Goal: Communication & Community: Answer question/provide support

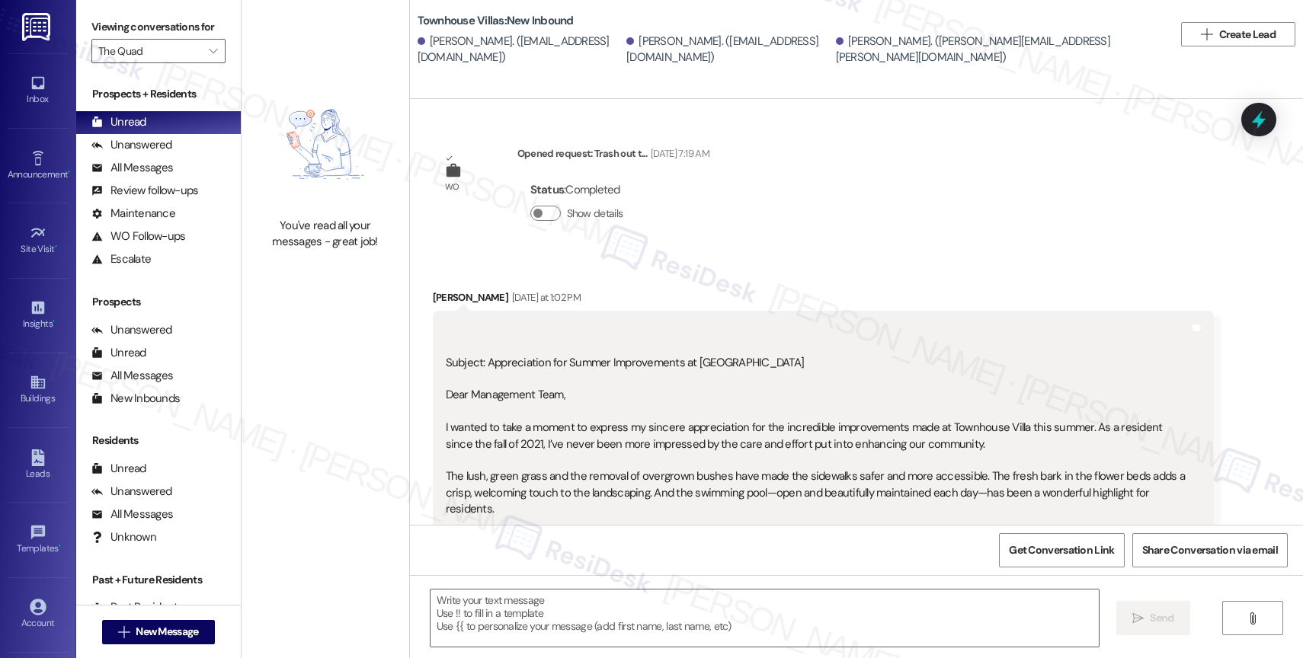
scroll to position [98, 0]
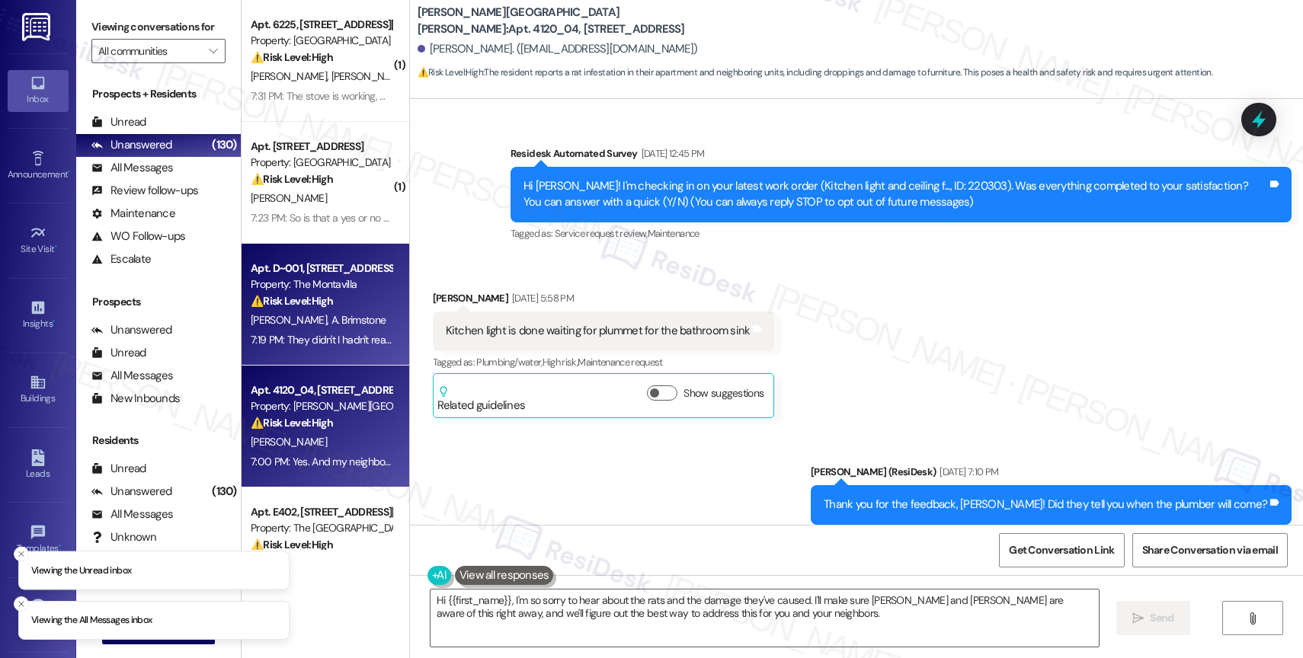
scroll to position [3574, 0]
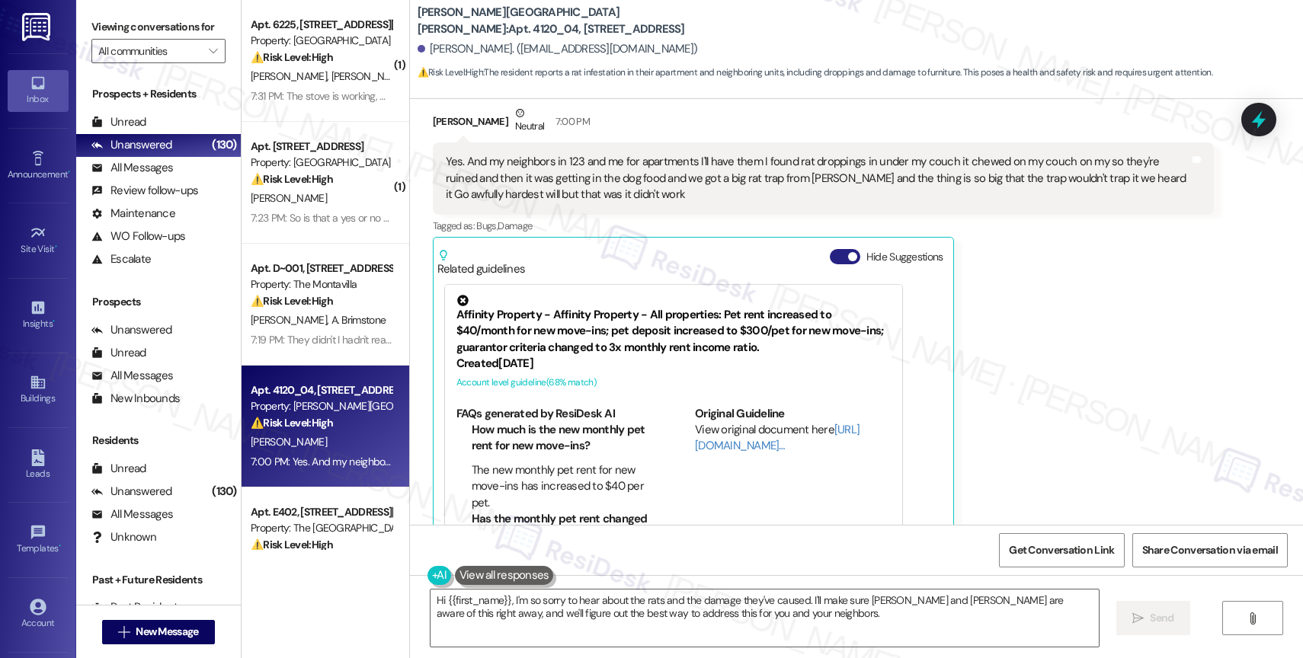
click at [831, 249] on button "Hide Suggestions" at bounding box center [845, 256] width 30 height 15
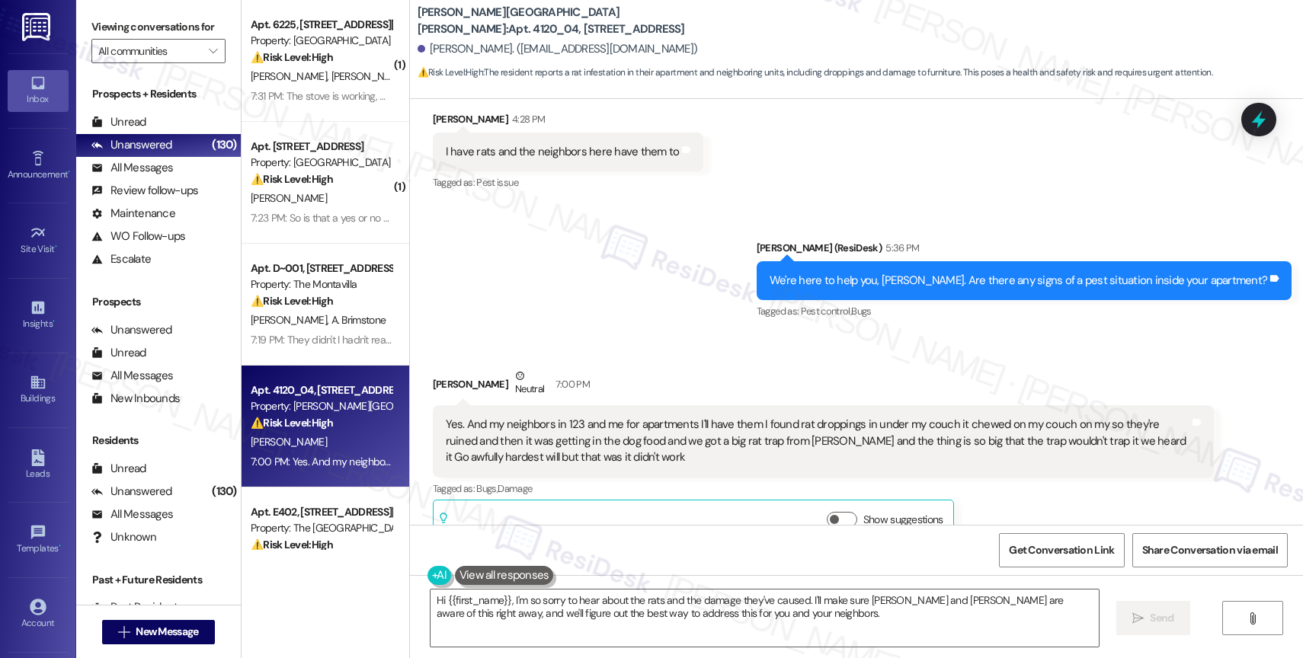
click at [585, 295] on div "Sent via SMS Sarah (ResiDesk) 5:36 PM We're here to help you, Susan. Are there …" at bounding box center [856, 270] width 893 height 129
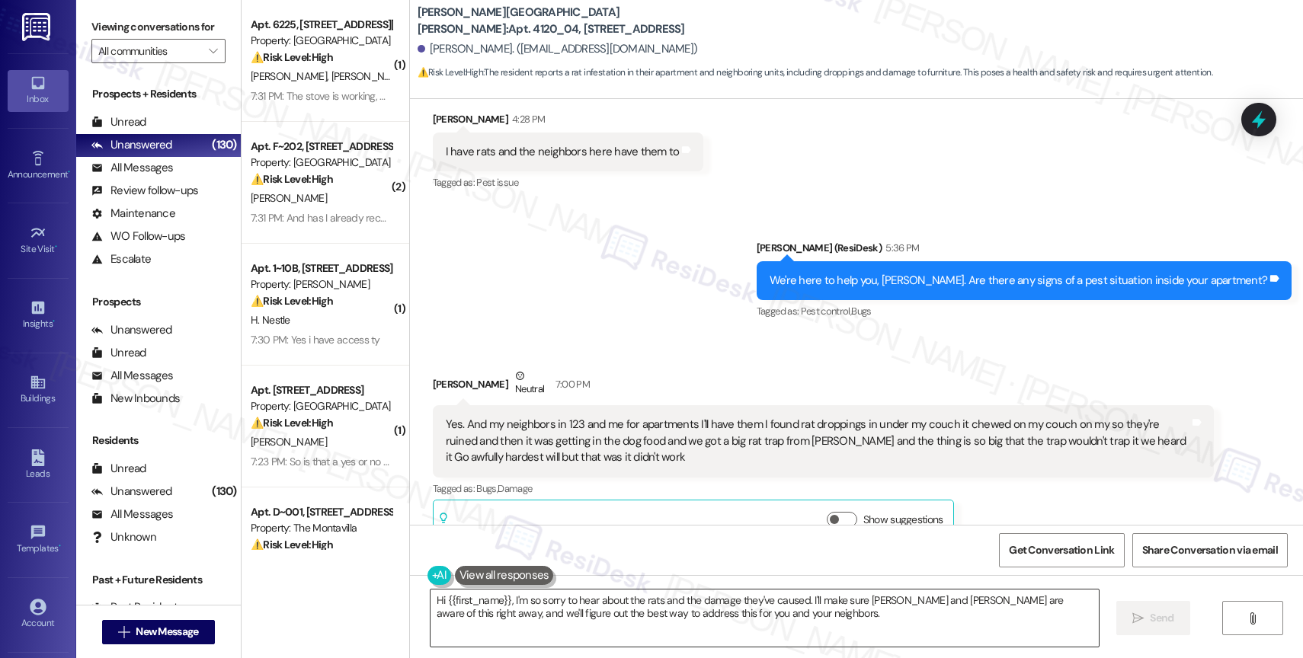
click at [555, 630] on textarea "Hi {{first_name}}, I'm so sorry to hear about the rats and the damage they've c…" at bounding box center [765, 618] width 668 height 57
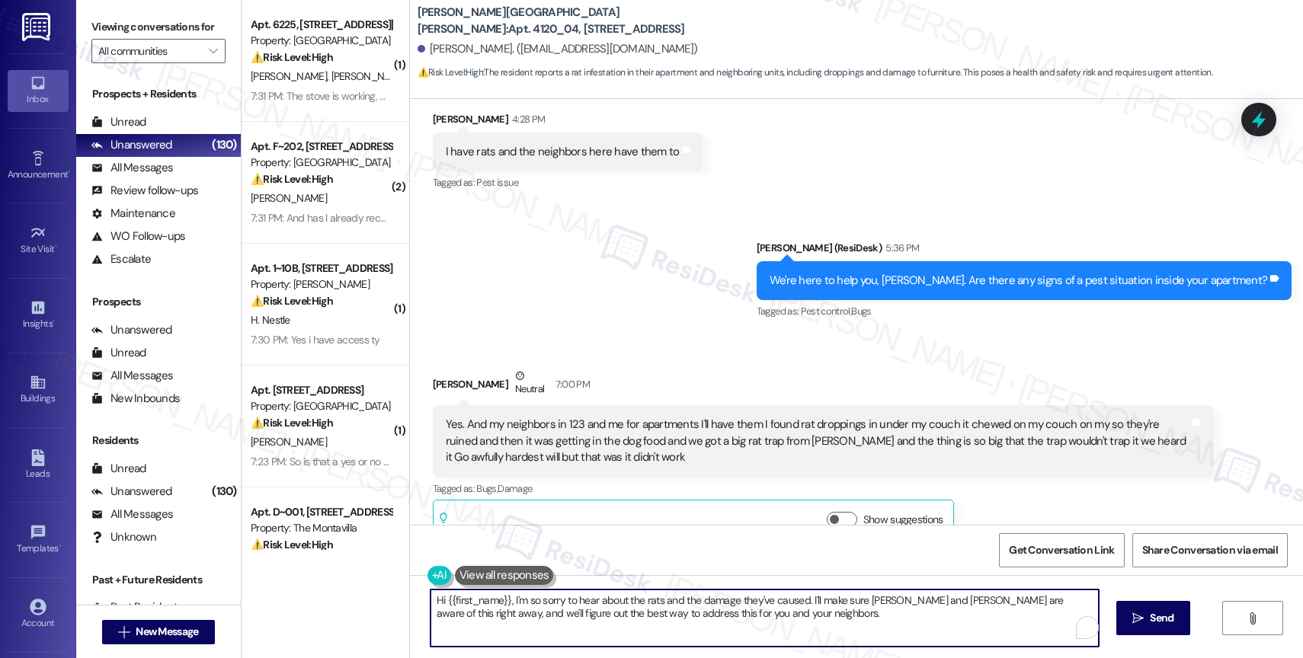
click at [555, 629] on textarea "Hi {{first_name}}, I'm so sorry to hear about the rats and the damage they've c…" at bounding box center [765, 618] width 668 height 57
click at [553, 627] on textarea "Hi {{first_name}}, I'm so sorry to hear about the rats and the damage they've c…" at bounding box center [765, 618] width 668 height 57
drag, startPoint x: 503, startPoint y: 600, endPoint x: 419, endPoint y: 601, distance: 83.8
click at [419, 601] on div "Hi {{first_name}}, I'm so sorry to hear about the rats and the damage they've c…" at bounding box center [856, 632] width 893 height 114
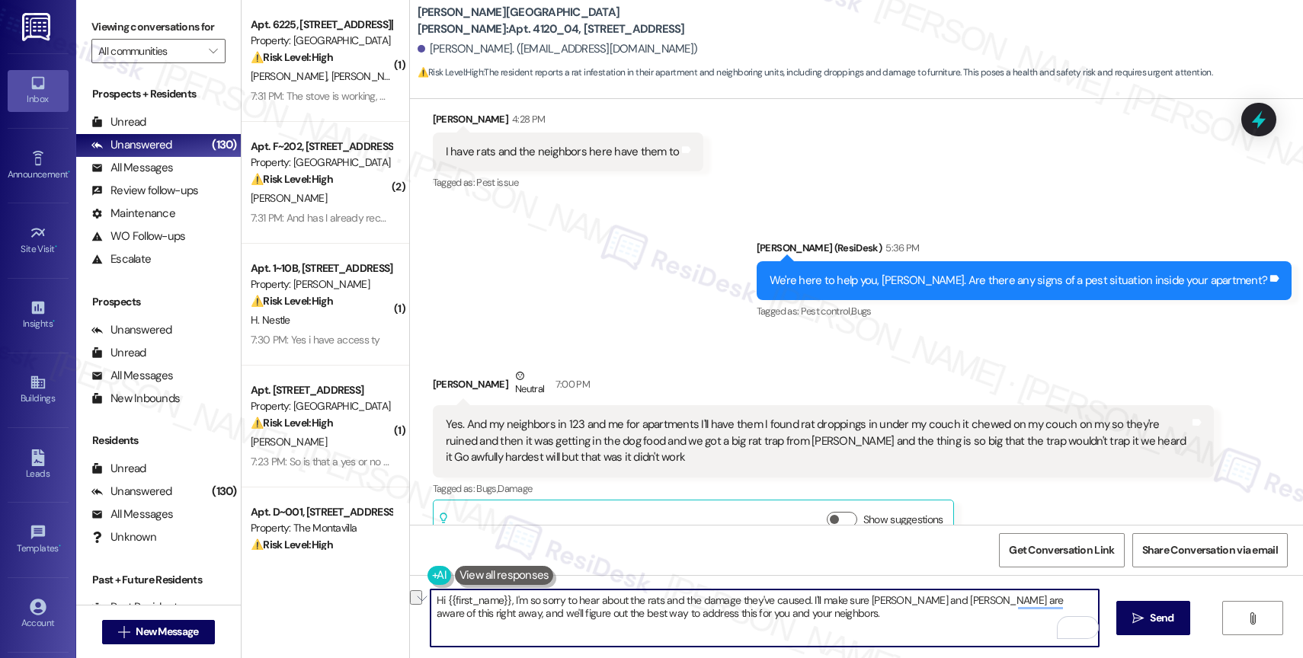
click at [482, 622] on textarea "Hi {{first_name}}, I'm so sorry to hear about the rats and the damage they've c…" at bounding box center [765, 618] width 668 height 57
drag, startPoint x: 434, startPoint y: 599, endPoint x: 381, endPoint y: 599, distance: 52.6
click at [381, 599] on div "( 1 ) Apt. 6225, 6209 Wilford Ct SW Property: College Green ⚠️ Risk Level: High…" at bounding box center [773, 329] width 1062 height 658
drag, startPoint x: 791, startPoint y: 602, endPoint x: 812, endPoint y: 639, distance: 43.0
click at [812, 639] on textarea "{{first_name}}, I'm so sorry to hear about the rats and the damage they've caus…" at bounding box center [765, 618] width 668 height 57
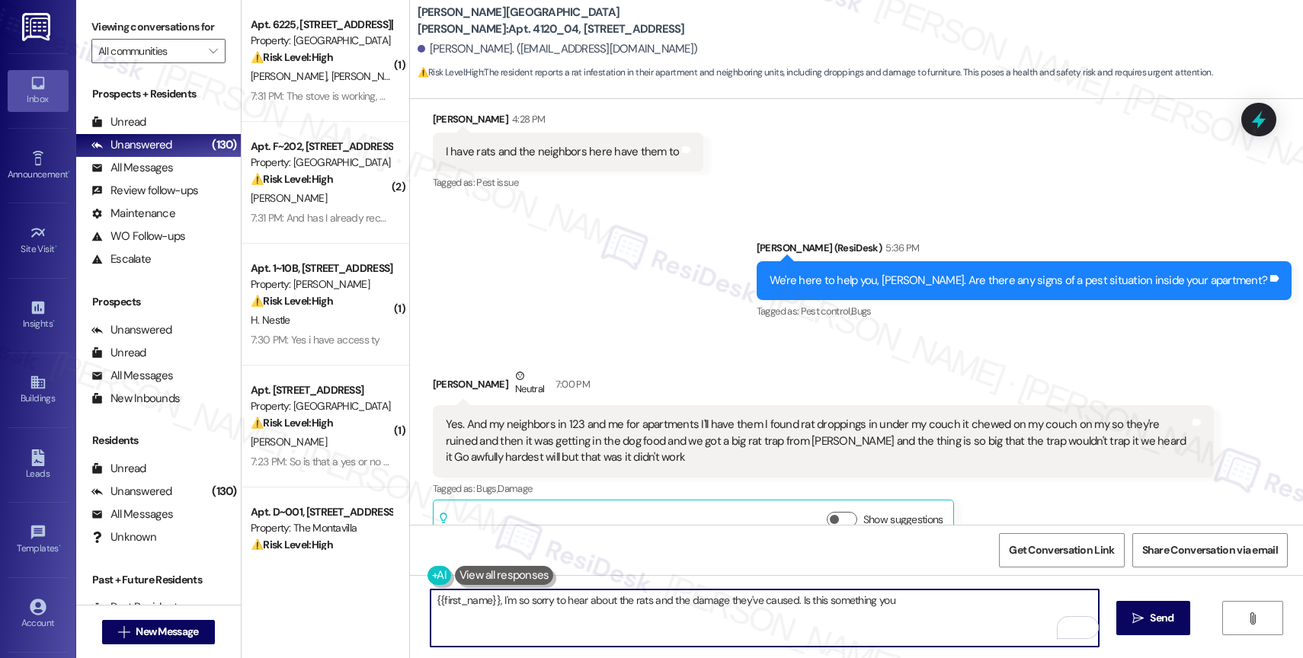
drag, startPoint x: 789, startPoint y: 599, endPoint x: 964, endPoint y: 614, distance: 175.9
click at [963, 614] on textarea "{{first_name}}, I'm so sorry to hear about the rats and the damage they've caus…" at bounding box center [765, 618] width 668 height 57
type textarea "{{first_name}}, I'm so sorry to hear about the rats and the damage they've caus…"
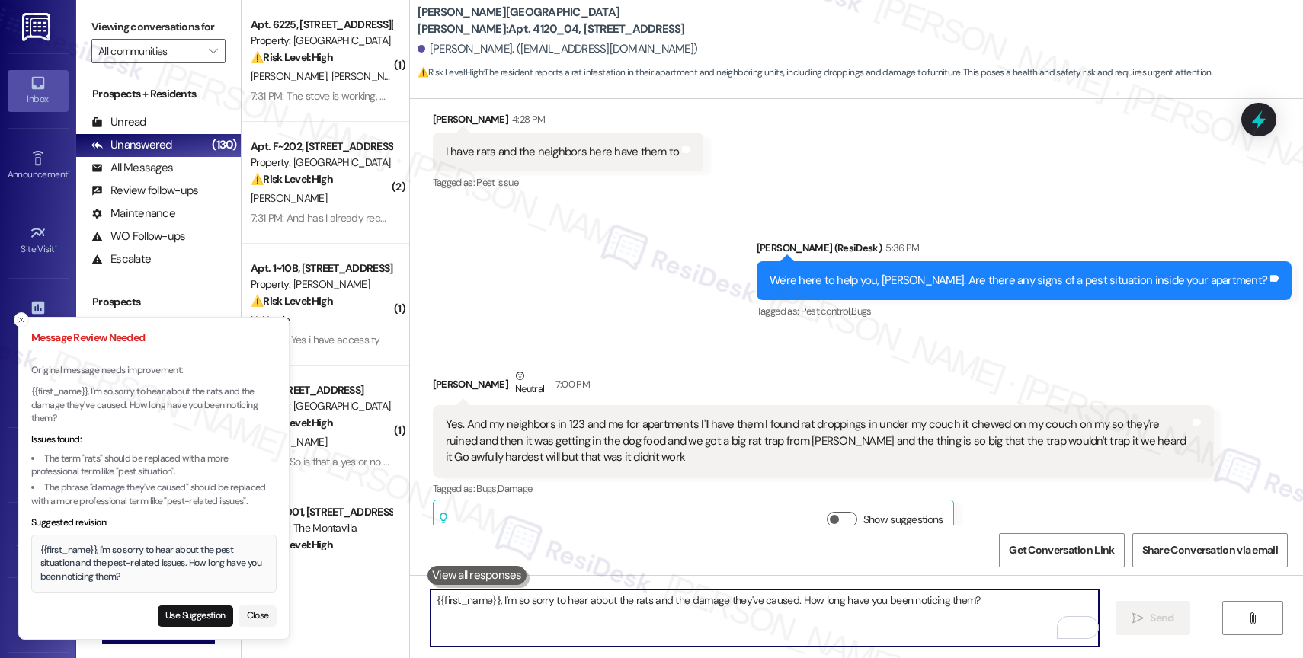
click at [514, 623] on textarea "{{first_name}}, I'm so sorry to hear about the rats and the damage they've caus…" at bounding box center [765, 618] width 668 height 57
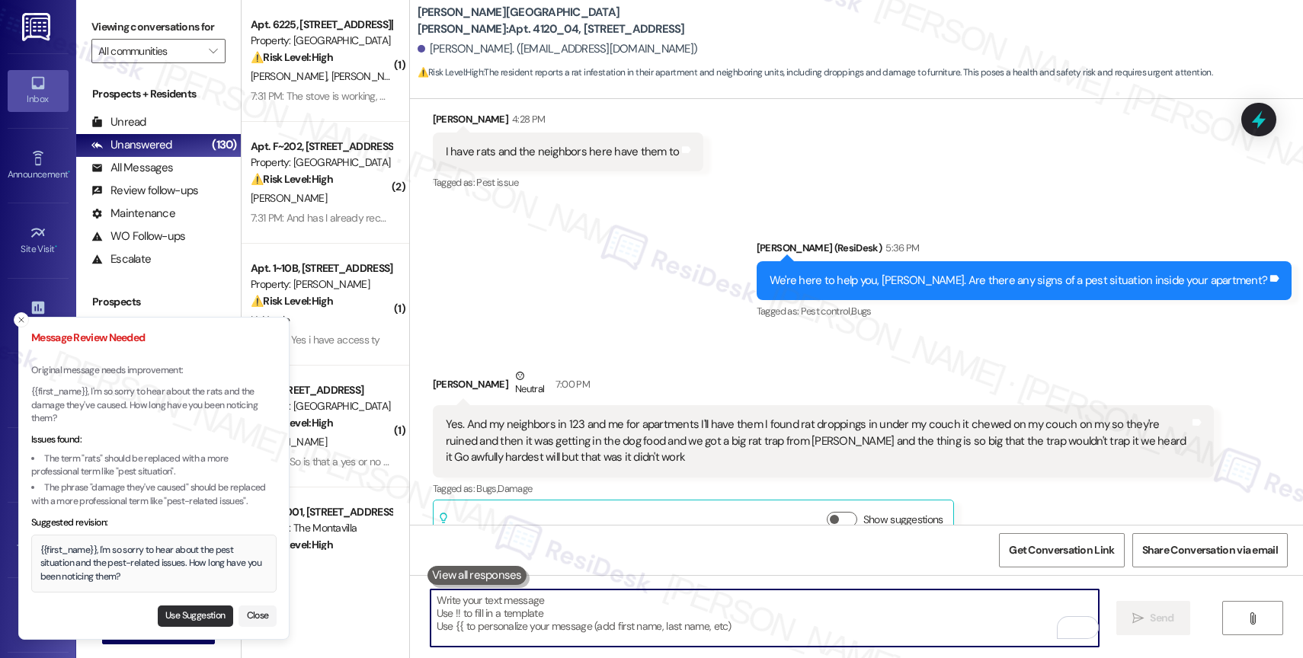
click at [191, 614] on button "Use Suggestion" at bounding box center [195, 616] width 75 height 21
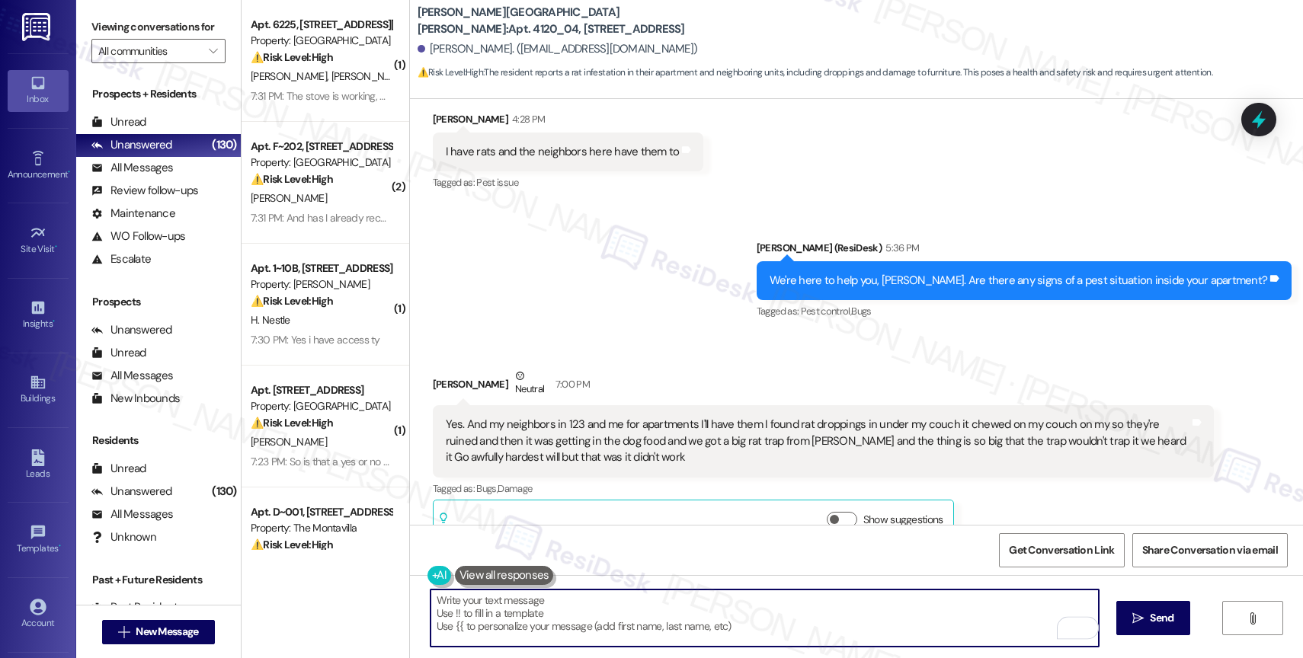
click at [985, 602] on textarea "{{first_name}}, I'm so sorry to hear about the pest situation and the pest-rela…" at bounding box center [765, 618] width 668 height 57
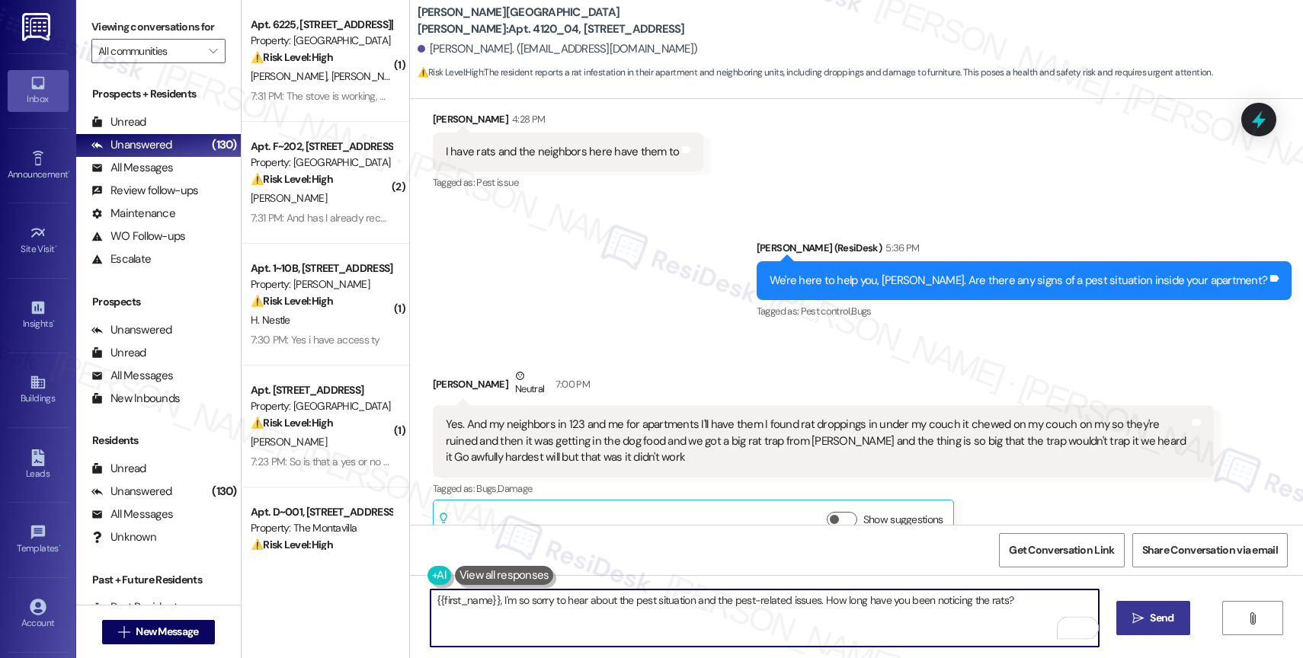
type textarea "{{first_name}}, I'm so sorry to hear about the pest situation and the pest-rela…"
click at [1159, 629] on button " Send" at bounding box center [1153, 618] width 74 height 34
click at [533, 613] on textarea "{{first_name}}, I'm so sorry to hear about the pest situation and the pest-rela…" at bounding box center [765, 618] width 668 height 57
click at [508, 620] on textarea "{{first_name}}, I'm so sorry to hear about the pest situation and the pest-rela…" at bounding box center [765, 618] width 668 height 57
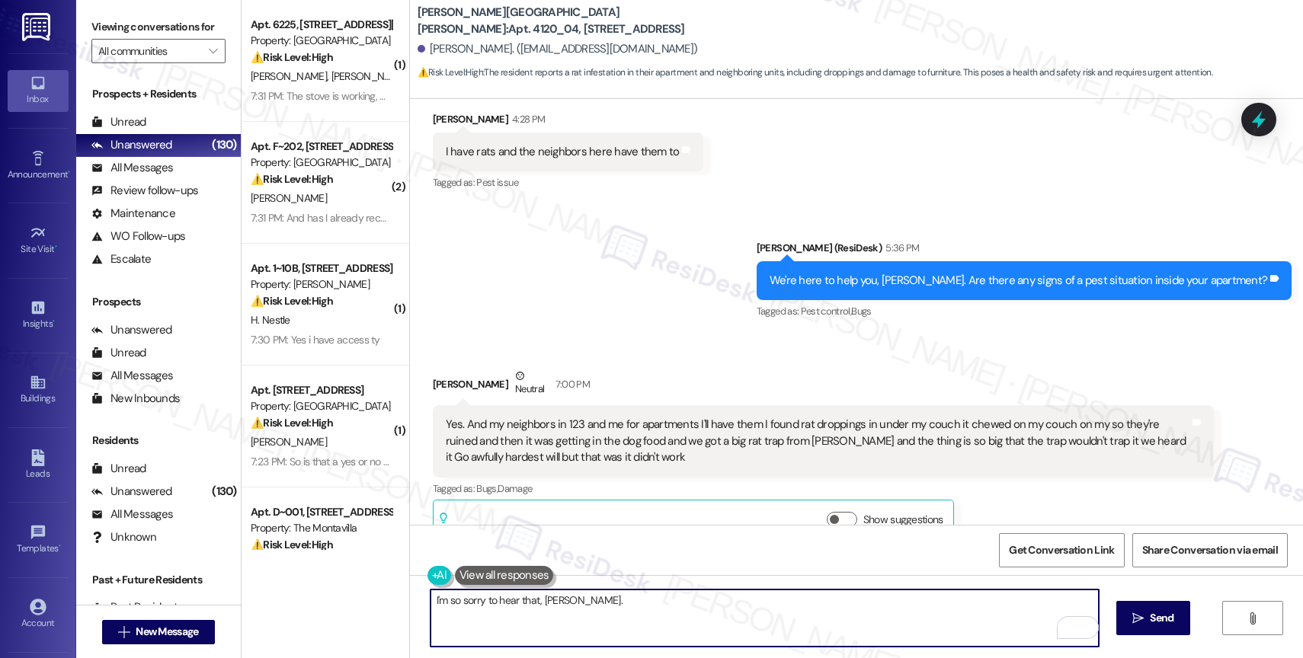
click at [620, 610] on textarea "I'm so sorry to hear that, Susan." at bounding box center [765, 618] width 668 height 57
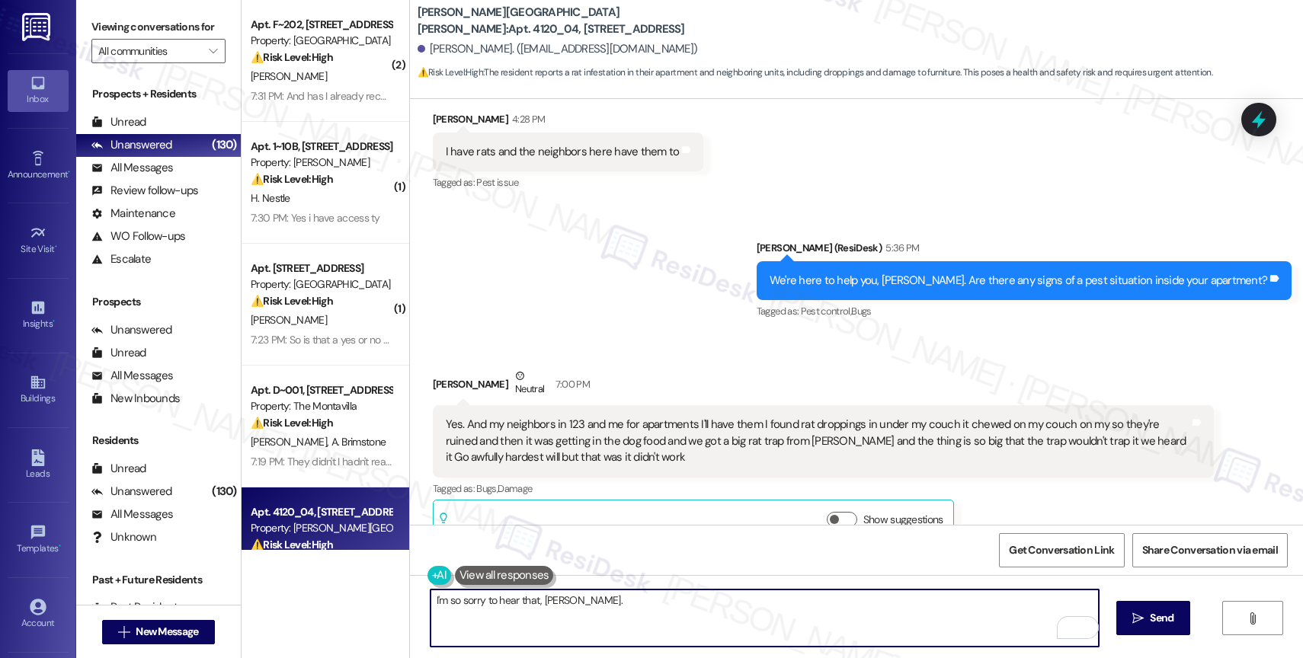
click at [597, 612] on textarea "I'm so sorry to hear that, Susan." at bounding box center [765, 618] width 668 height 57
click at [492, 574] on button at bounding box center [504, 575] width 99 height 19
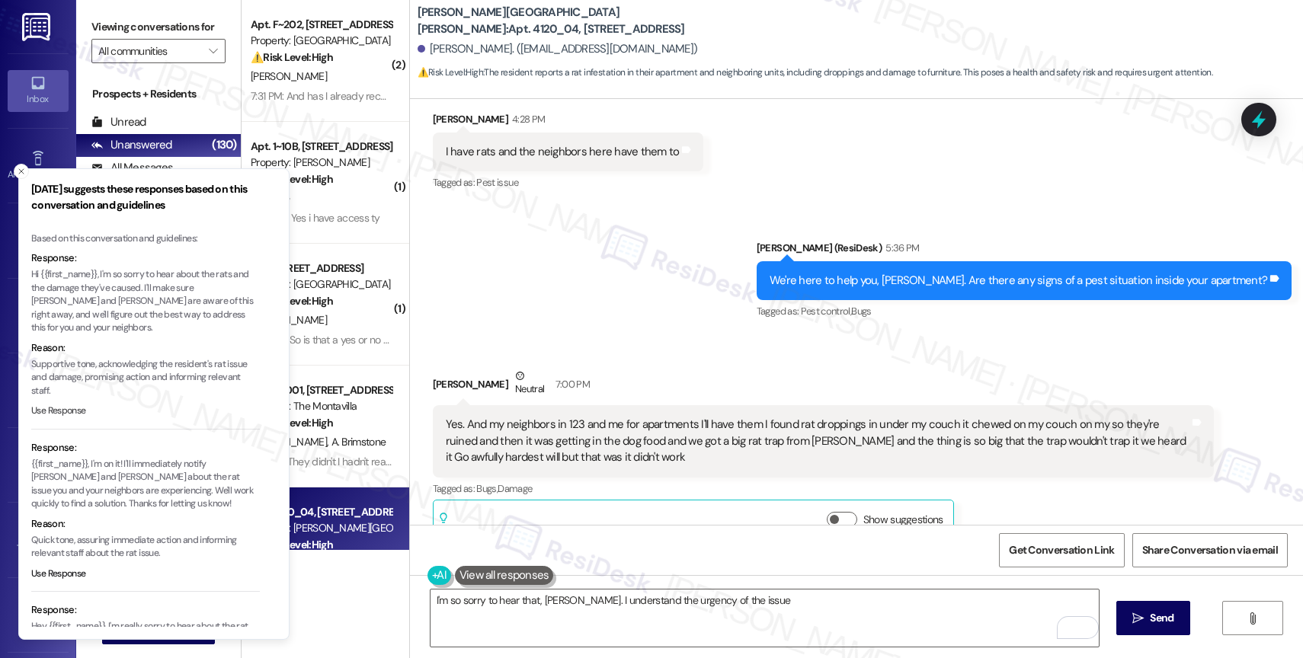
click at [69, 405] on button "Use Response" at bounding box center [58, 412] width 55 height 14
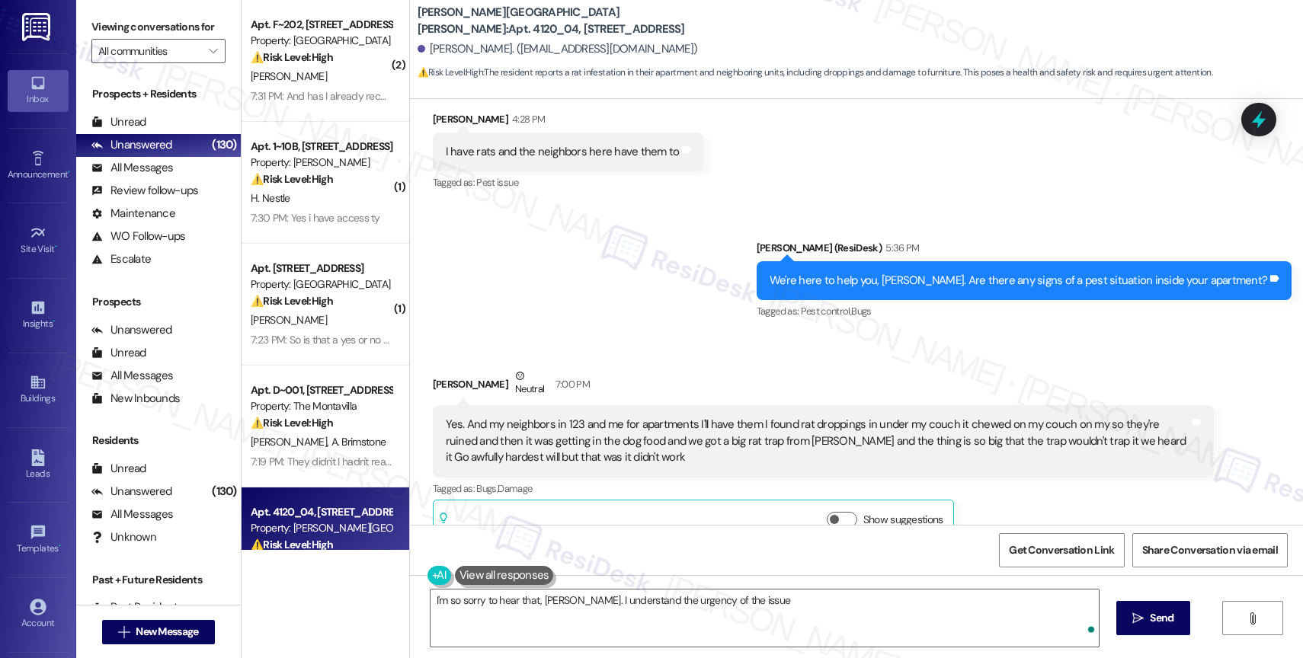
drag, startPoint x: 437, startPoint y: 601, endPoint x: 396, endPoint y: 601, distance: 41.2
click at [396, 601] on div "( 2 ) Apt. F~202, 445 N Volland St Property: Crown Village ⚠️ Risk Level: High …" at bounding box center [773, 329] width 1062 height 658
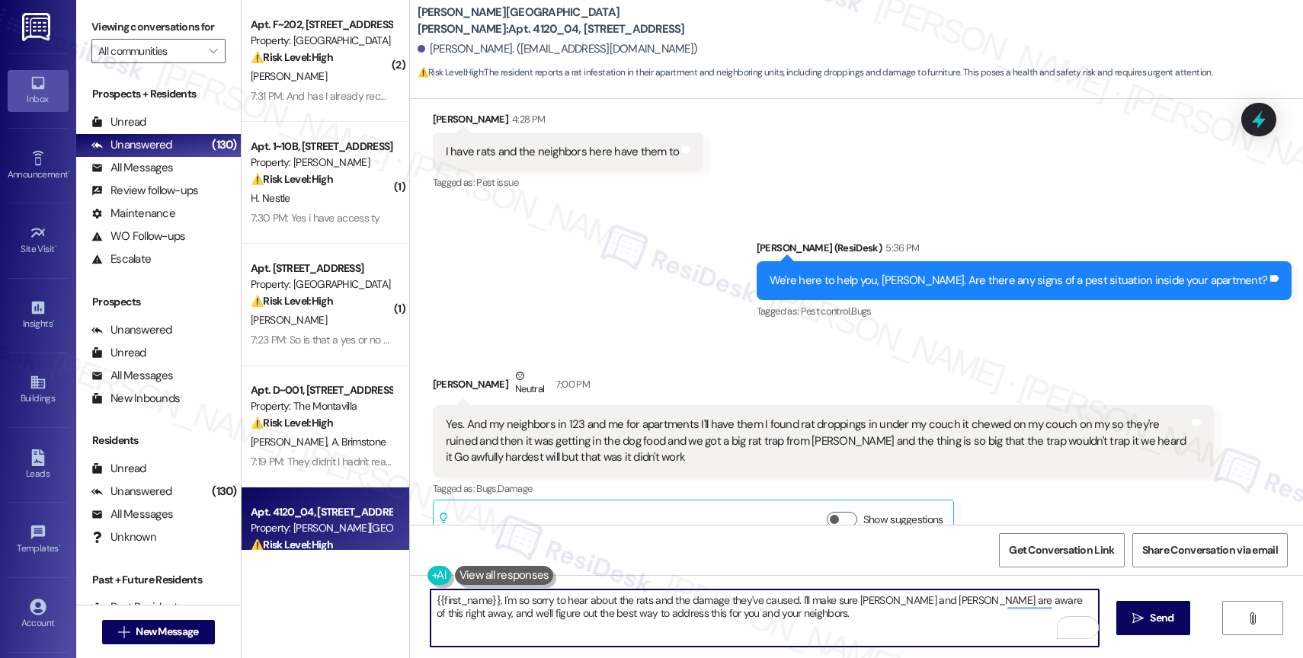
drag, startPoint x: 790, startPoint y: 602, endPoint x: 797, endPoint y: 617, distance: 17.0
click at [797, 617] on textarea "{{first_name}}, I'm so sorry to hear about the rats and the damage they've caus…" at bounding box center [765, 618] width 668 height 57
drag, startPoint x: 791, startPoint y: 600, endPoint x: 1001, endPoint y: 600, distance: 210.3
click at [1001, 600] on textarea "{{first_name}}, I'm so sorry to hear about the rats and the damage they've caus…" at bounding box center [765, 618] width 668 height 57
paste textarea "Have you requested pest control?"
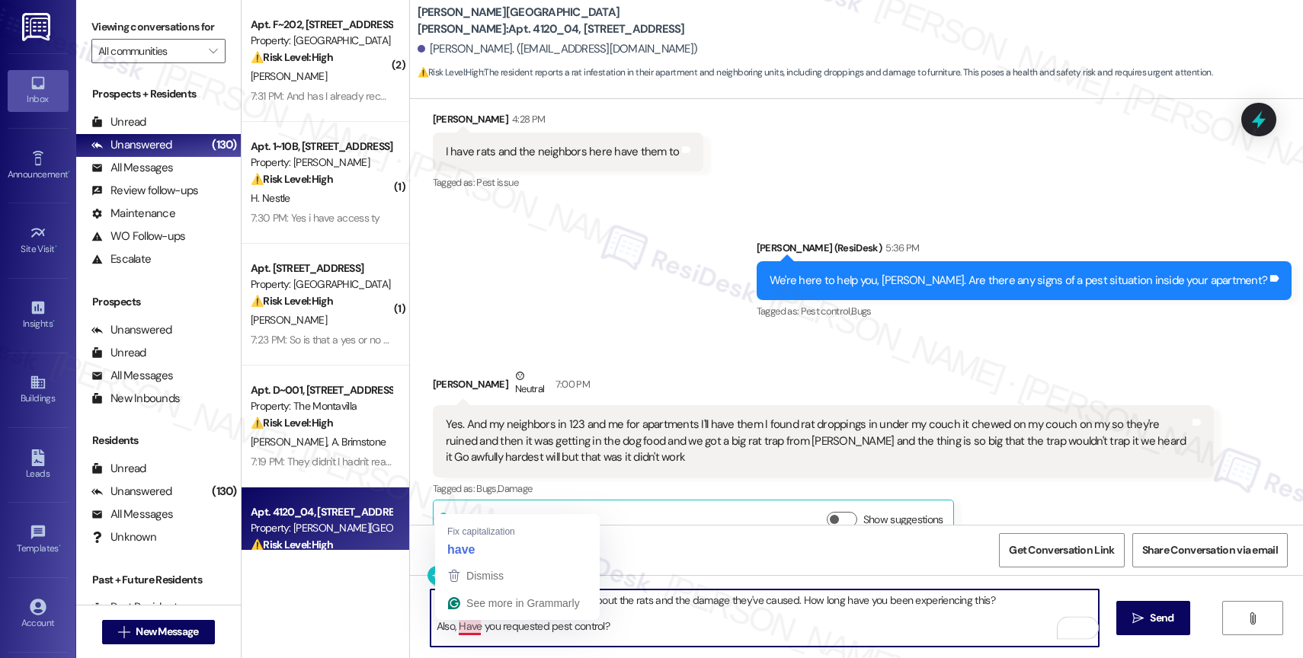
click at [455, 630] on textarea "{{first_name}}, I'm so sorry to hear about the rats and the damage they've caus…" at bounding box center [765, 618] width 668 height 57
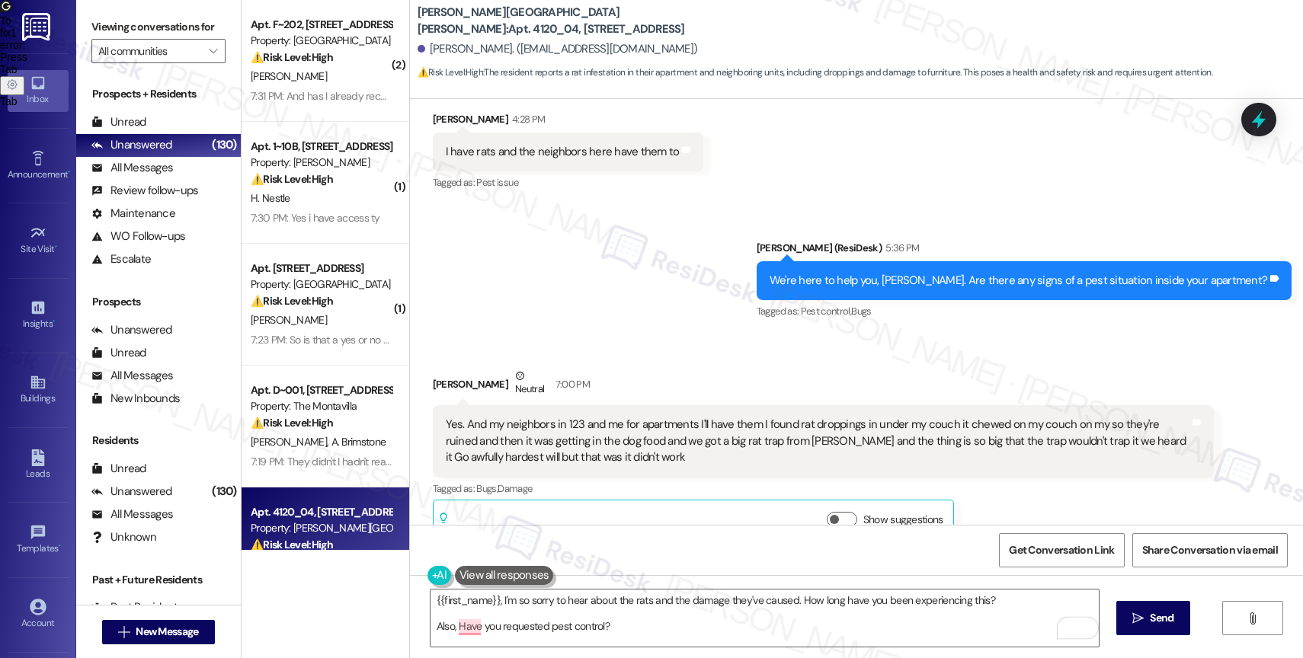
click at [489, 537] on div "Get Conversation Link Share Conversation via email" at bounding box center [856, 550] width 893 height 50
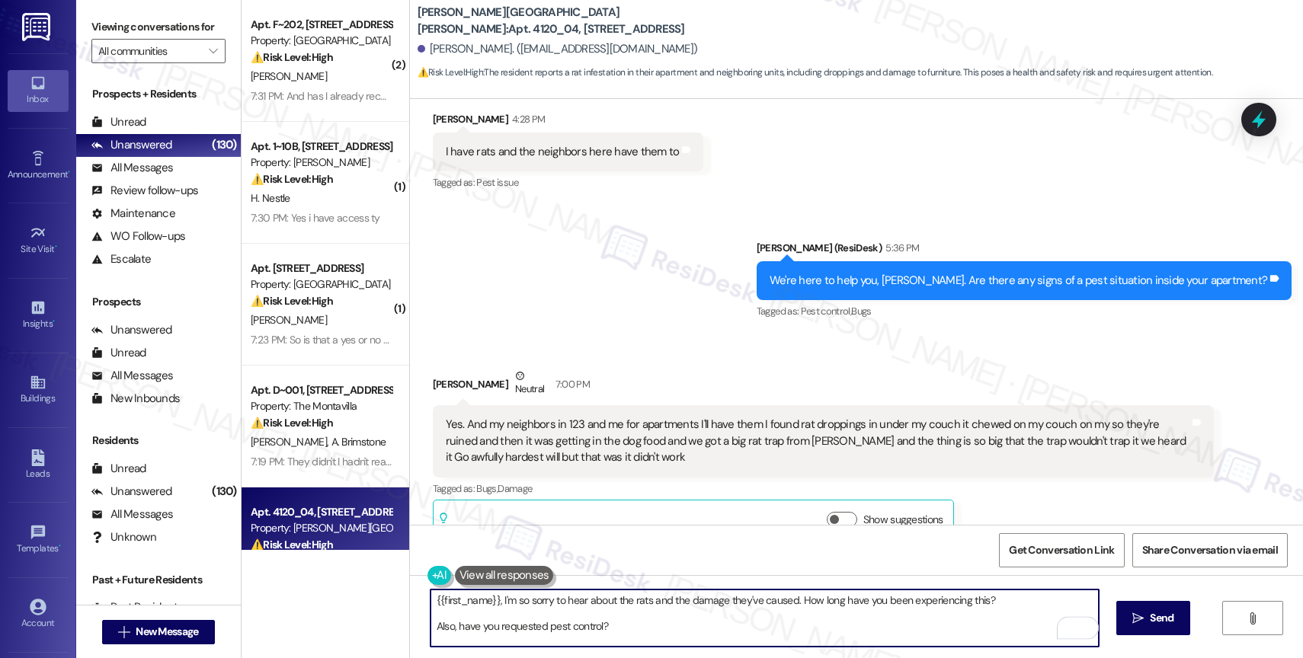
click at [662, 626] on textarea "{{first_name}}, I'm so sorry to hear about the rats and the damage they've caus…" at bounding box center [765, 618] width 668 height 57
click at [682, 621] on textarea "{{first_name}}, I'm so sorry to hear about the rats and the damage they've caus…" at bounding box center [765, 618] width 668 height 57
type textarea "{{first_name}}, I'm so sorry to hear about the rats and the damage they've caus…"
click at [1141, 610] on span " Send" at bounding box center [1153, 618] width 48 height 16
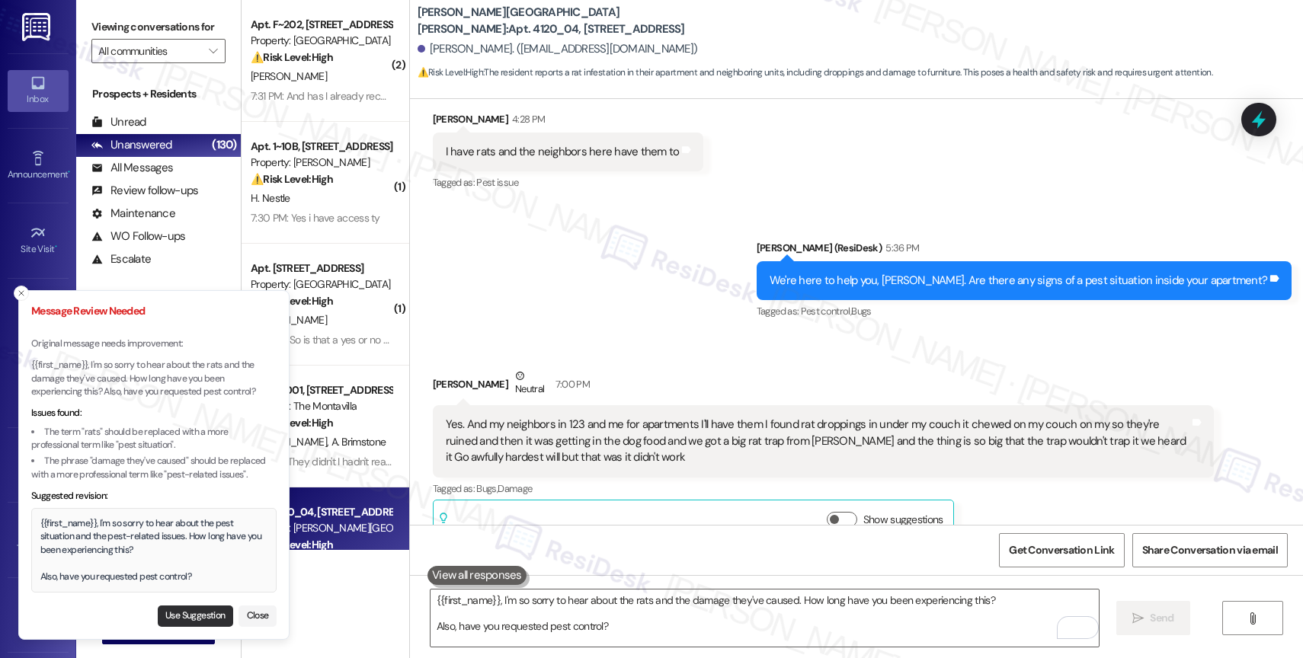
click at [195, 614] on button "Use Suggestion" at bounding box center [195, 616] width 75 height 21
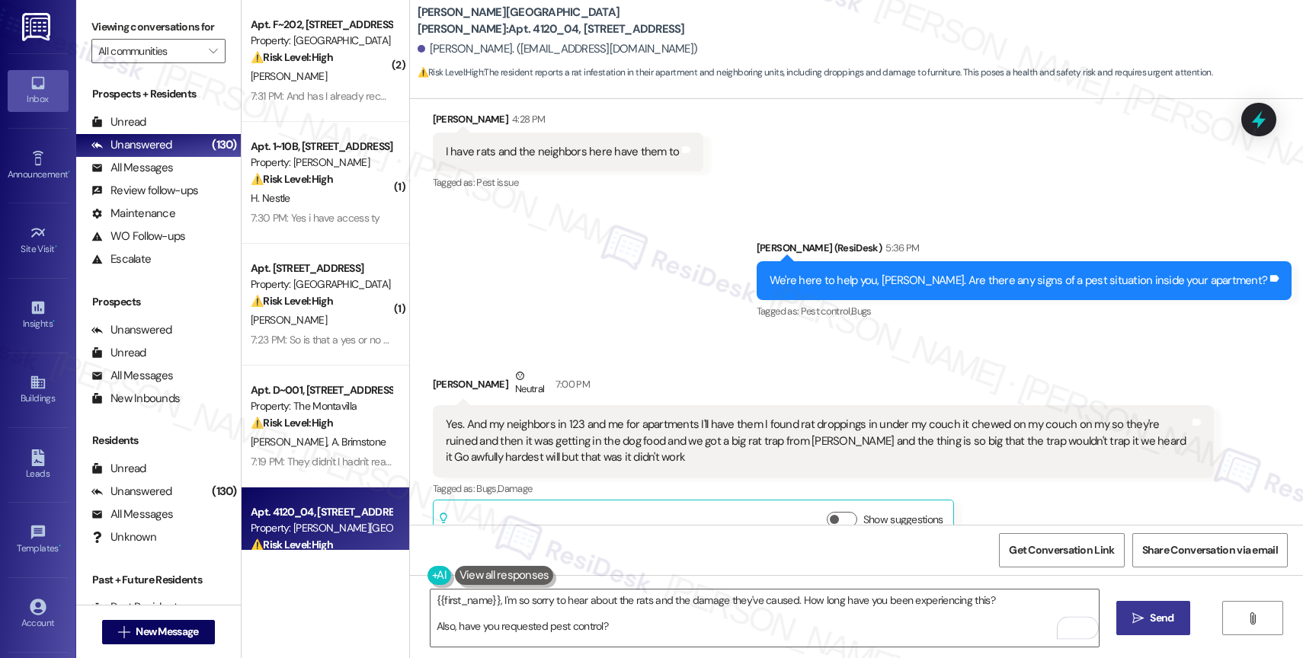
click at [1142, 609] on button " Send" at bounding box center [1153, 618] width 74 height 34
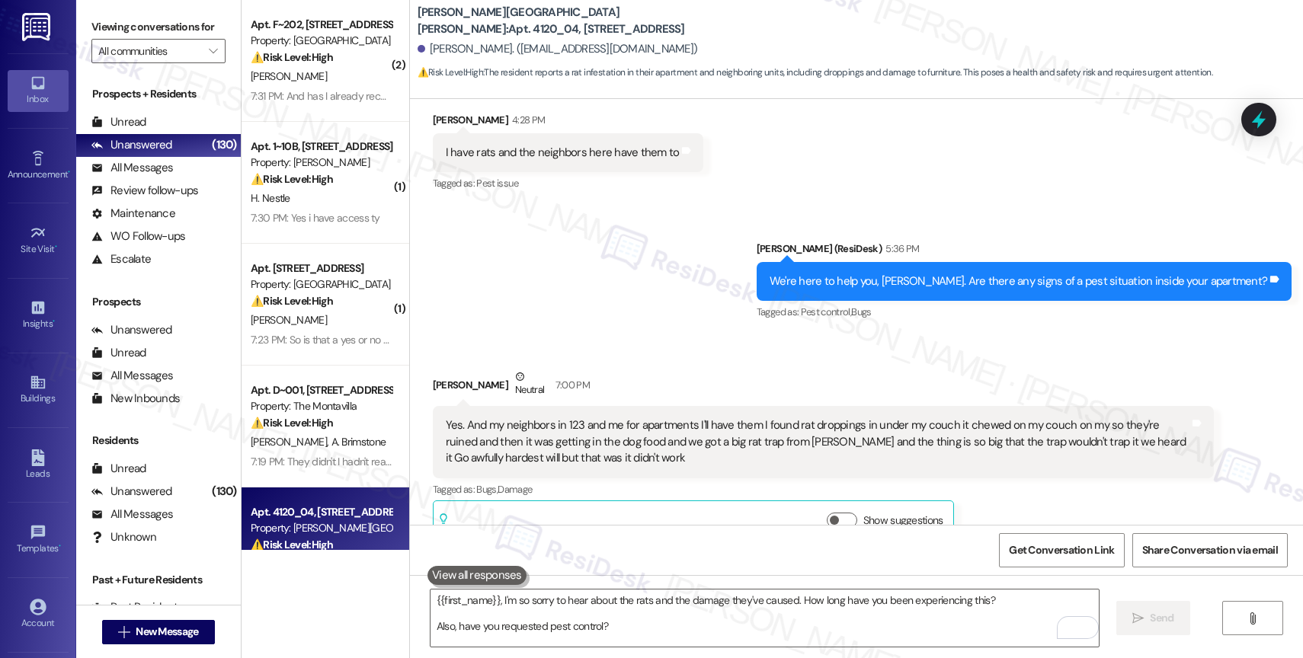
scroll to position [3450, 0]
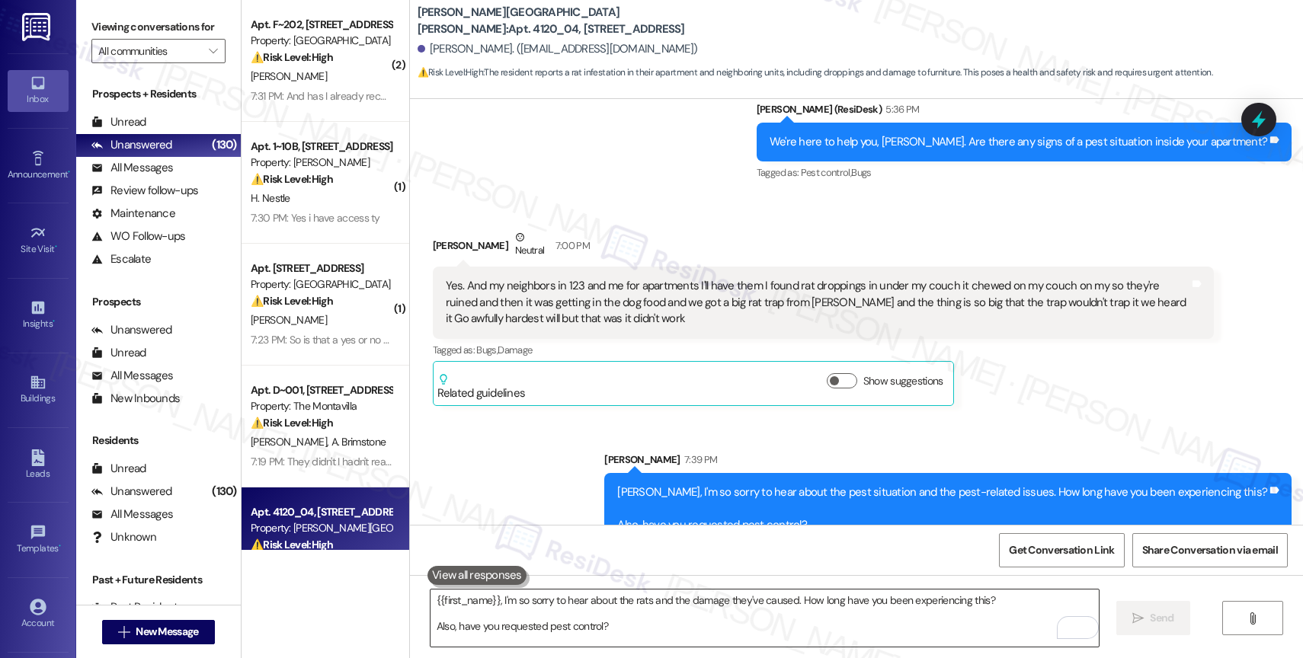
click at [527, 632] on textarea "{{first_name}}, I'm so sorry to hear about the rats and the damage they've caus…" at bounding box center [765, 618] width 668 height 57
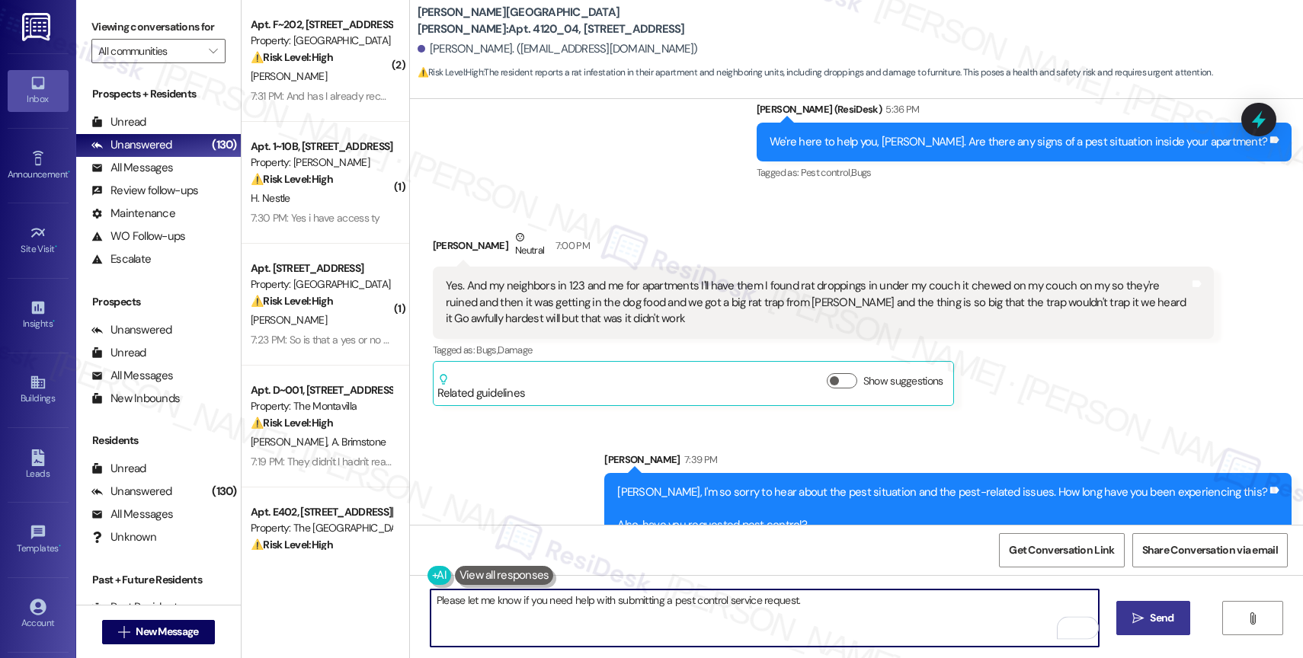
type textarea "Please let me know if you need help with submitting a pest control service requ…"
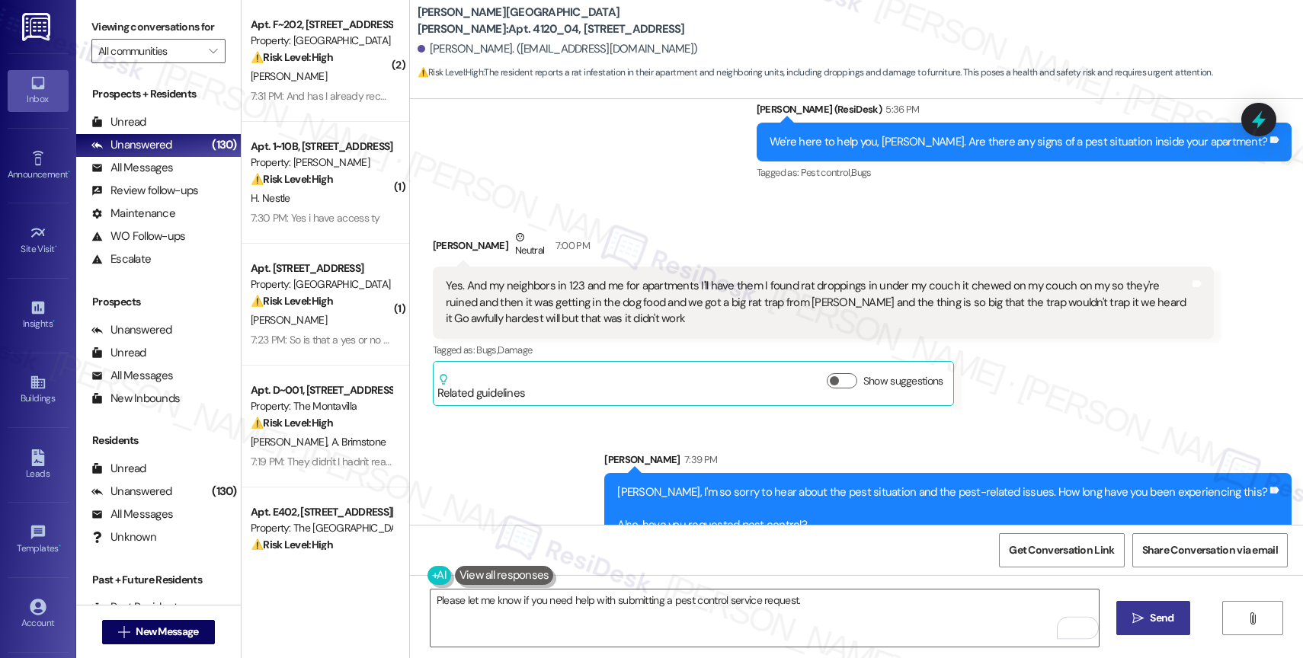
click at [1150, 611] on span "Send" at bounding box center [1162, 618] width 24 height 16
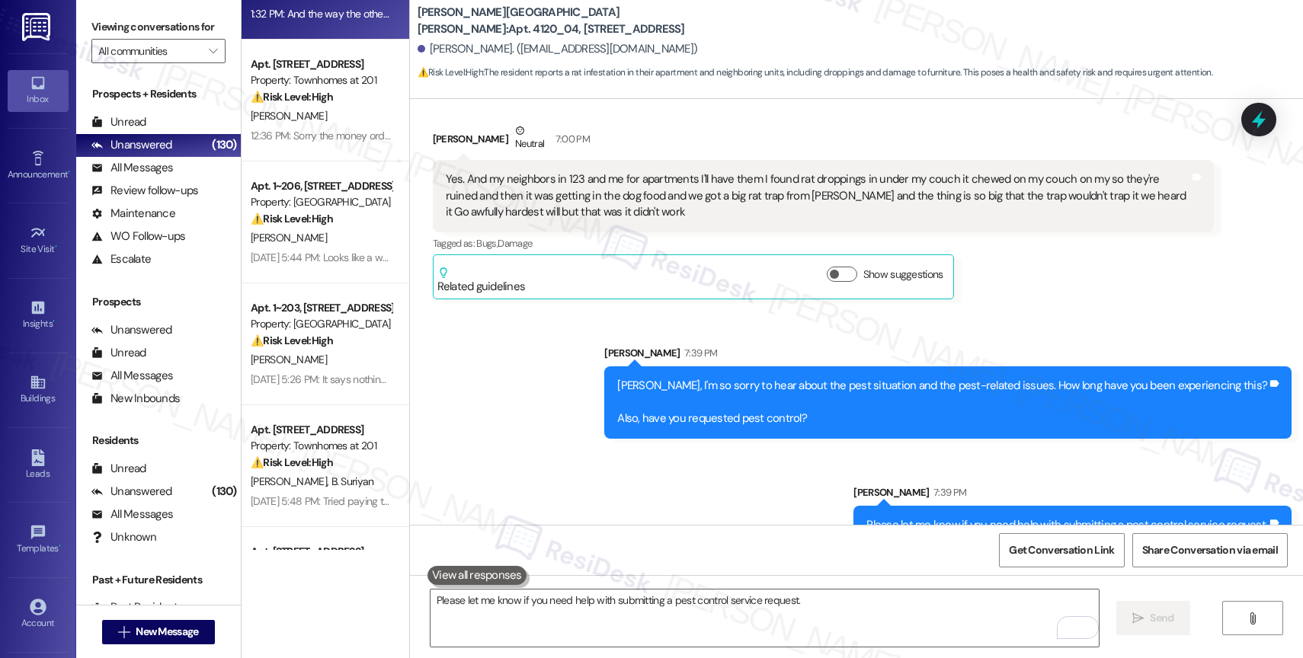
scroll to position [825, 0]
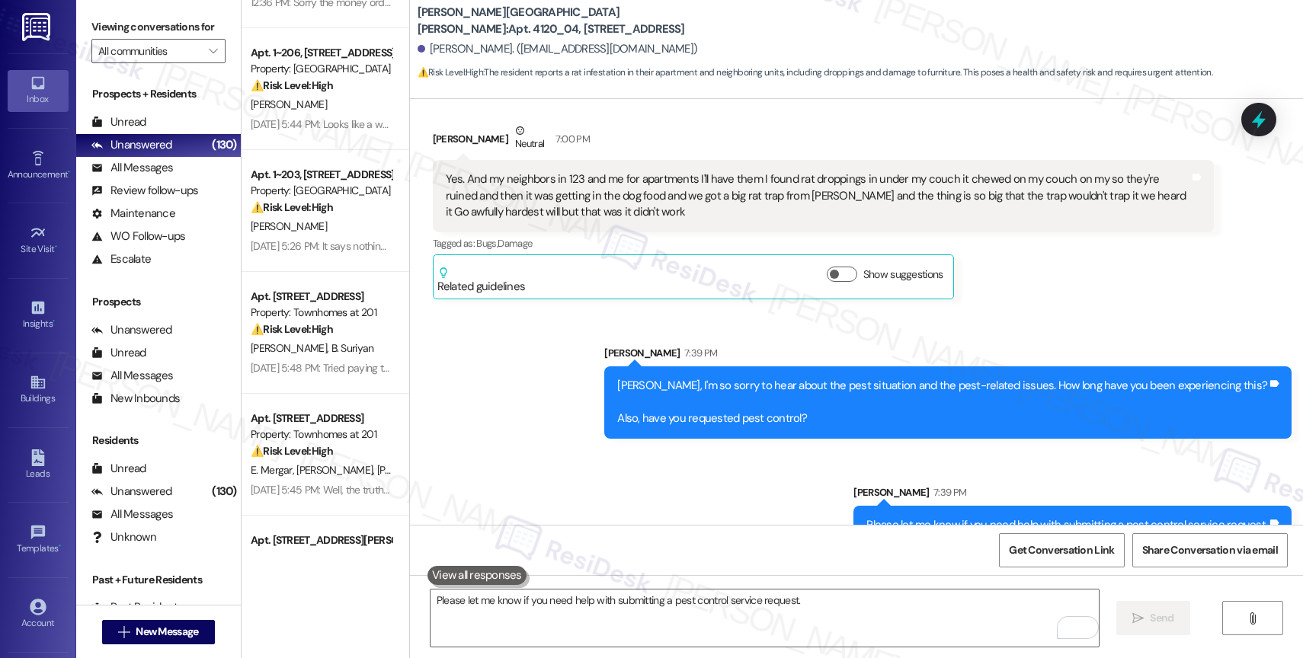
click at [328, 80] on div "⚠️ Risk Level: High The resident reported a wasp nest on their balcony. This po…" at bounding box center [321, 86] width 141 height 16
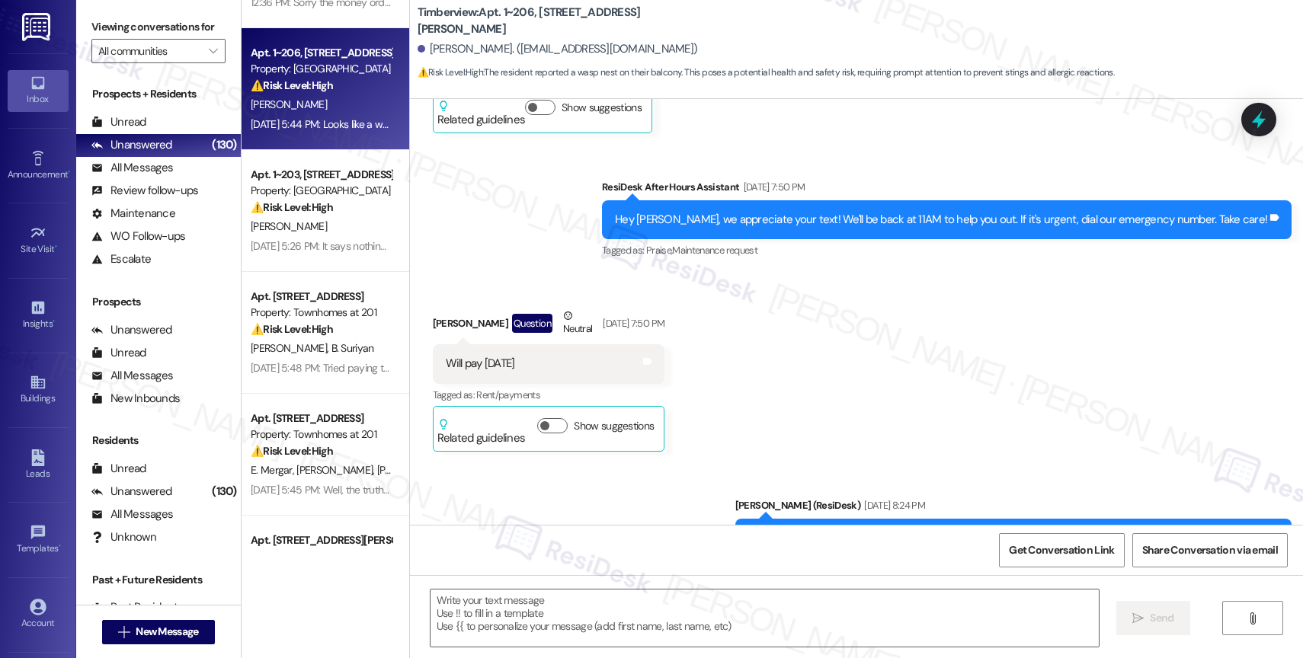
type textarea "Fetching suggested responses. Please feel free to read through the conversation…"
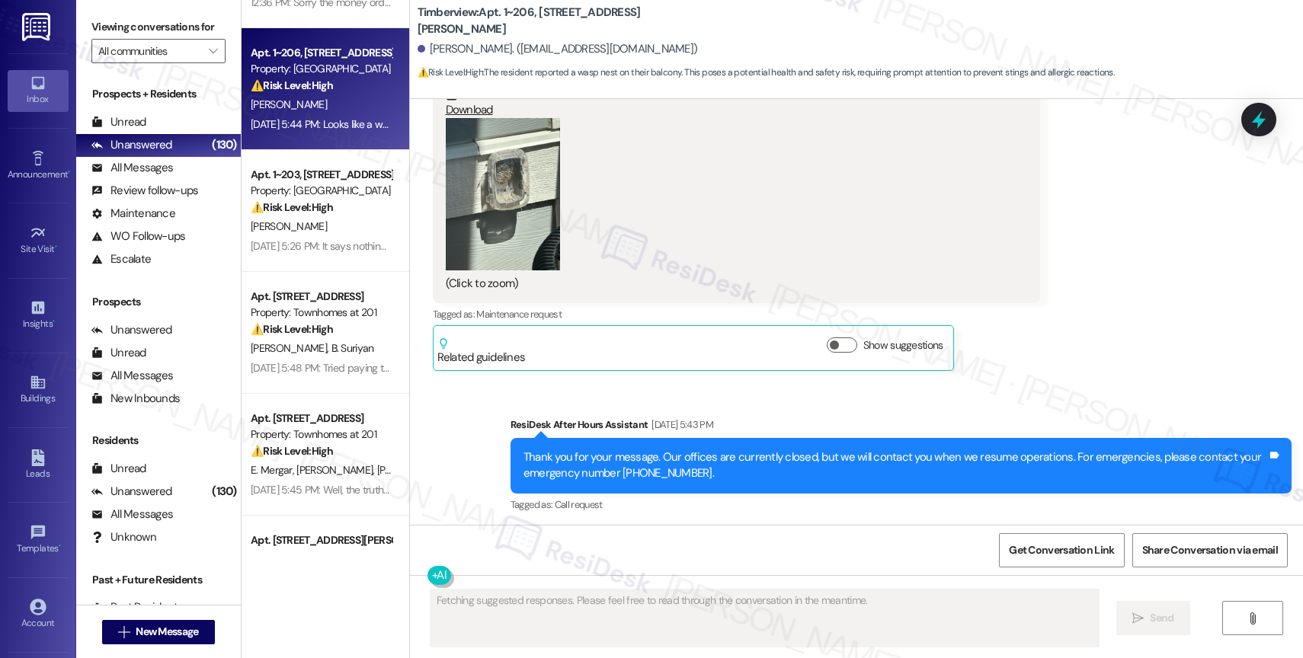
scroll to position [3960, 0]
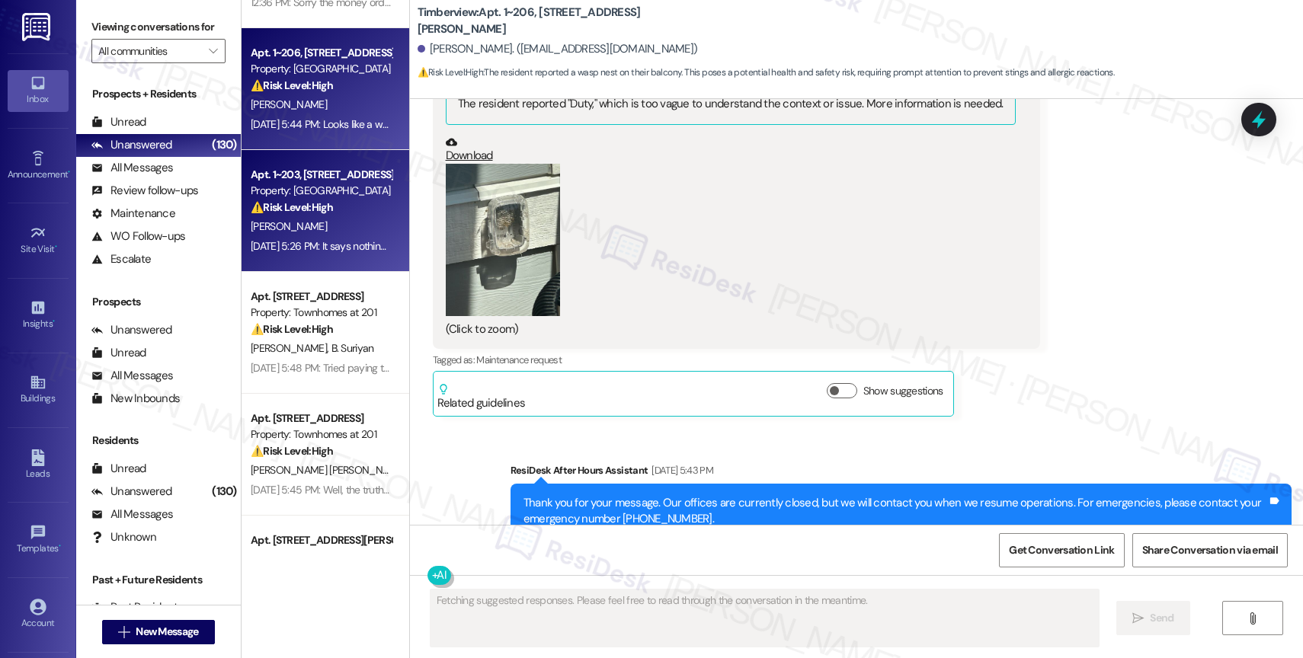
click at [320, 207] on strong "⚠️ Risk Level: High" at bounding box center [292, 207] width 82 height 14
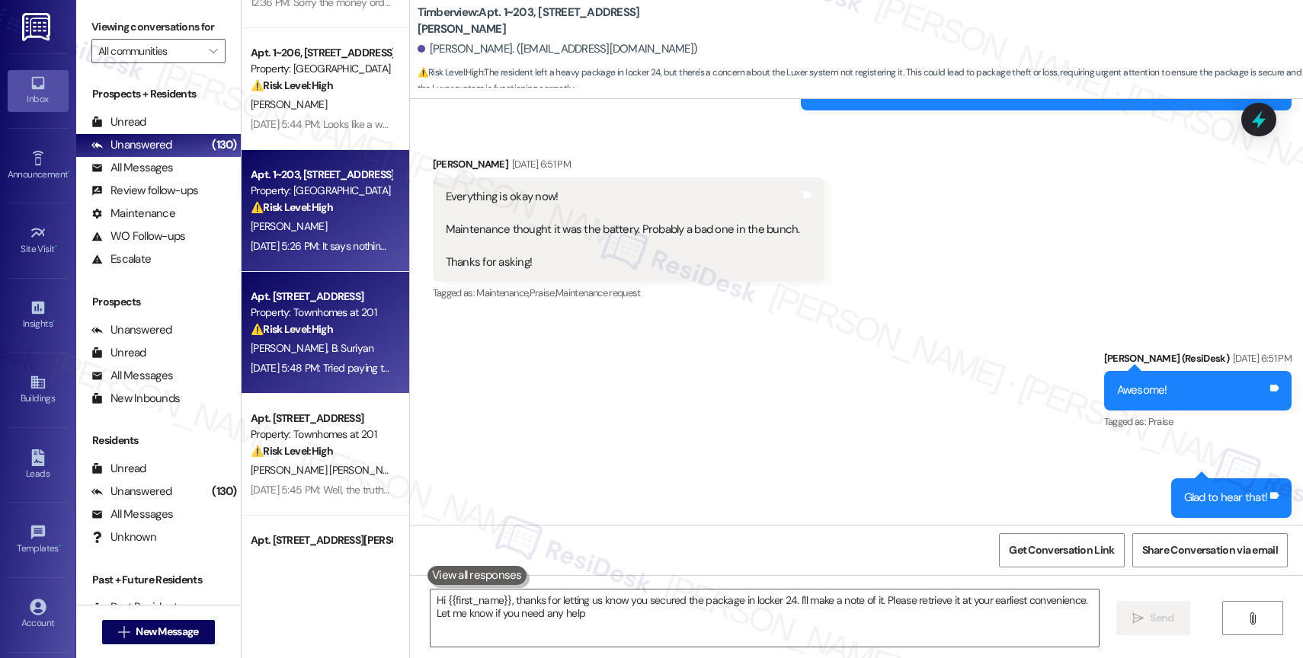
type textarea "Hi {{first_name}}, thanks for letting us know you secured the package in locker…"
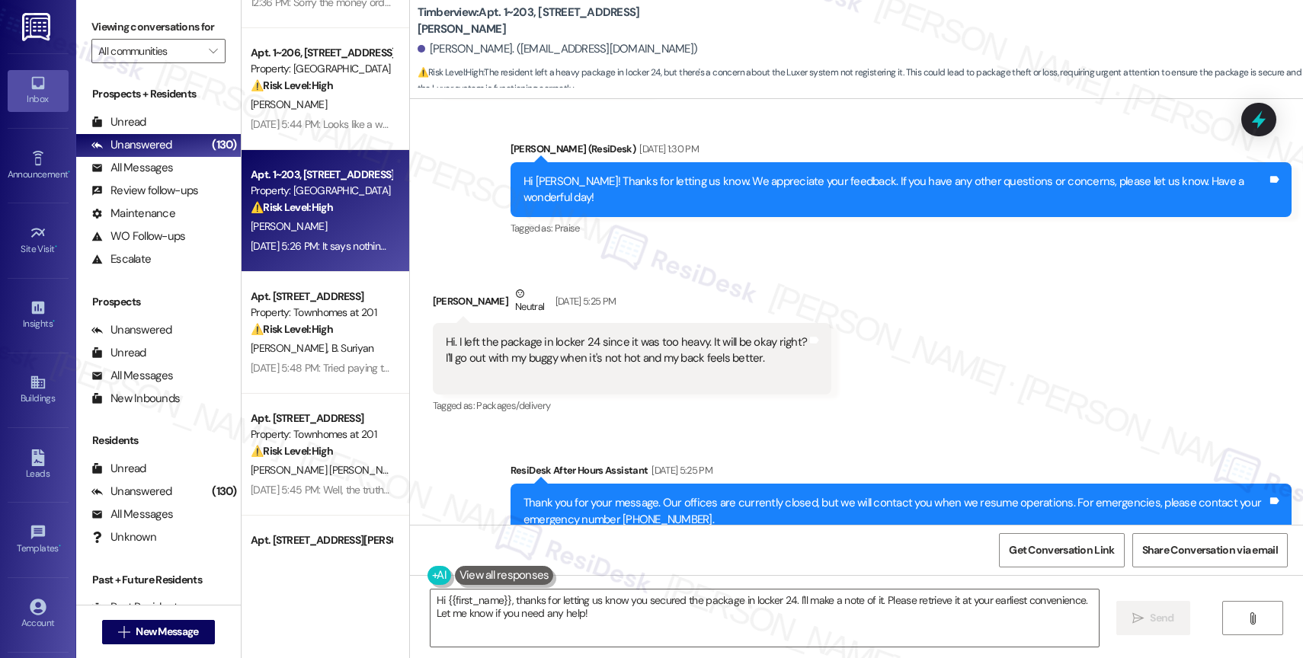
scroll to position [5163, 0]
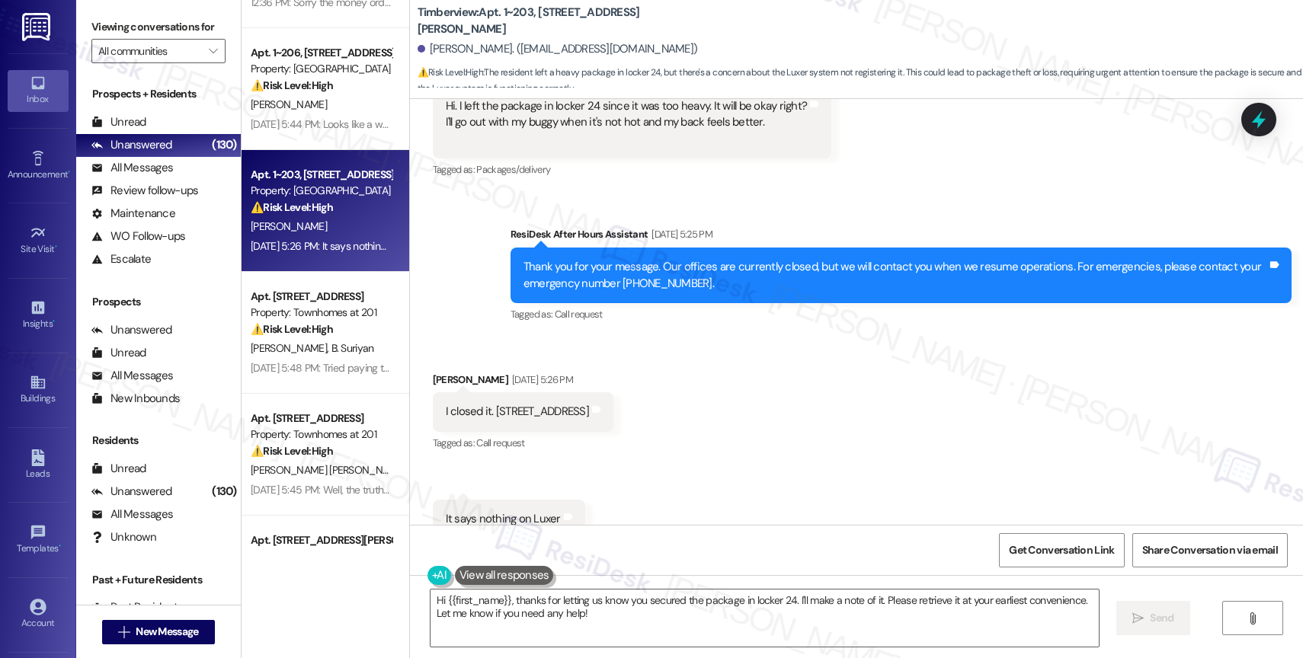
click at [335, 322] on div "⚠️ Risk Level: High The resident is reporting an issue with rent payment, speci…" at bounding box center [321, 330] width 141 height 16
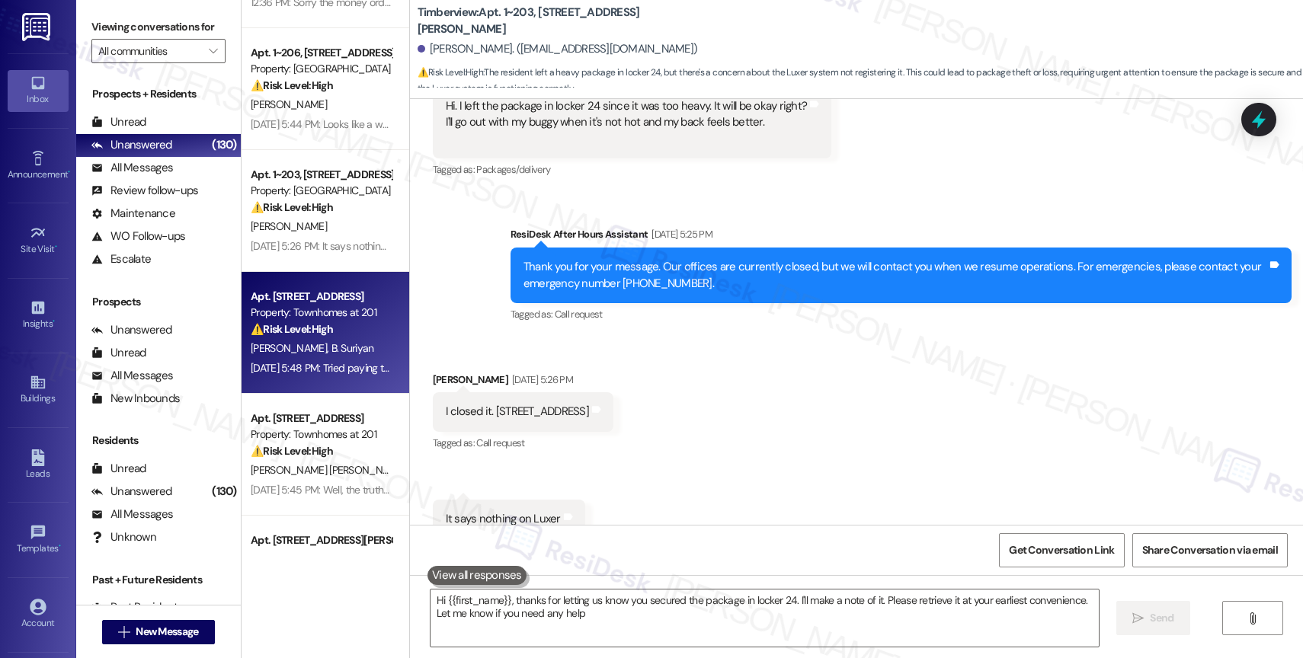
type textarea "Hi {{first_name}}, thanks for letting us know you secured the package in locker…"
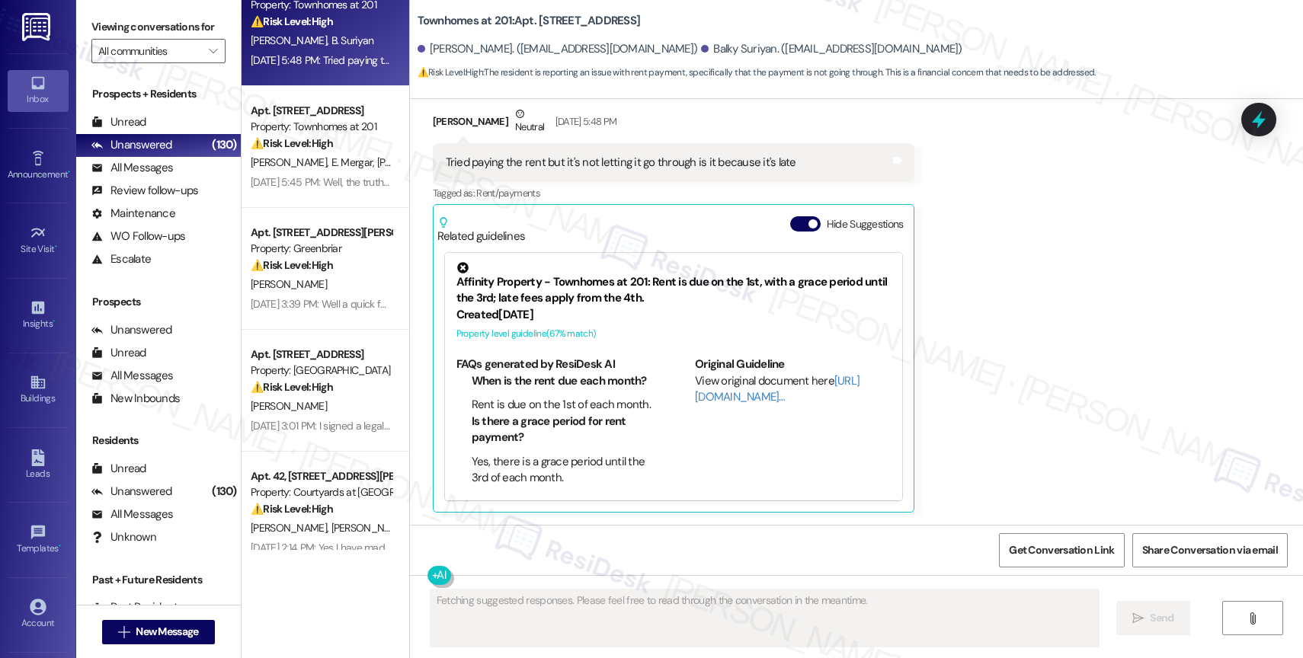
scroll to position [1043, 0]
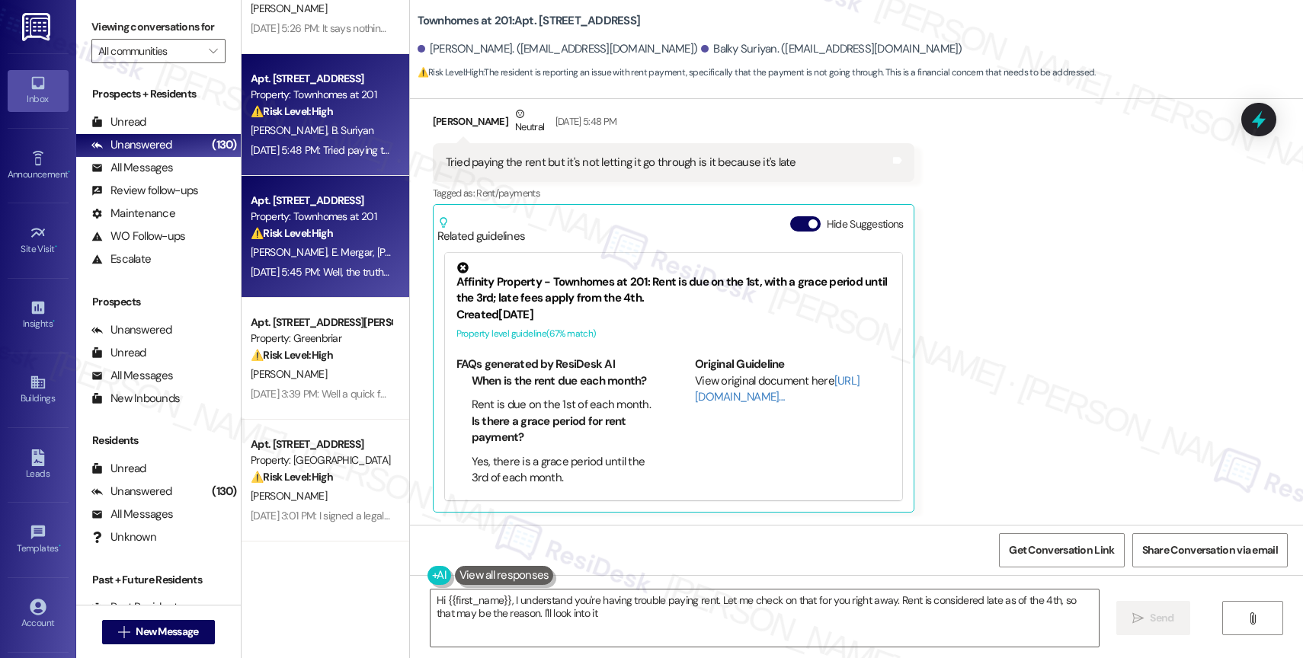
type textarea "Hi {{first_name}}, I understand you're having trouble paying rent. Let me check…"
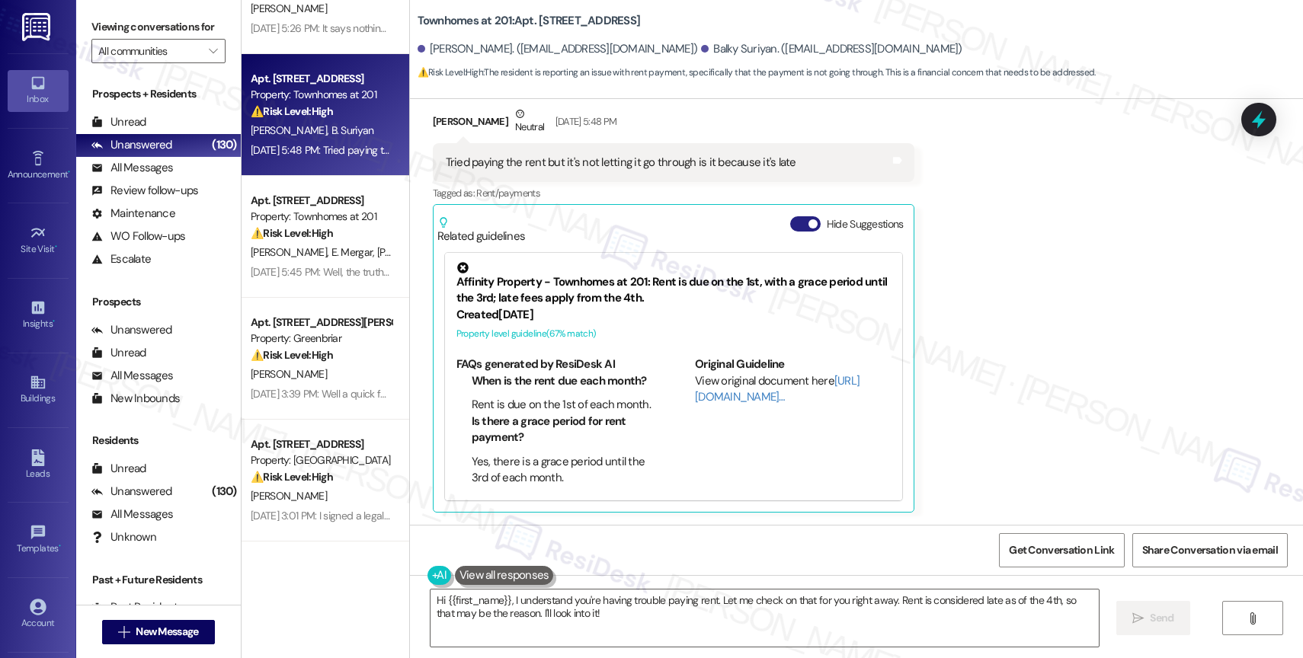
click at [790, 227] on button "Hide Suggestions" at bounding box center [805, 223] width 30 height 15
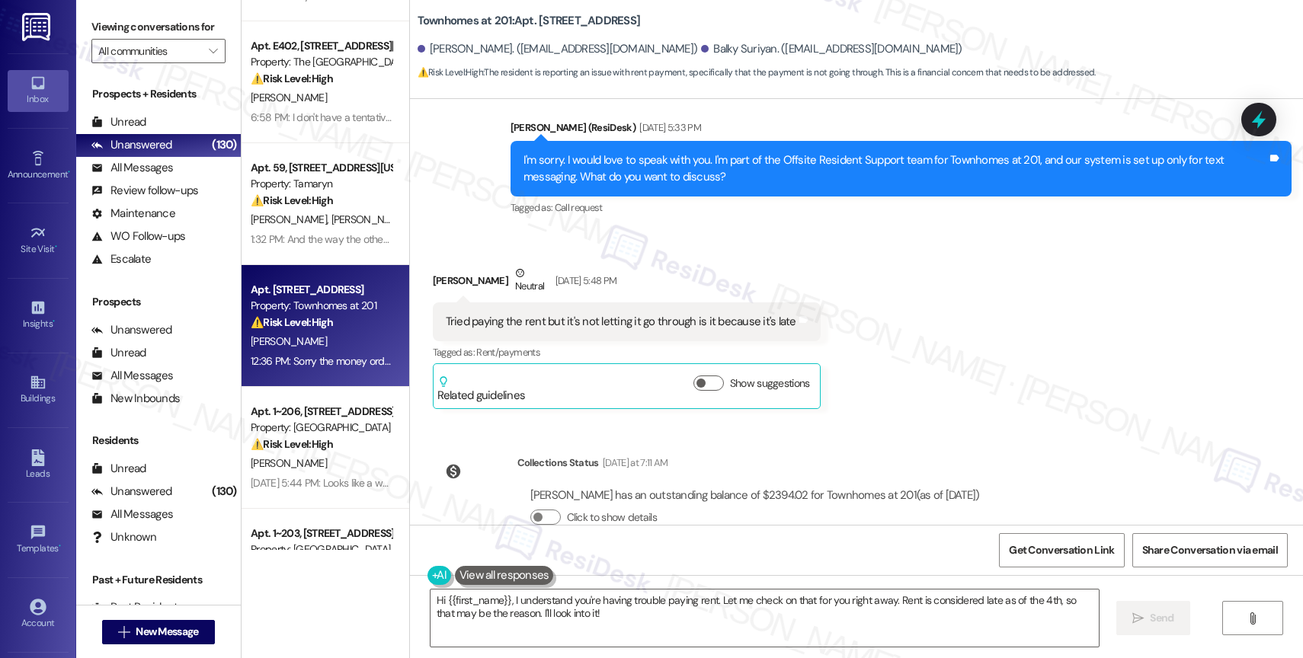
scroll to position [503, 0]
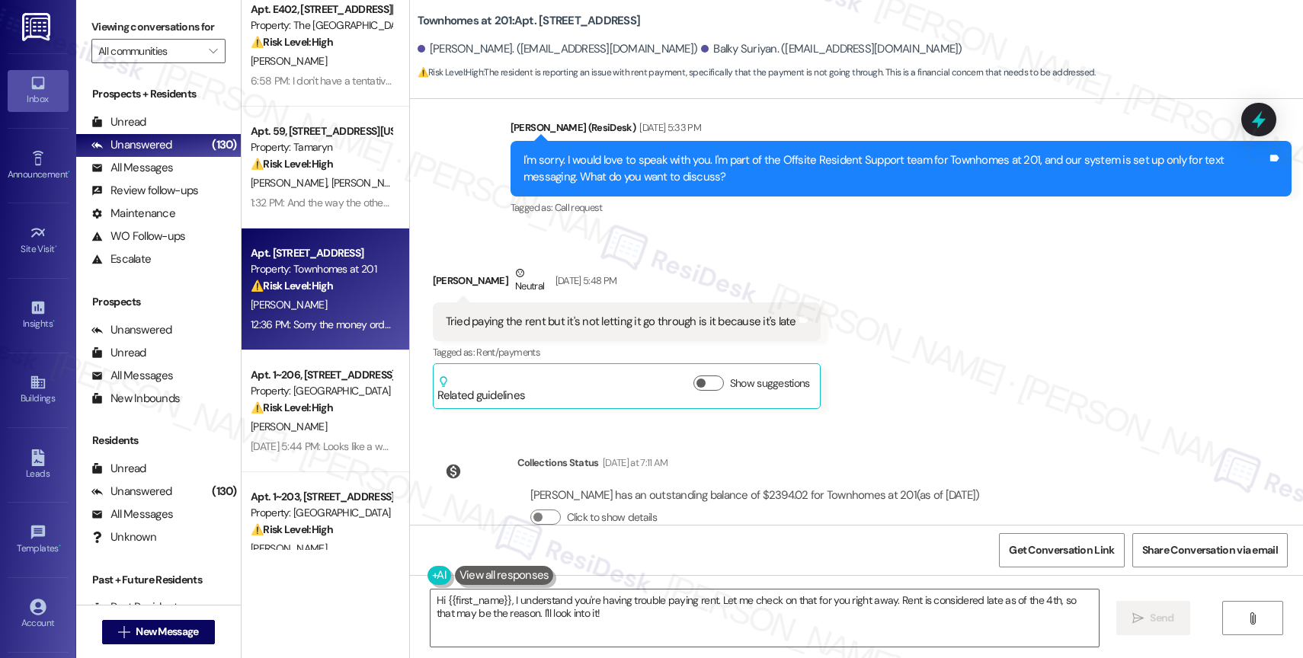
click at [324, 290] on div "⚠️ Risk Level: High Resident indicates money orders are late, which relates to …" at bounding box center [321, 286] width 141 height 16
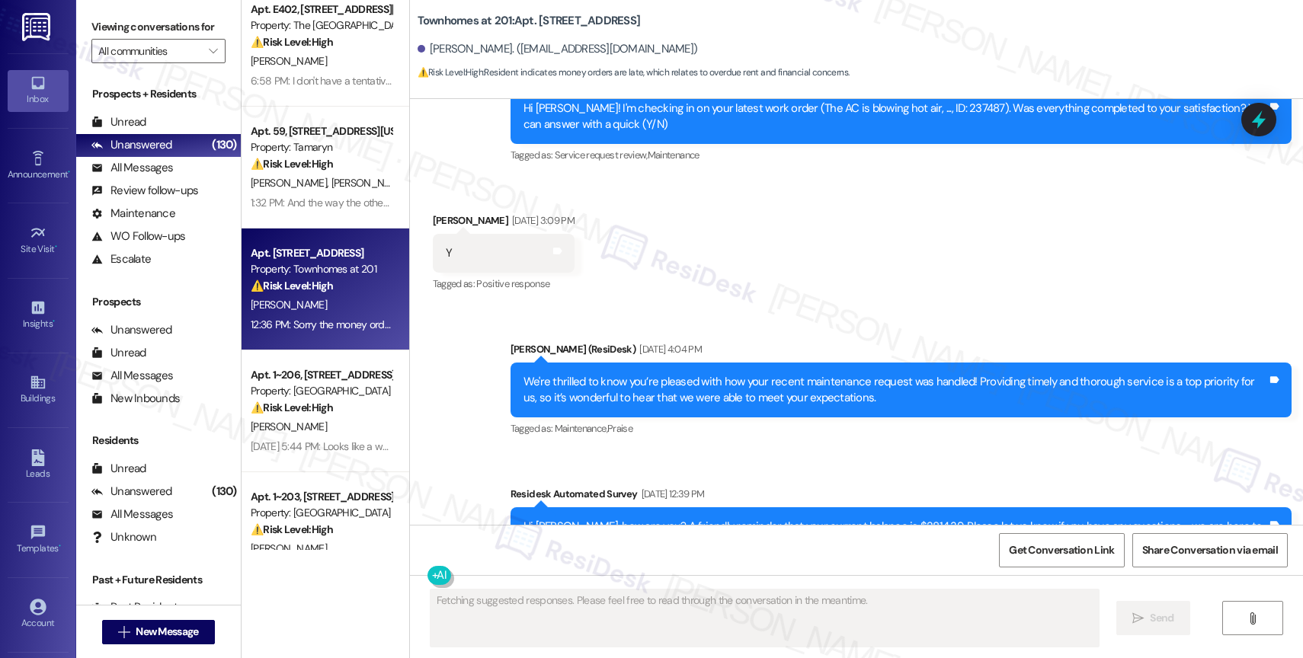
scroll to position [16657, 0]
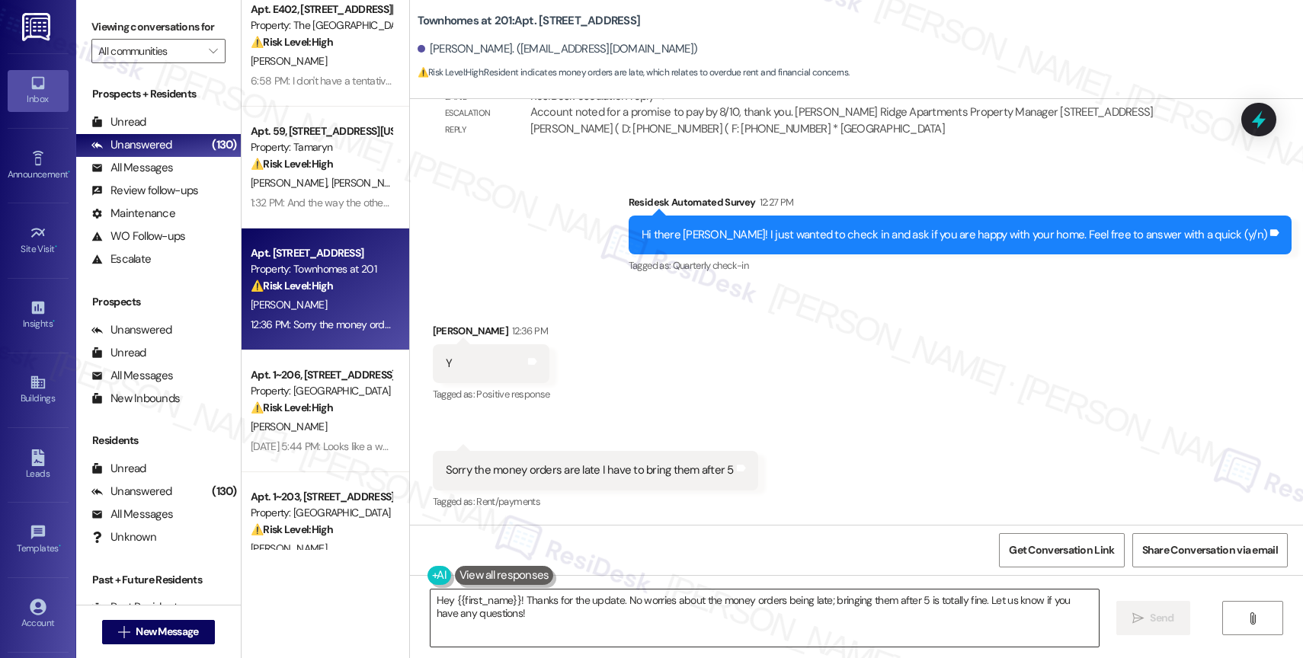
click at [584, 620] on textarea "Hey {{first_name}}! Thanks for the update. No worries about the money orders be…" at bounding box center [765, 618] width 668 height 57
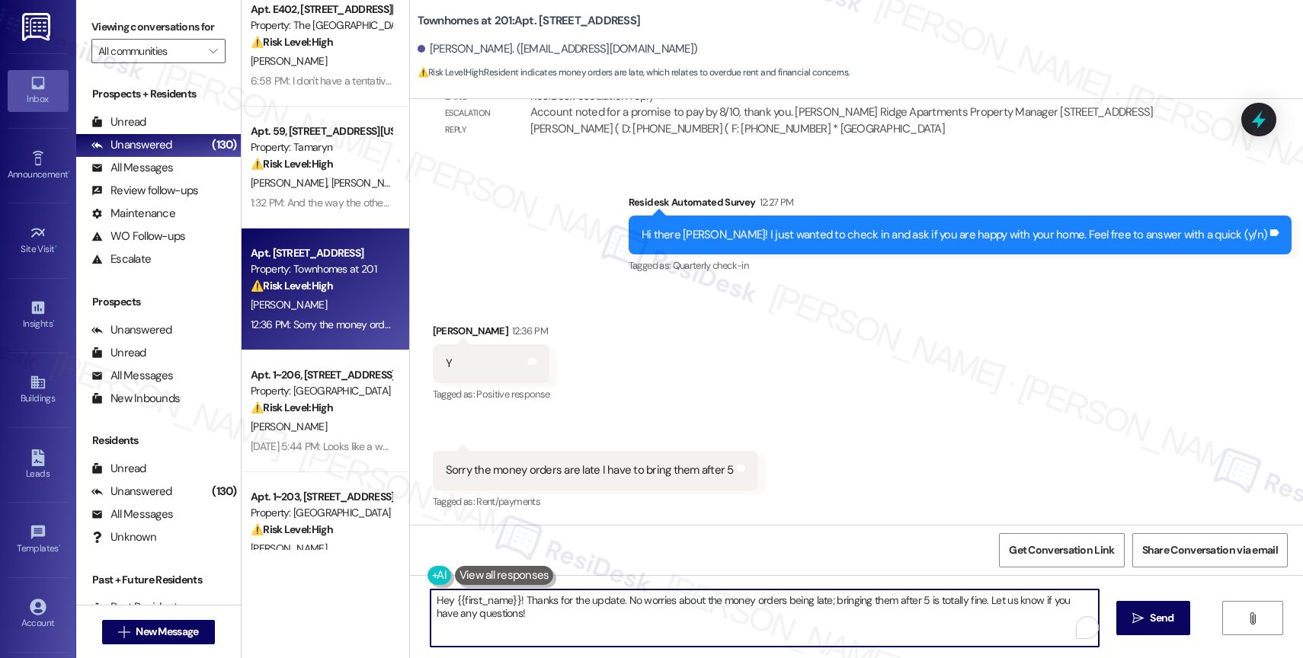
click at [485, 575] on button at bounding box center [504, 575] width 99 height 19
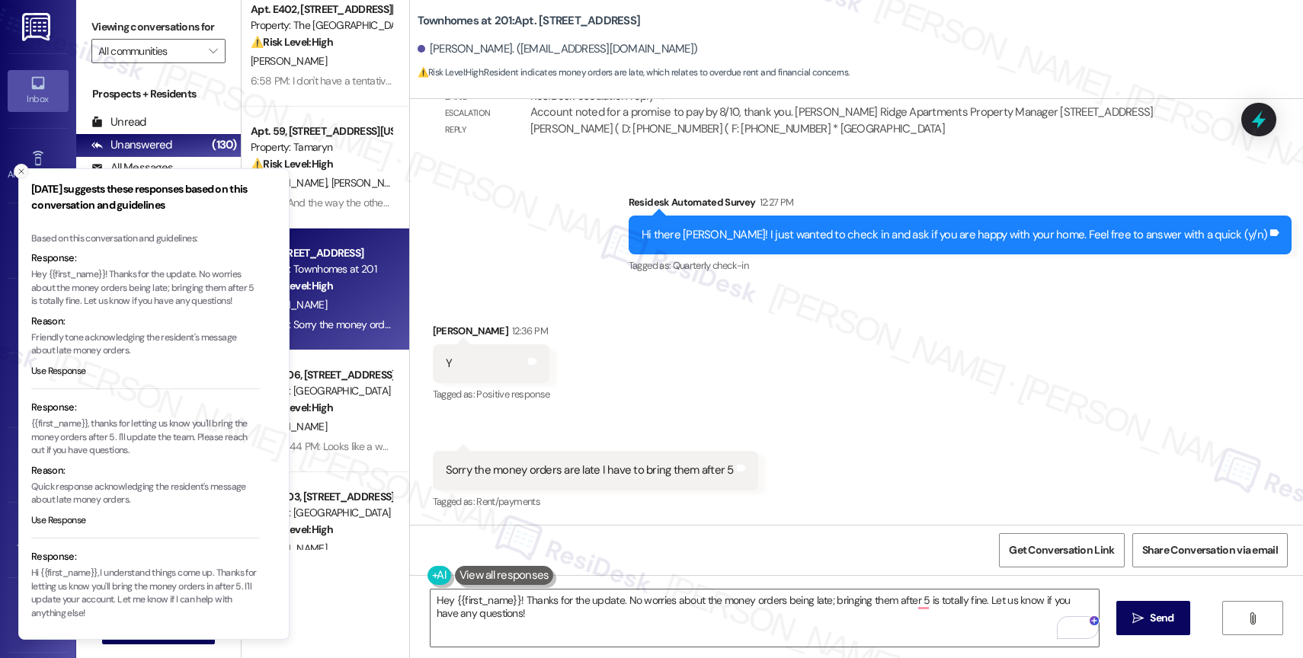
click at [21, 172] on icon "Close toast" at bounding box center [21, 171] width 9 height 9
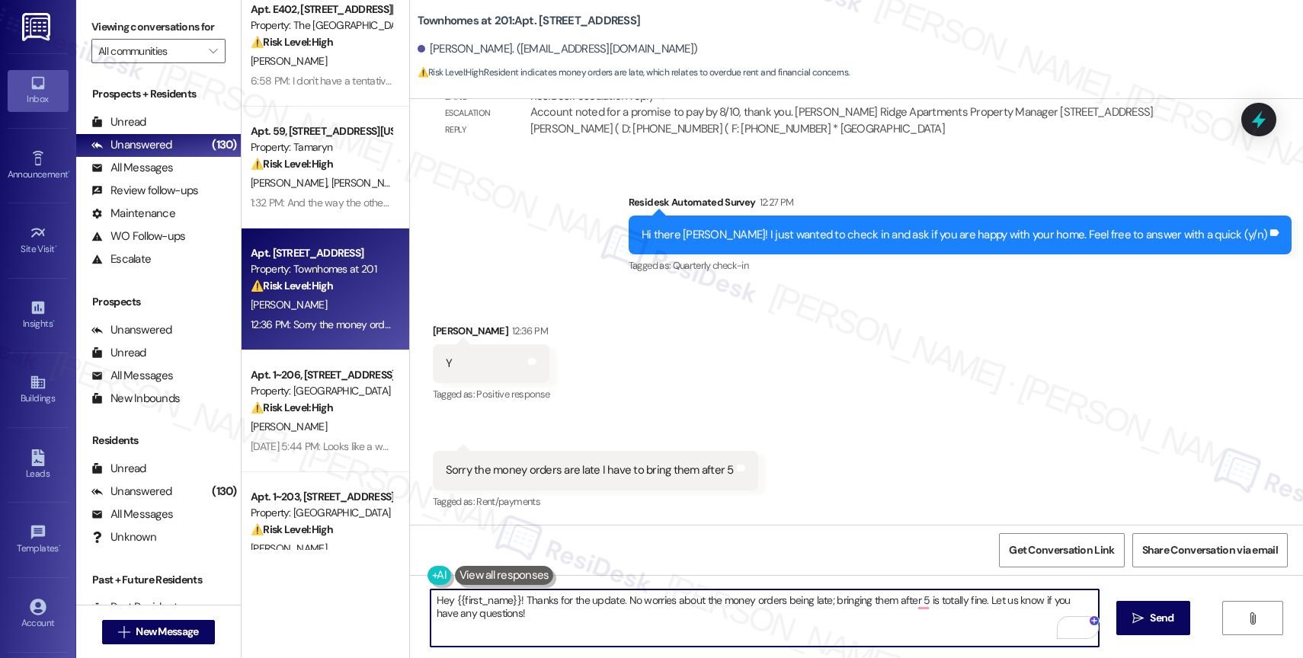
click at [515, 623] on textarea "Hey {{first_name}}! Thanks for the update. No worries about the money orders be…" at bounding box center [765, 618] width 668 height 57
paste textarea "That’s great, {{first_name}}! I’m glad you remain happy with your home. If you …"
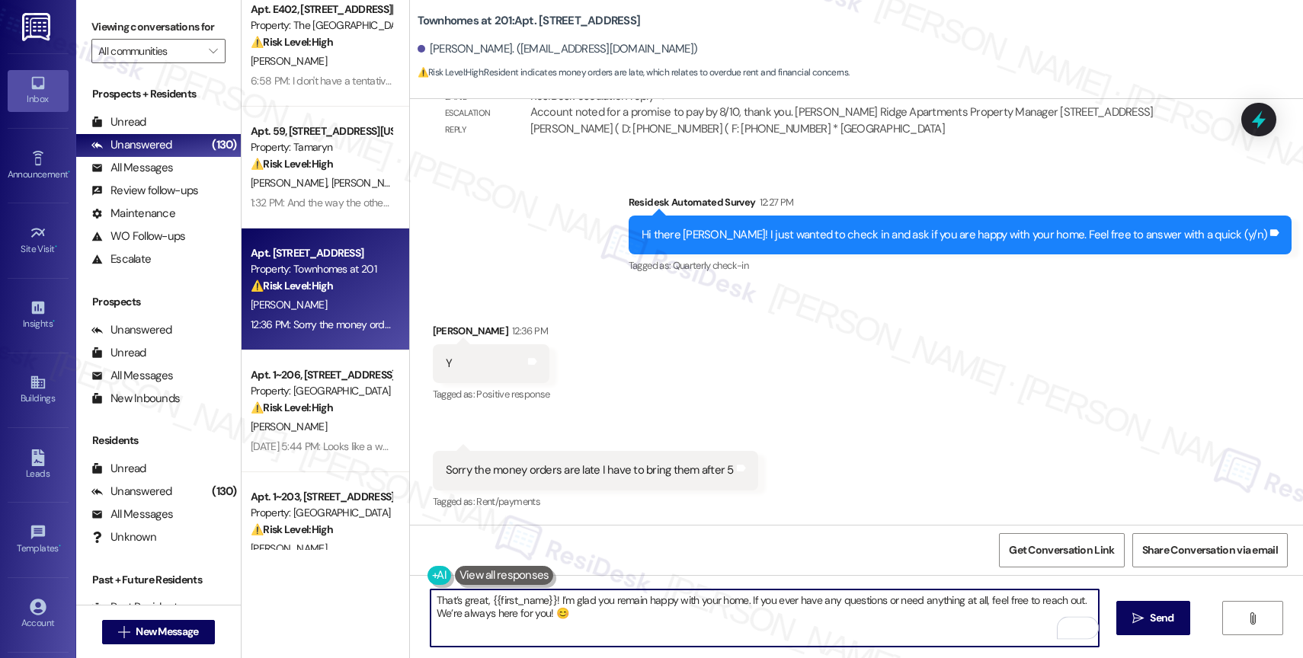
drag, startPoint x: 739, startPoint y: 600, endPoint x: 752, endPoint y: 635, distance: 37.4
click at [752, 635] on textarea "That’s great, {{first_name}}! I’m glad you remain happy with your home. If you …" at bounding box center [765, 618] width 668 height 57
click at [775, 604] on textarea "That’s great, {{first_name}}! I’m glad you remain happy with your home." at bounding box center [765, 618] width 668 height 57
paste textarea "If anything else comes up or you have more questions, feel free to reach out an…"
drag, startPoint x: 722, startPoint y: 617, endPoint x: 919, endPoint y: 620, distance: 196.6
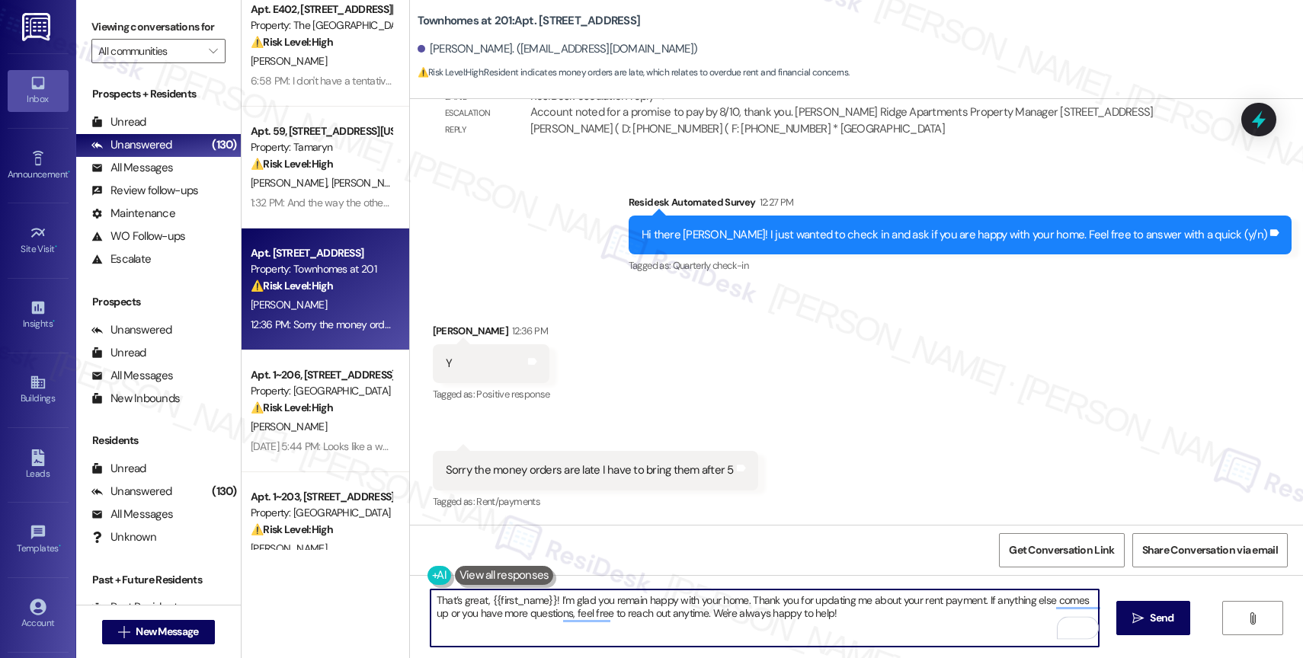
click at [918, 620] on textarea "That’s great, {{first_name}}! I’m glad you remain happy with your home. Thank y…" at bounding box center [765, 618] width 668 height 57
type textarea "That’s great, {{first_name}}! I’m glad you remain happy with your home. Thank y…"
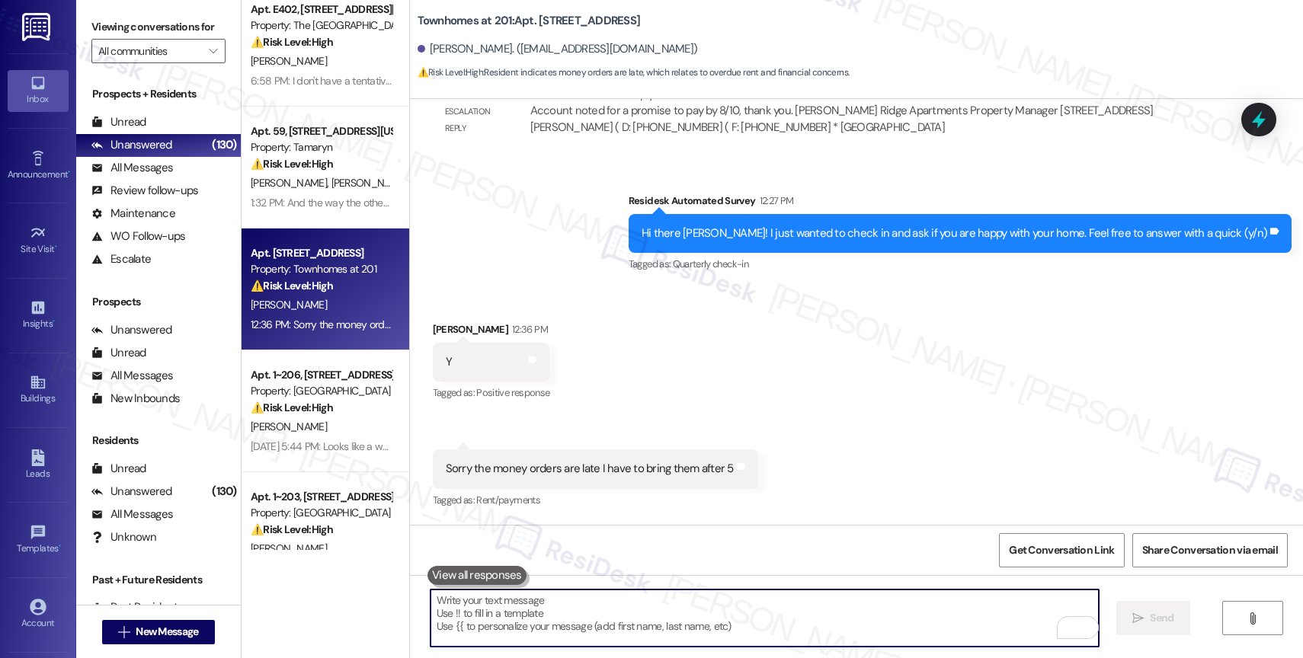
scroll to position [16779, 0]
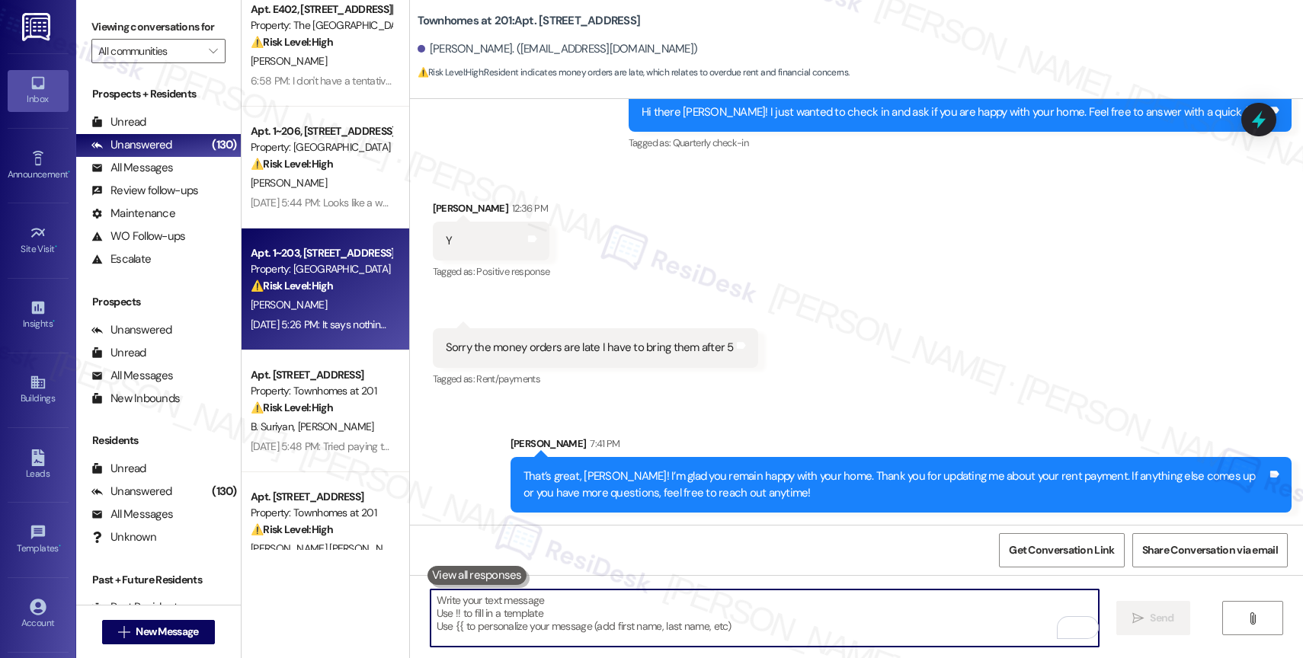
click at [312, 306] on div "S. Bohne" at bounding box center [321, 305] width 144 height 19
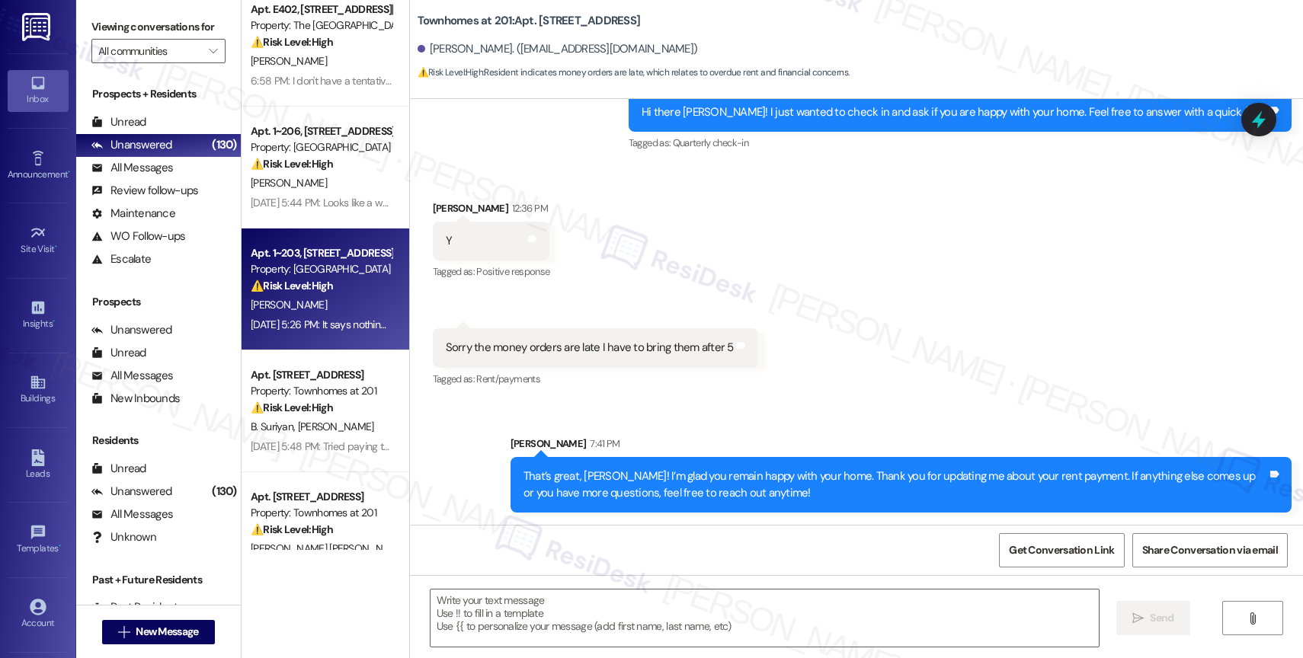
type textarea "Fetching suggested responses. Please feel free to read through the conversation…"
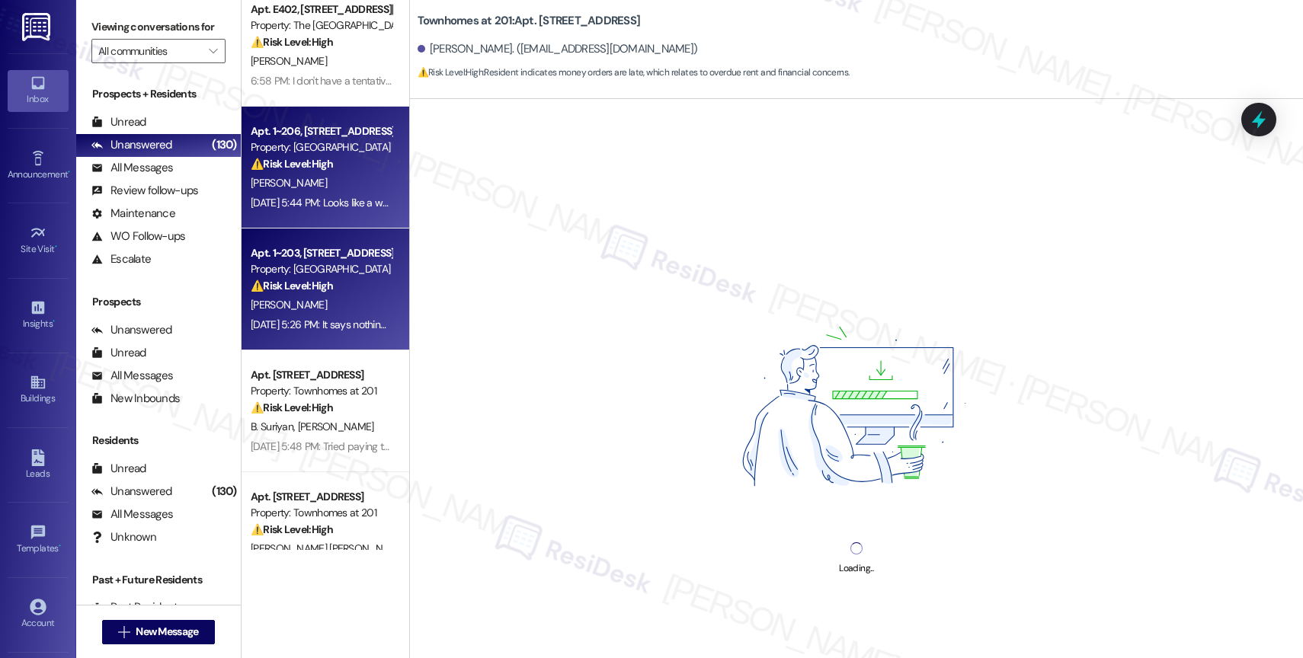
click at [316, 148] on div "Property: Timberview" at bounding box center [321, 147] width 141 height 16
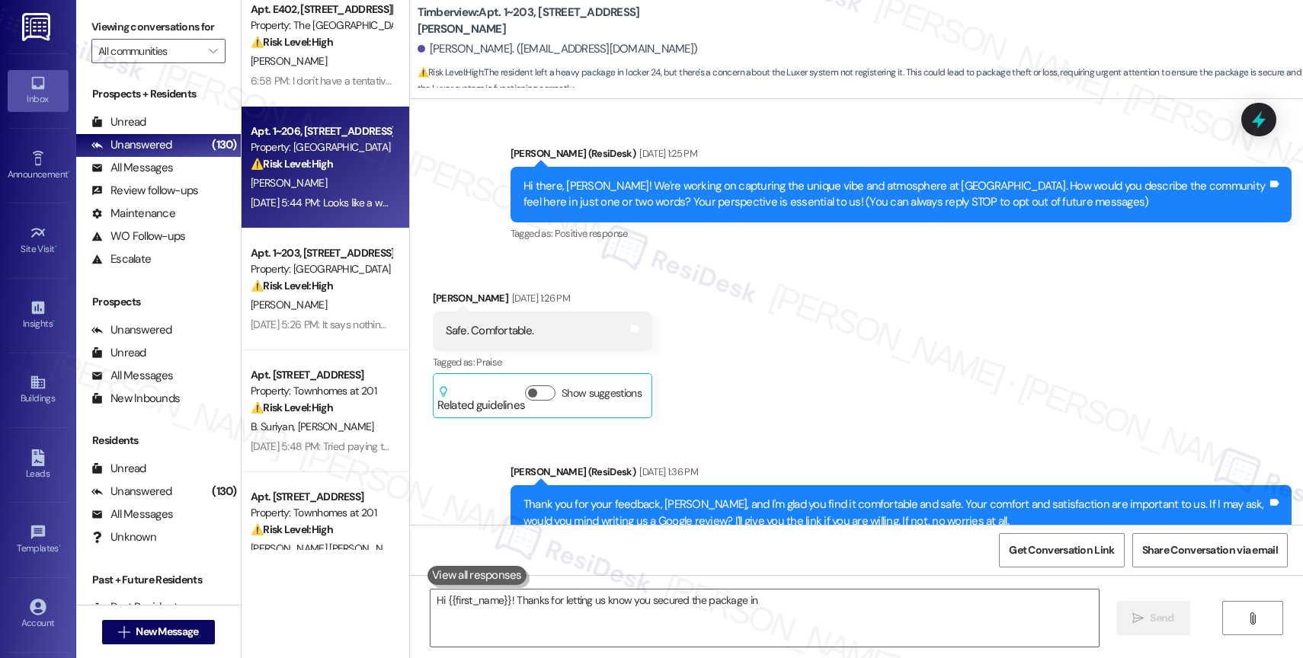
scroll to position [5163, 0]
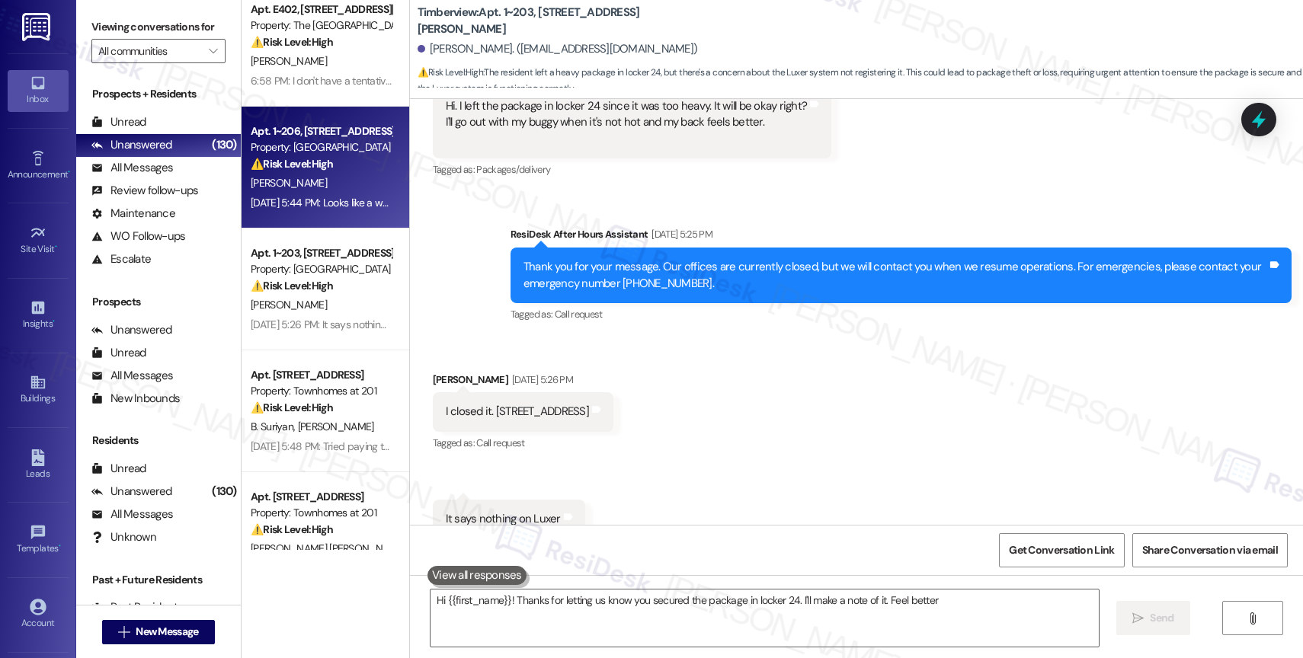
type textarea "Hi {{first_name}}! Thanks for letting us know you secured the package in locker…"
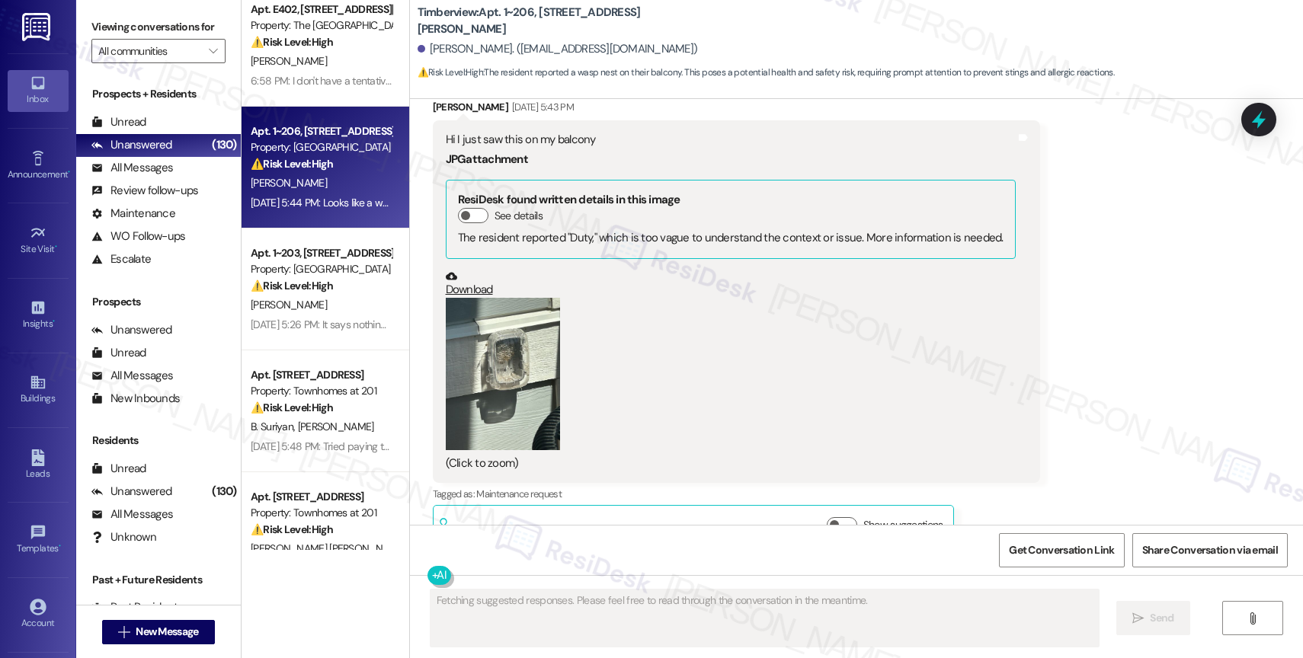
scroll to position [3750, 0]
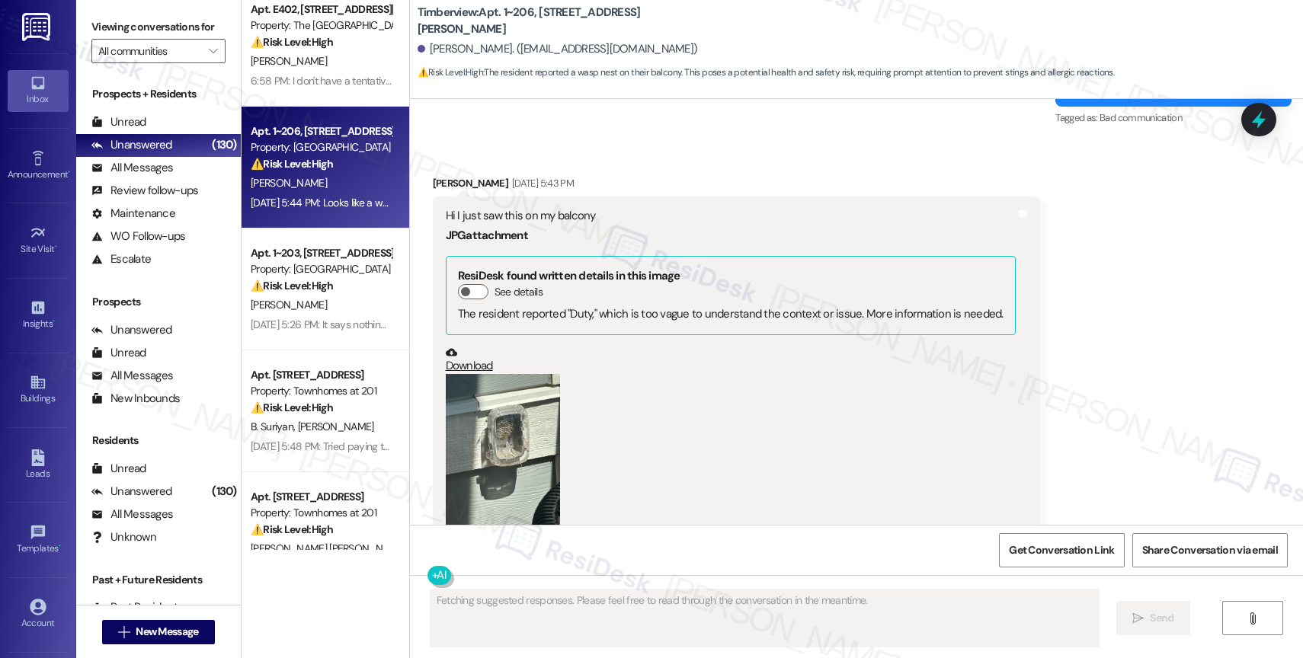
click at [524, 431] on button "Zoom image" at bounding box center [503, 450] width 114 height 152
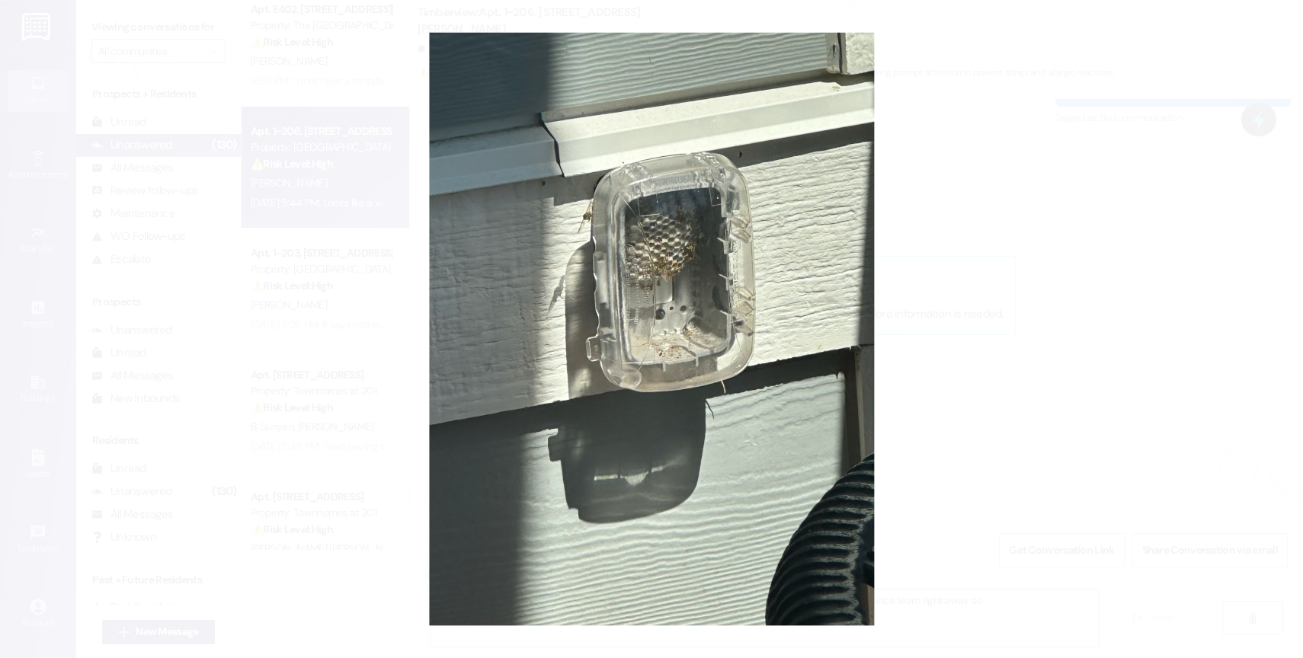
click at [726, 349] on button "Unzoom image" at bounding box center [651, 329] width 1303 height 658
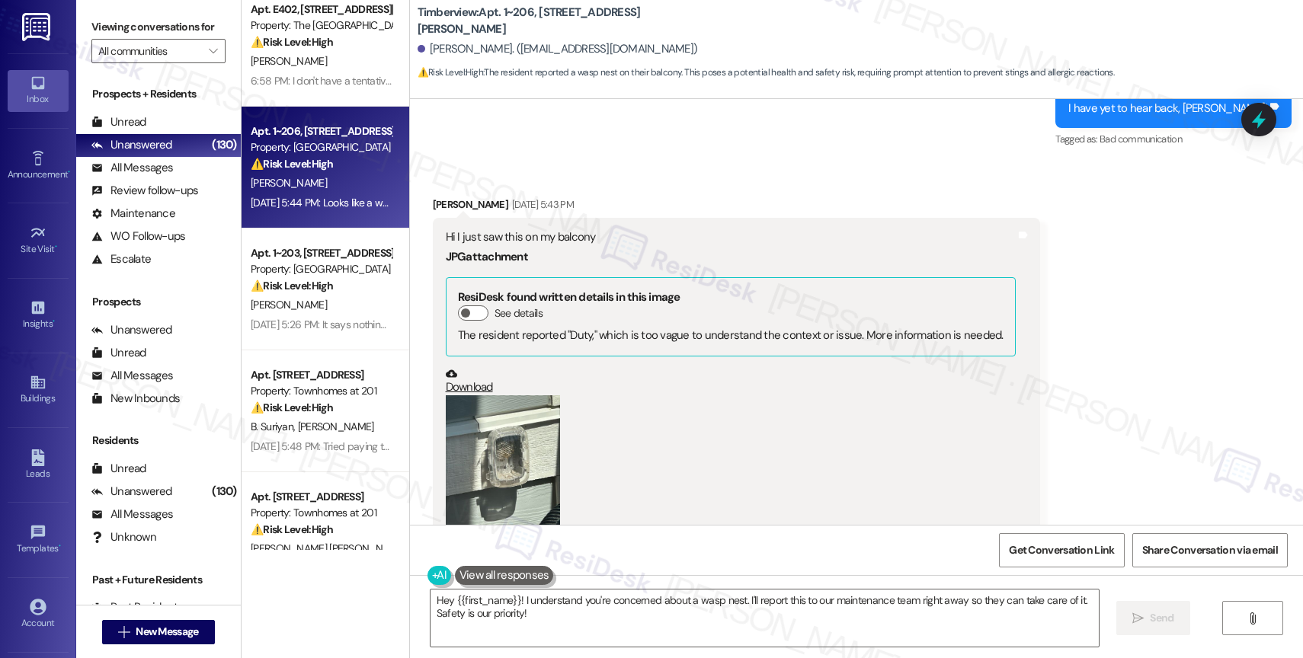
scroll to position [3872, 0]
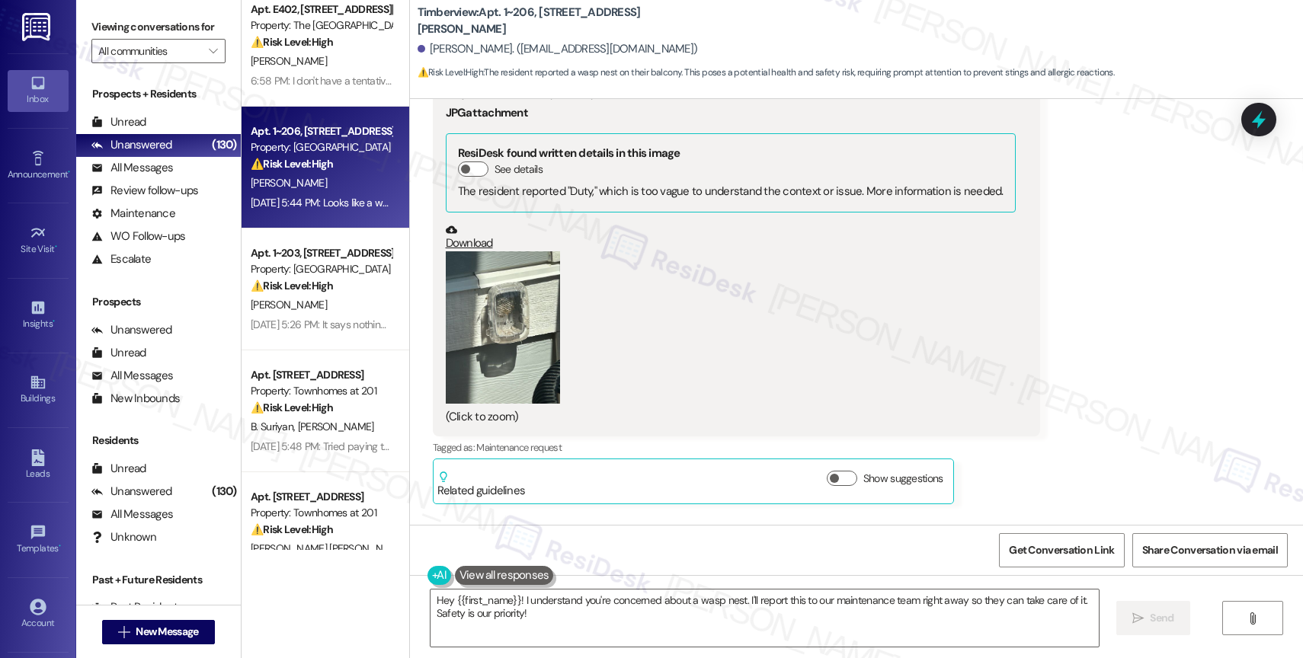
click at [516, 335] on button "Zoom image" at bounding box center [503, 327] width 114 height 152
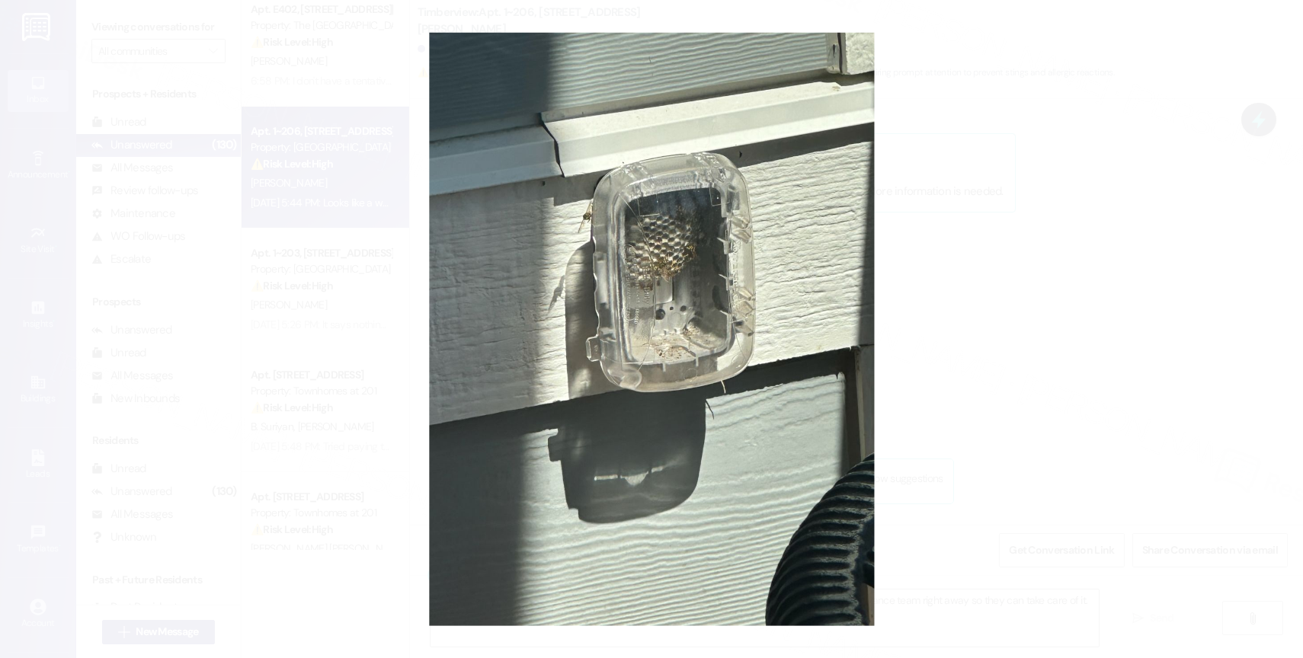
click at [751, 324] on button "Unzoom image" at bounding box center [651, 329] width 1303 height 658
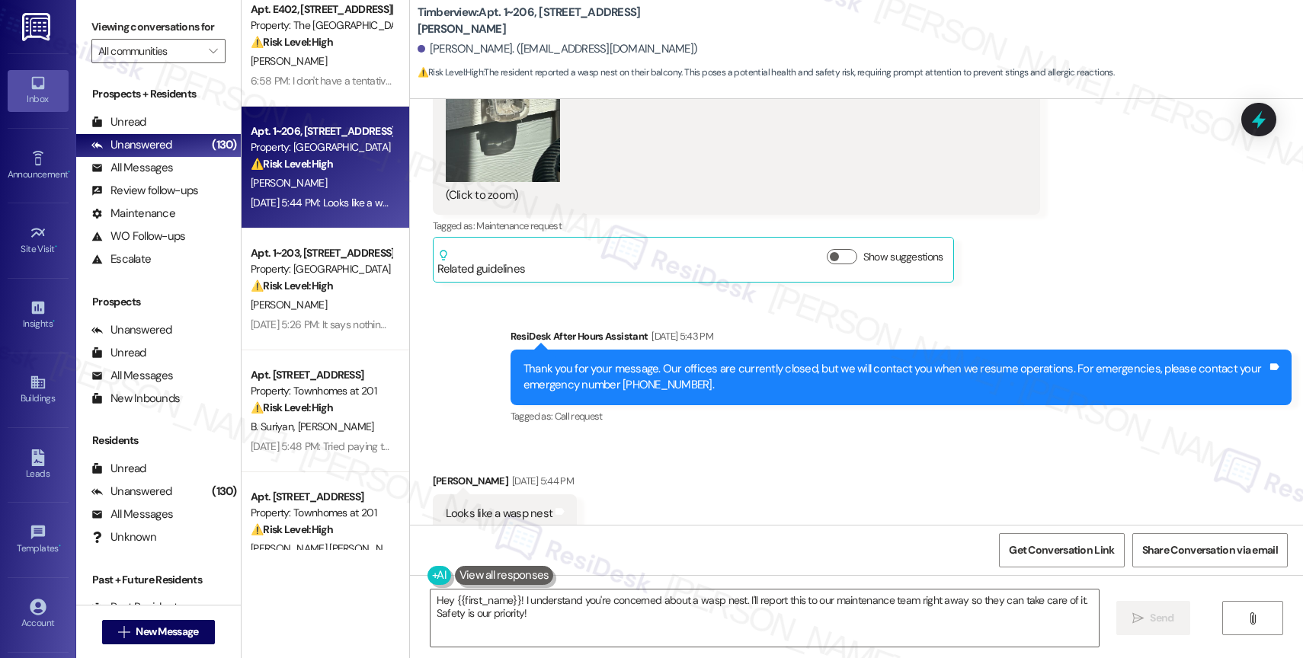
scroll to position [4120, 0]
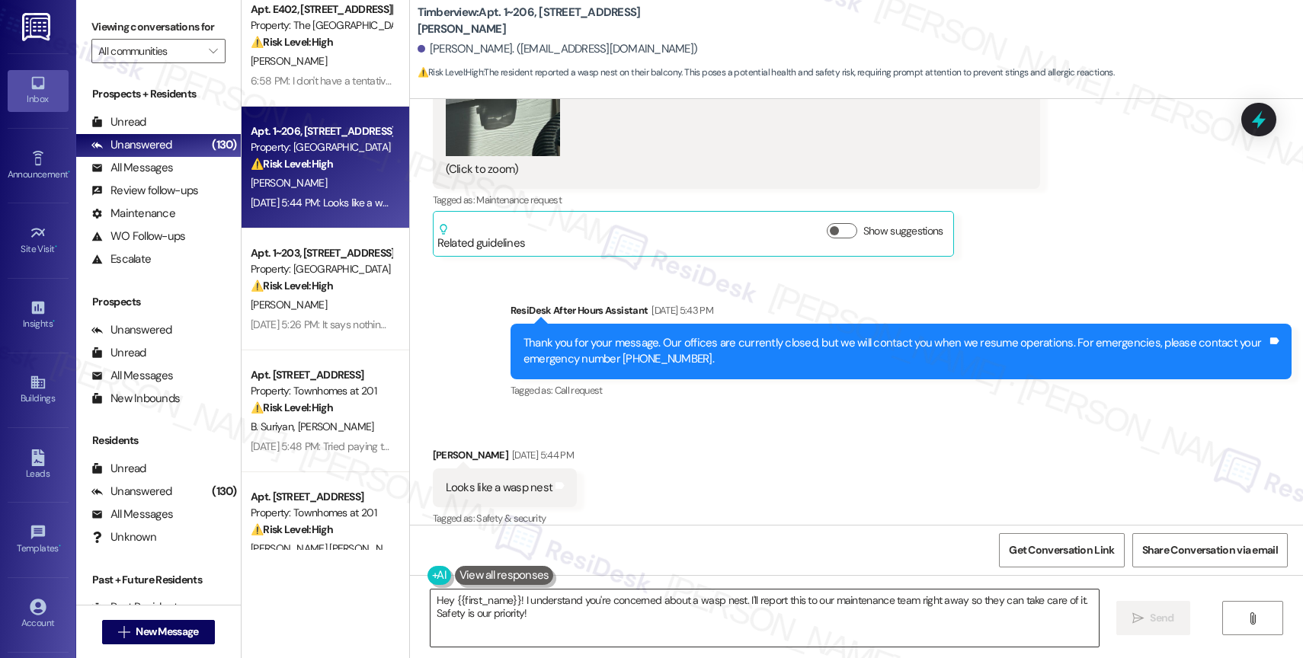
click at [546, 606] on textarea "Hey {{first_name}}! I understand you're concerned about a wasp nest. I'll repor…" at bounding box center [765, 618] width 668 height 57
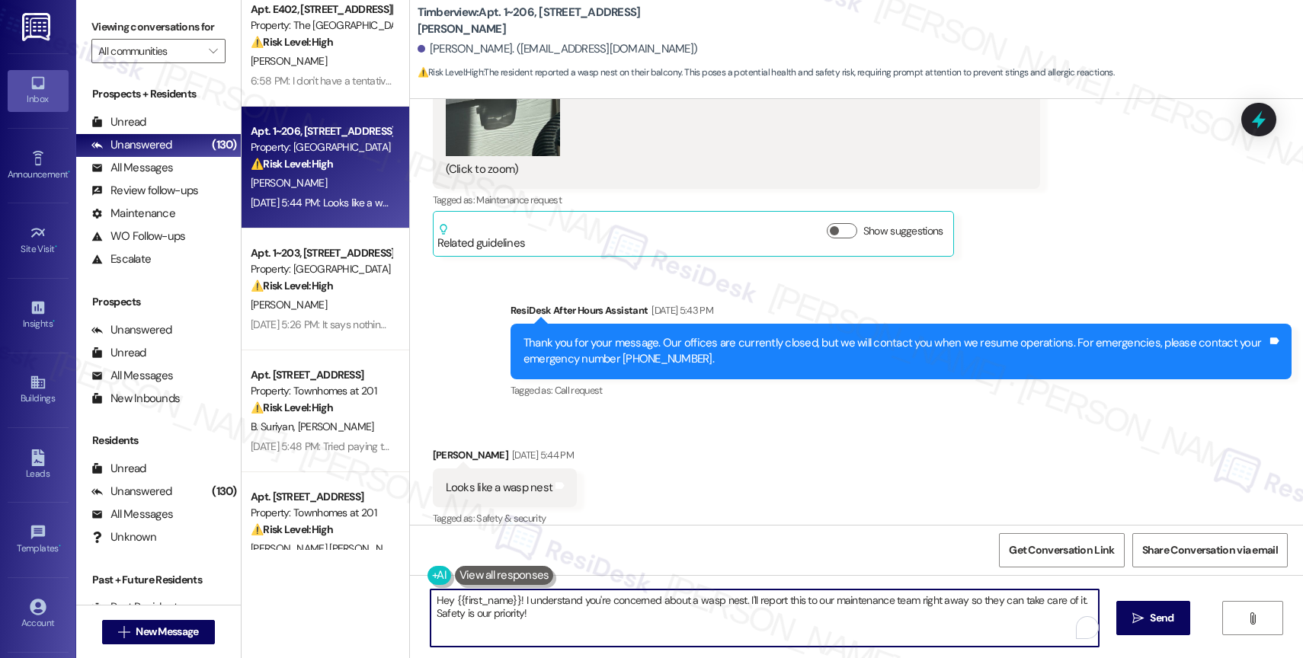
click at [546, 606] on textarea "Hey {{first_name}}! I understand you're concerned about a wasp nest. I'll repor…" at bounding box center [765, 618] width 668 height 57
drag, startPoint x: 485, startPoint y: 600, endPoint x: 783, endPoint y: 604, distance: 298.0
click at [783, 604] on textarea "Hi Stephanie, thank you for br" at bounding box center [765, 618] width 668 height 57
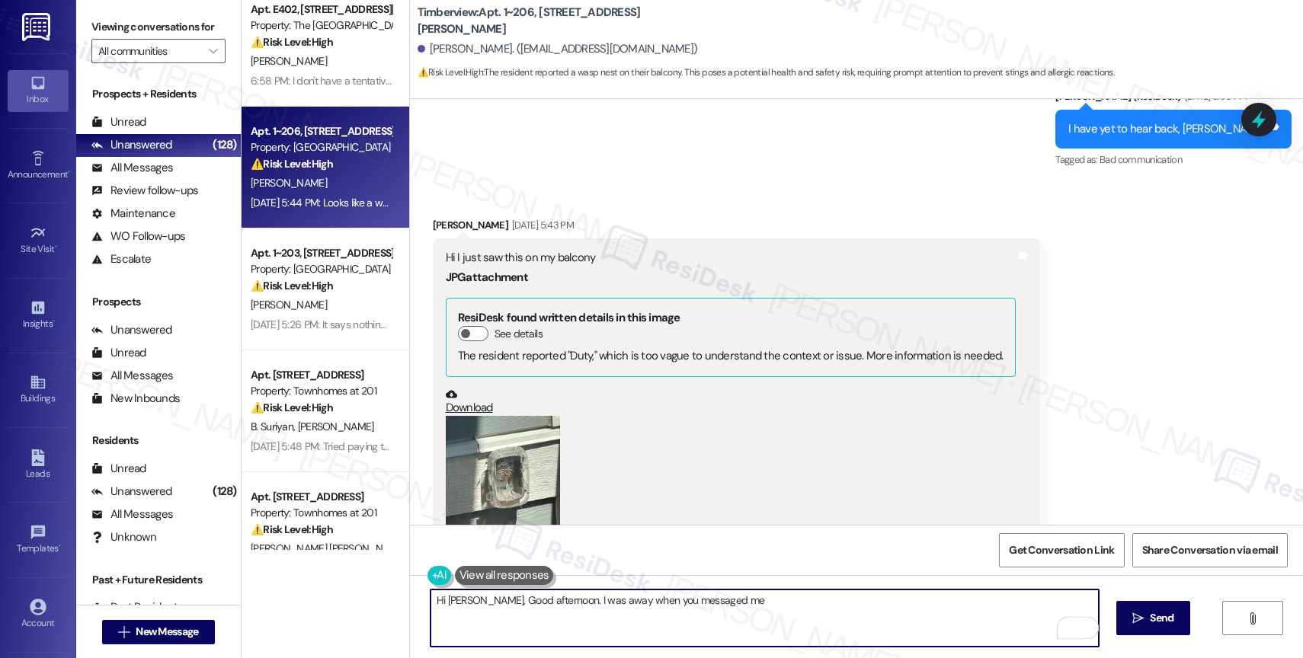
scroll to position [3708, 0]
click at [497, 469] on button "Zoom image" at bounding box center [503, 492] width 114 height 152
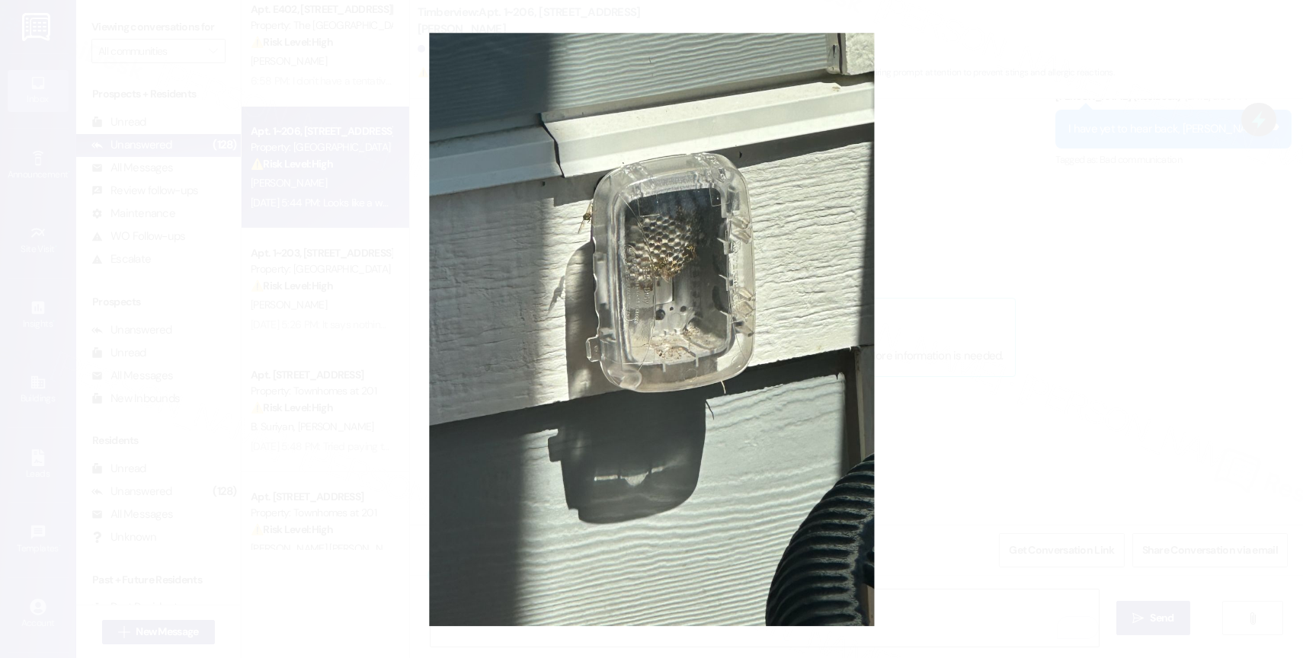
click at [688, 287] on button "Unzoom image" at bounding box center [651, 329] width 1303 height 658
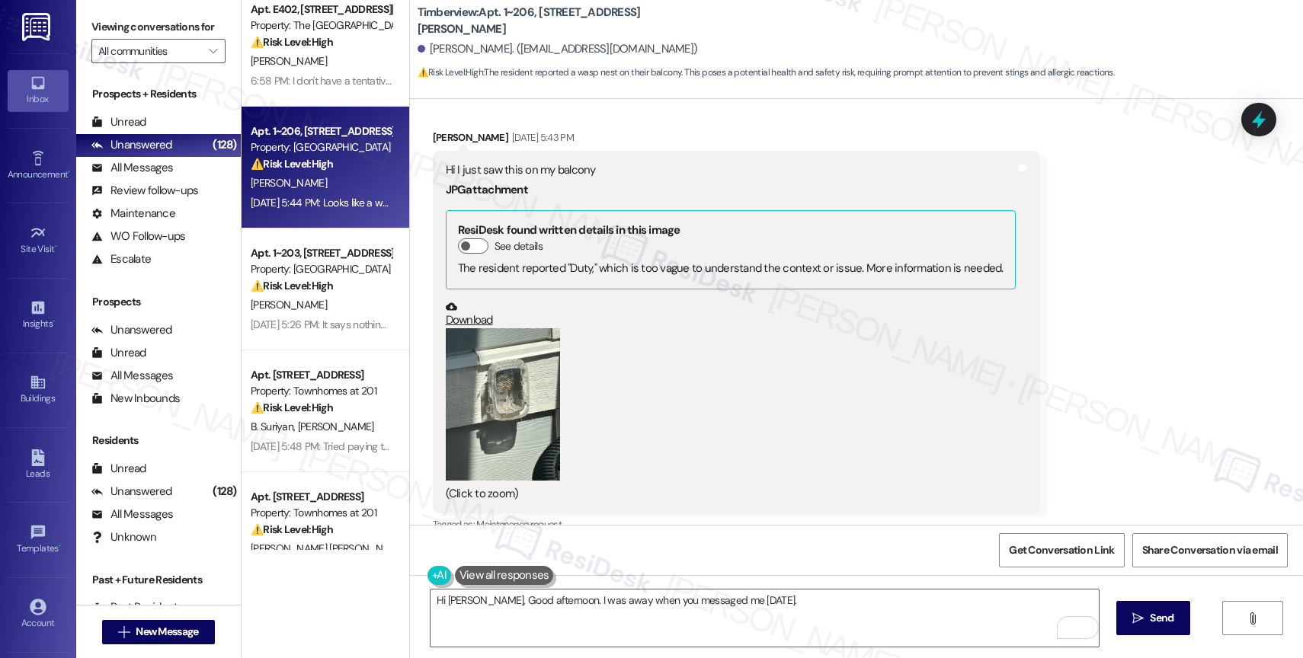
scroll to position [3875, 0]
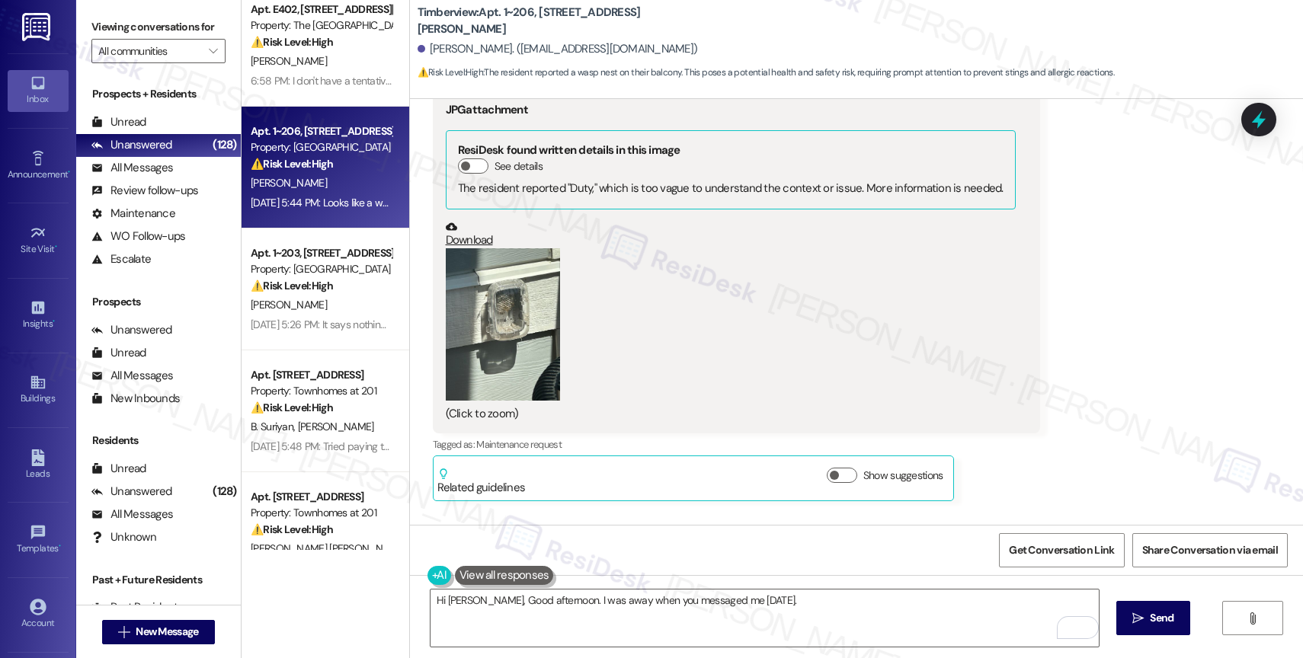
click at [499, 319] on button "Zoom image" at bounding box center [503, 324] width 114 height 152
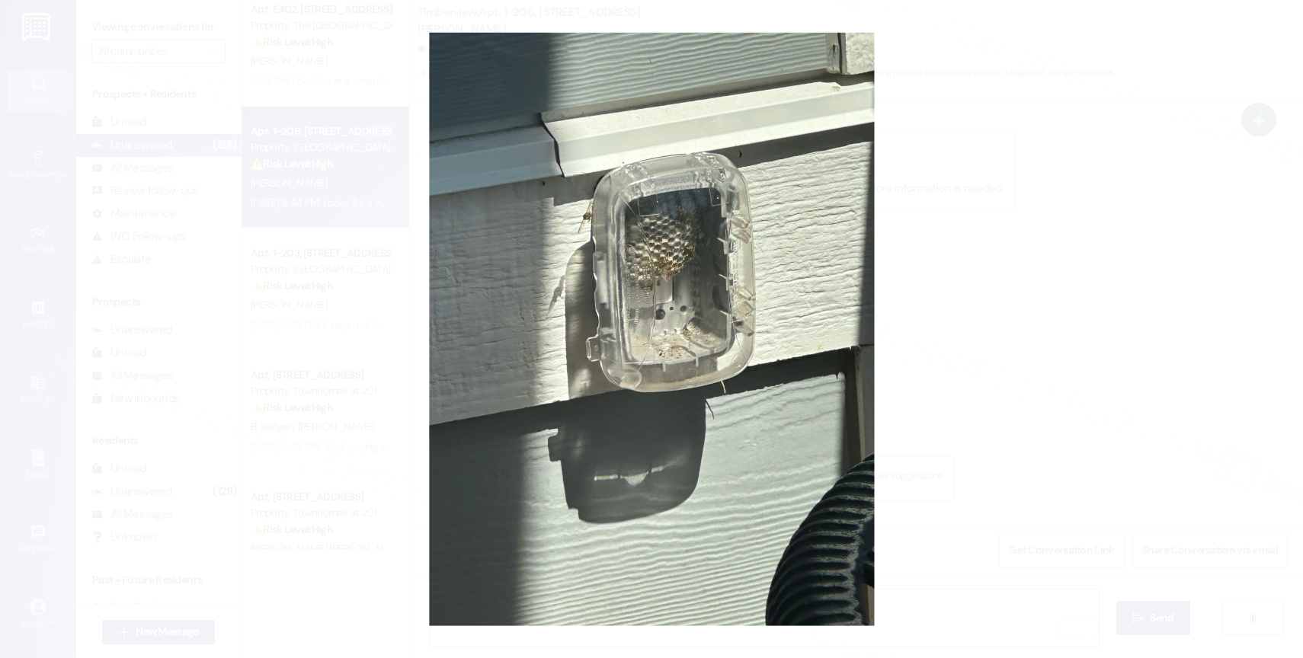
click at [711, 268] on button "Unzoom image" at bounding box center [651, 329] width 1303 height 658
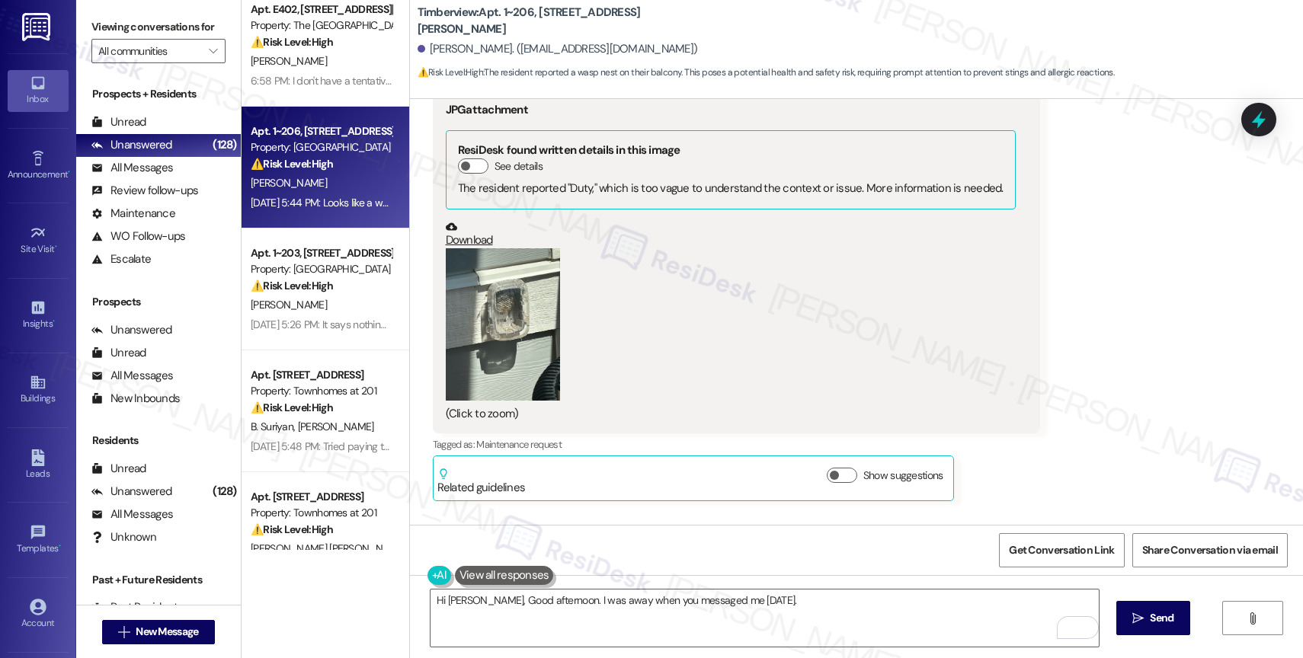
scroll to position [4138, 0]
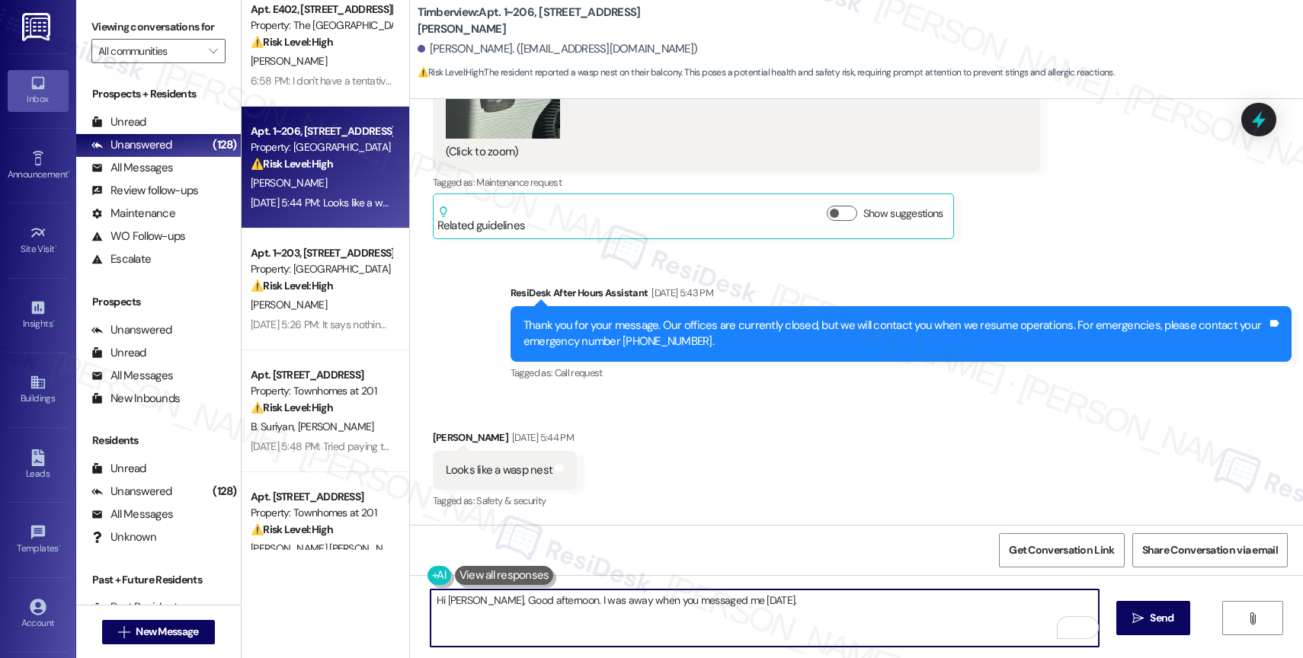
click at [489, 598] on textarea "Hi Stephanie, Good afternoon. I was away when you messaged me on Saturday." at bounding box center [765, 618] width 668 height 57
click at [837, 613] on textarea "Hi Stephanie, good afternoon. I was away when you messaged me on Saturday." at bounding box center [765, 618] width 668 height 57
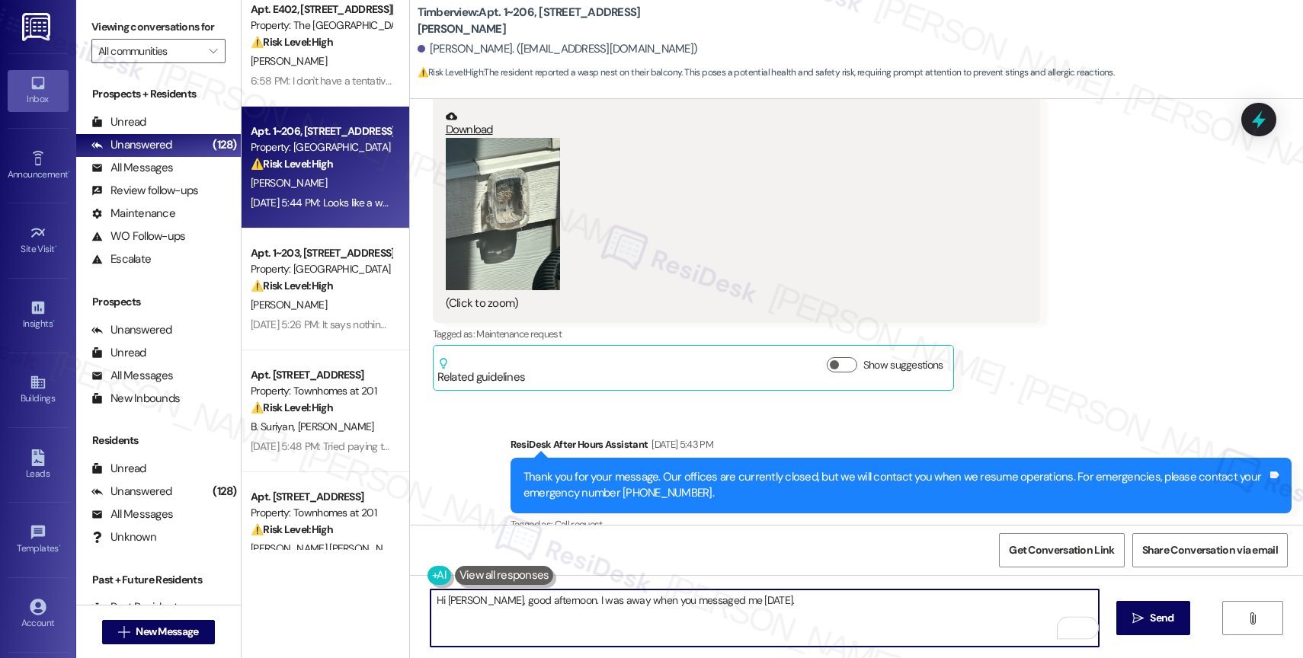
scroll to position [3954, 0]
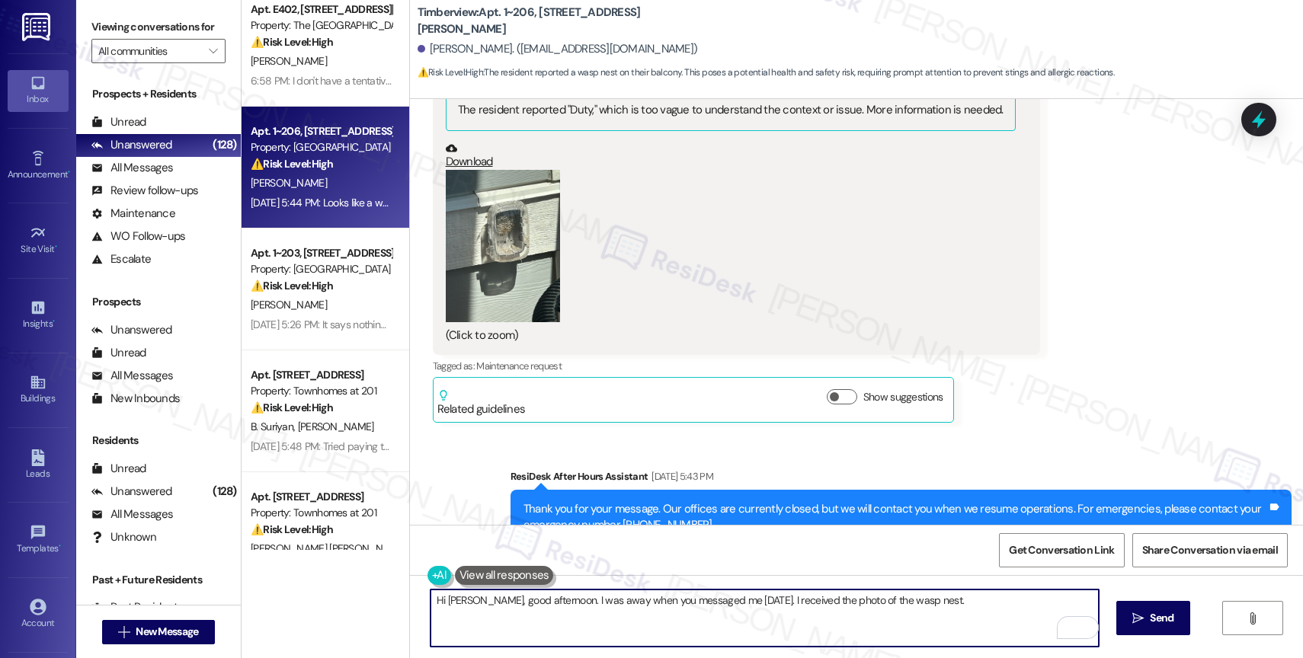
paste textarea "Would you like me to submit a work order on your behalf? Please let me know and…"
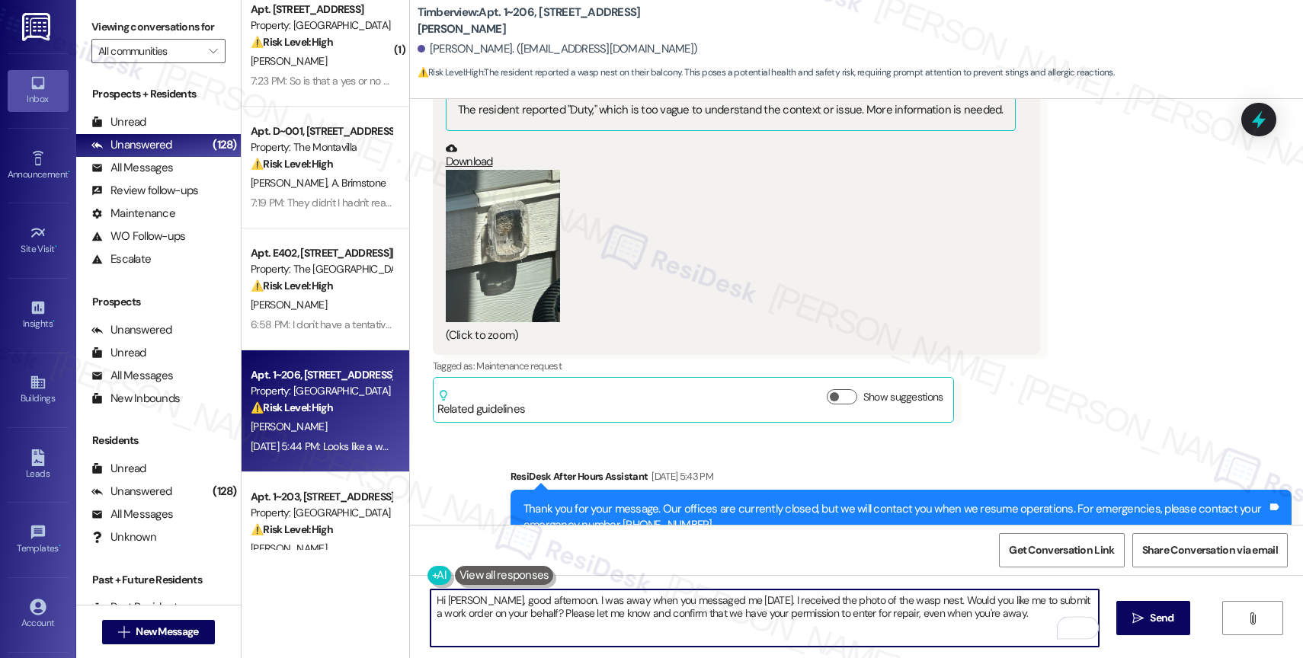
click at [1087, 598] on textarea "Hi Stephanie, good afternoon. I was away when you messaged me on Saturday. I re…" at bounding box center [765, 618] width 668 height 57
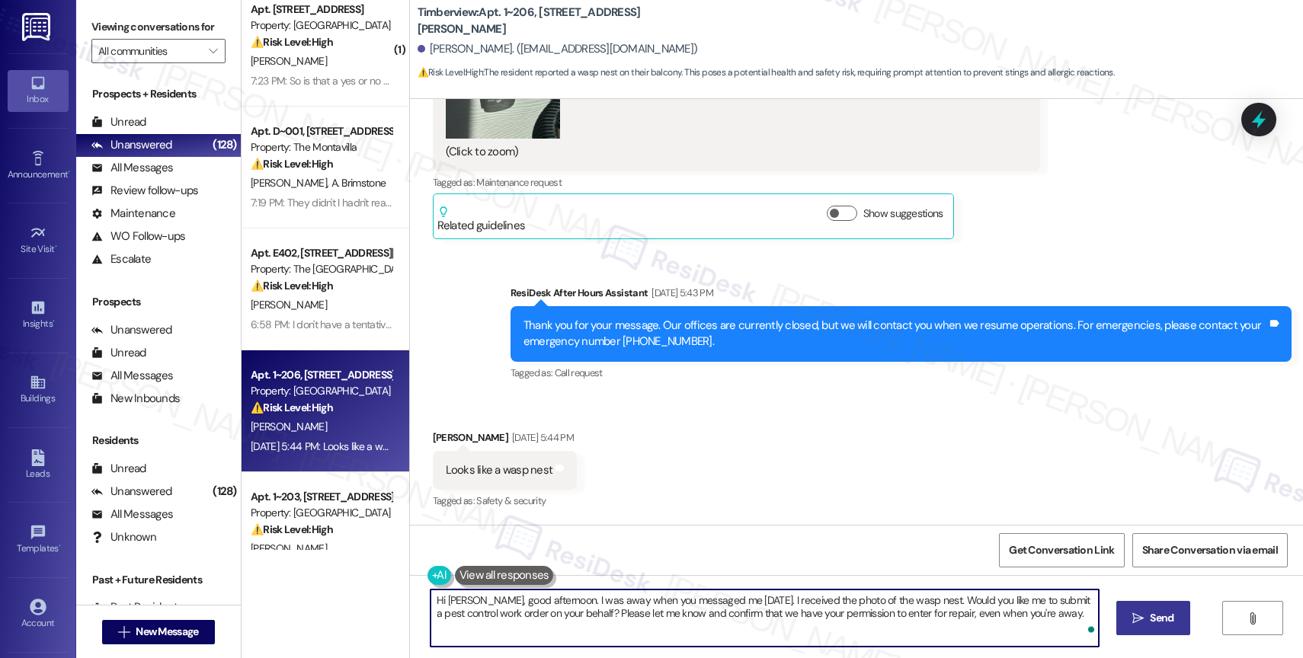
type textarea "Hi Stephanie, good afternoon. I was away when you messaged me on Saturday. I re…"
click at [1150, 613] on span "Send" at bounding box center [1162, 618] width 24 height 16
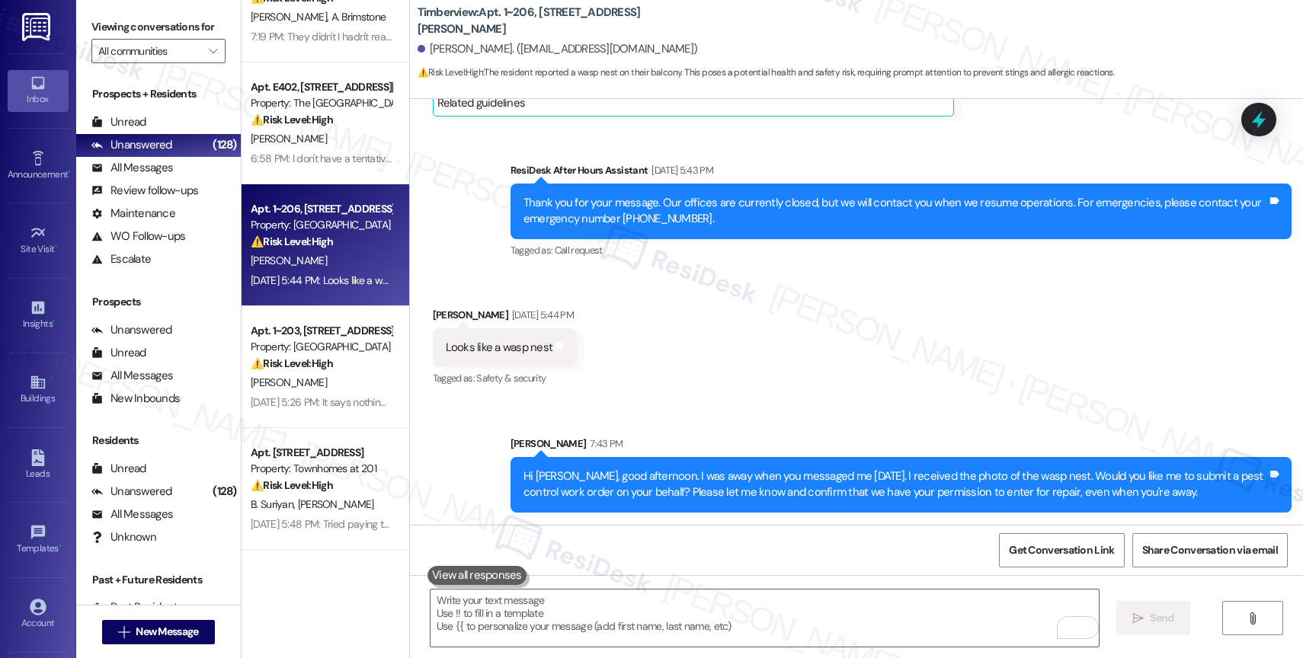
scroll to position [704, 0]
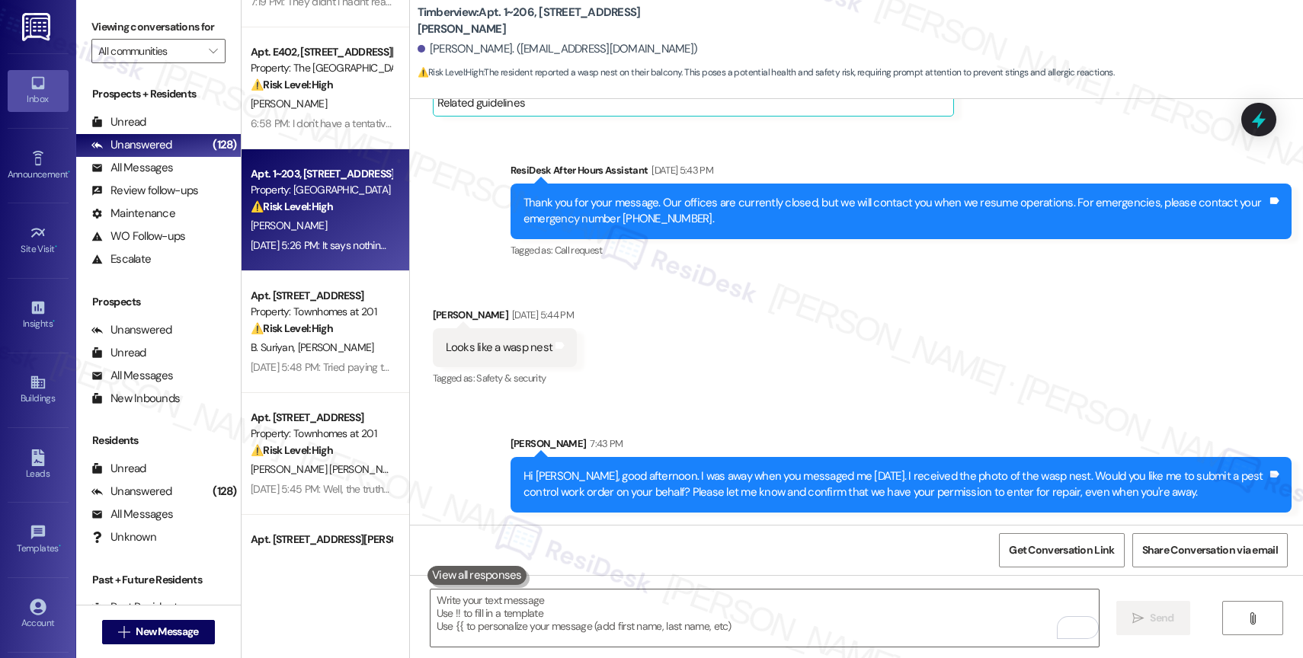
click at [332, 229] on div "S. Bohne" at bounding box center [321, 225] width 144 height 19
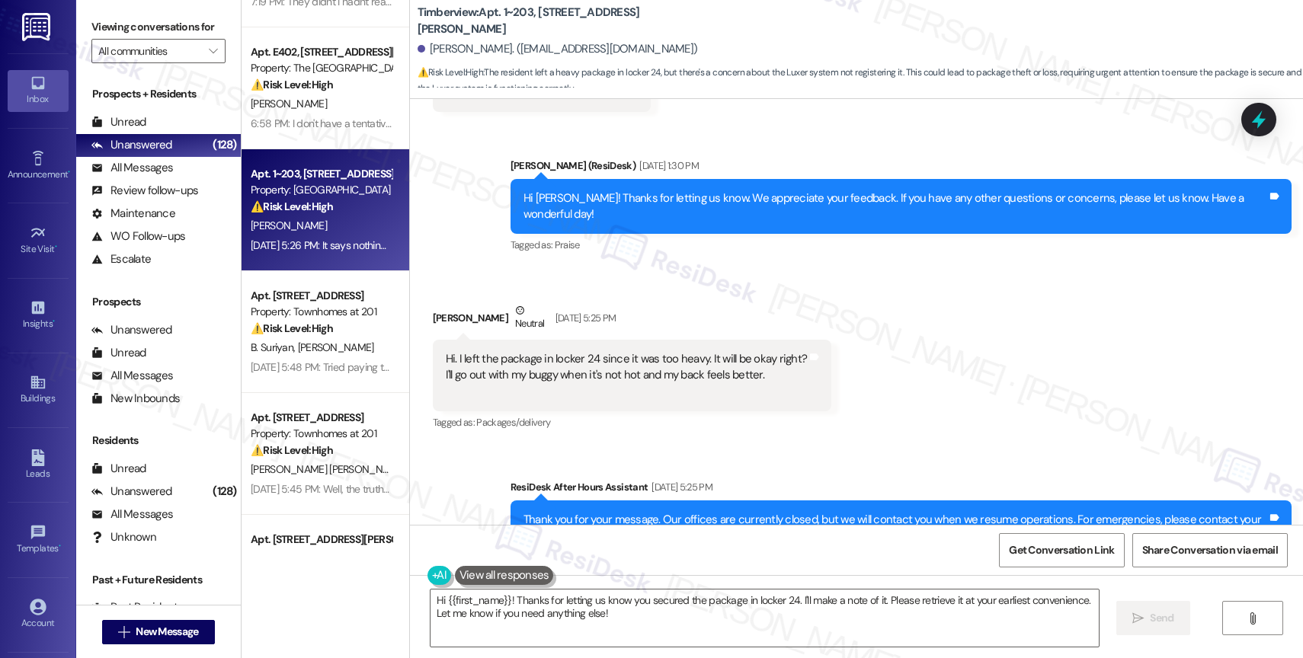
scroll to position [4880, 0]
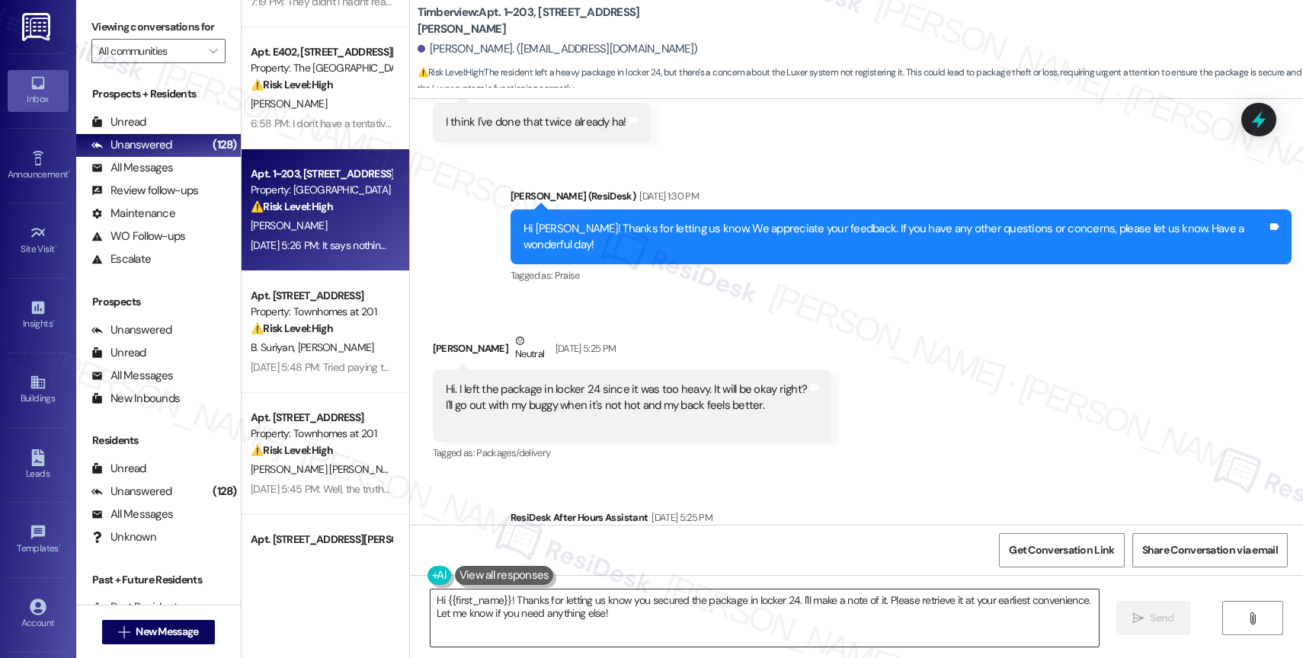
click at [548, 594] on textarea "Hi {{first_name}}! Thanks for letting us know you secured the package in locker…" at bounding box center [765, 618] width 668 height 57
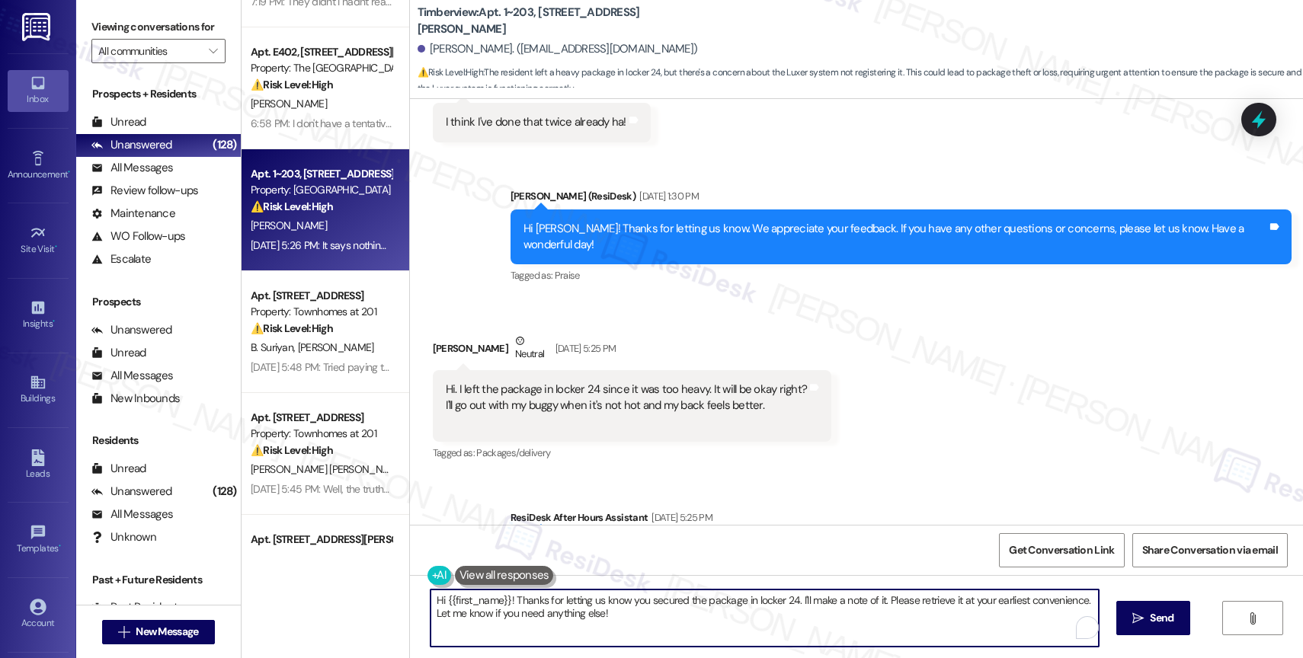
click at [548, 594] on textarea "Hi {{first_name}}! Thanks for letting us know you secured the package in locker…" at bounding box center [765, 618] width 668 height 57
drag, startPoint x: 506, startPoint y: 599, endPoint x: 732, endPoint y: 656, distance: 232.7
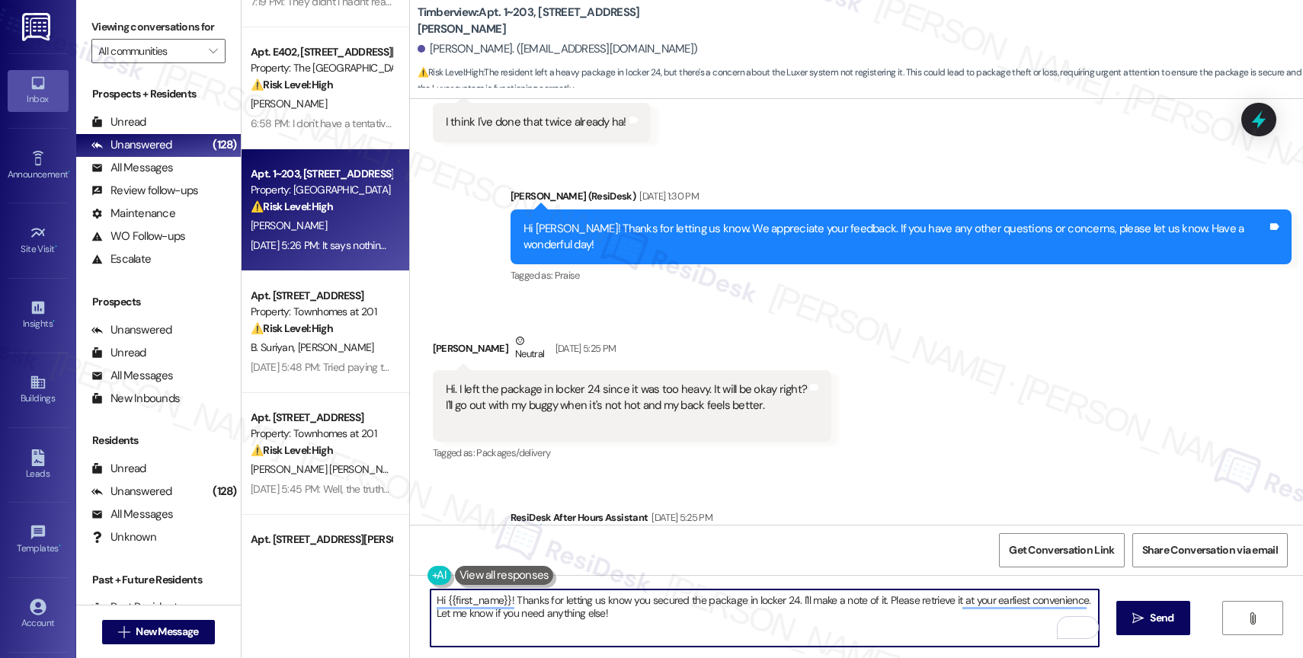
click at [732, 656] on div "Hi {{first_name}}! Thanks for letting us know you secured the package in locker…" at bounding box center [856, 632] width 893 height 114
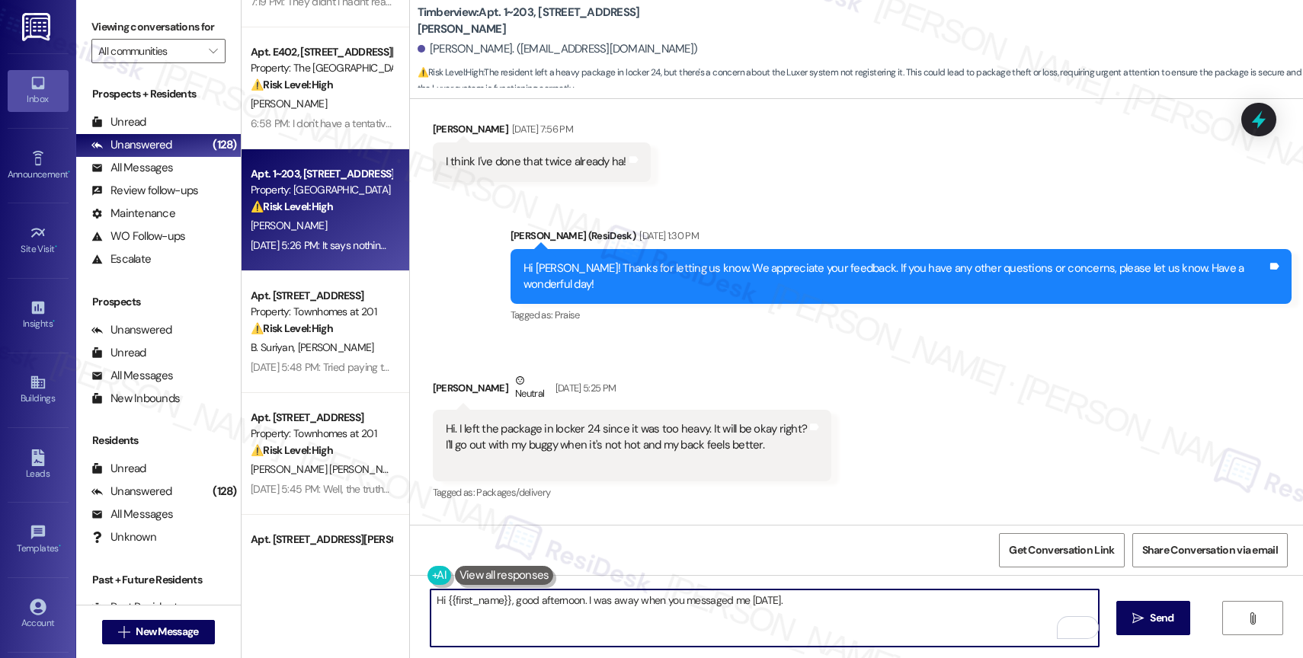
scroll to position [4836, 0]
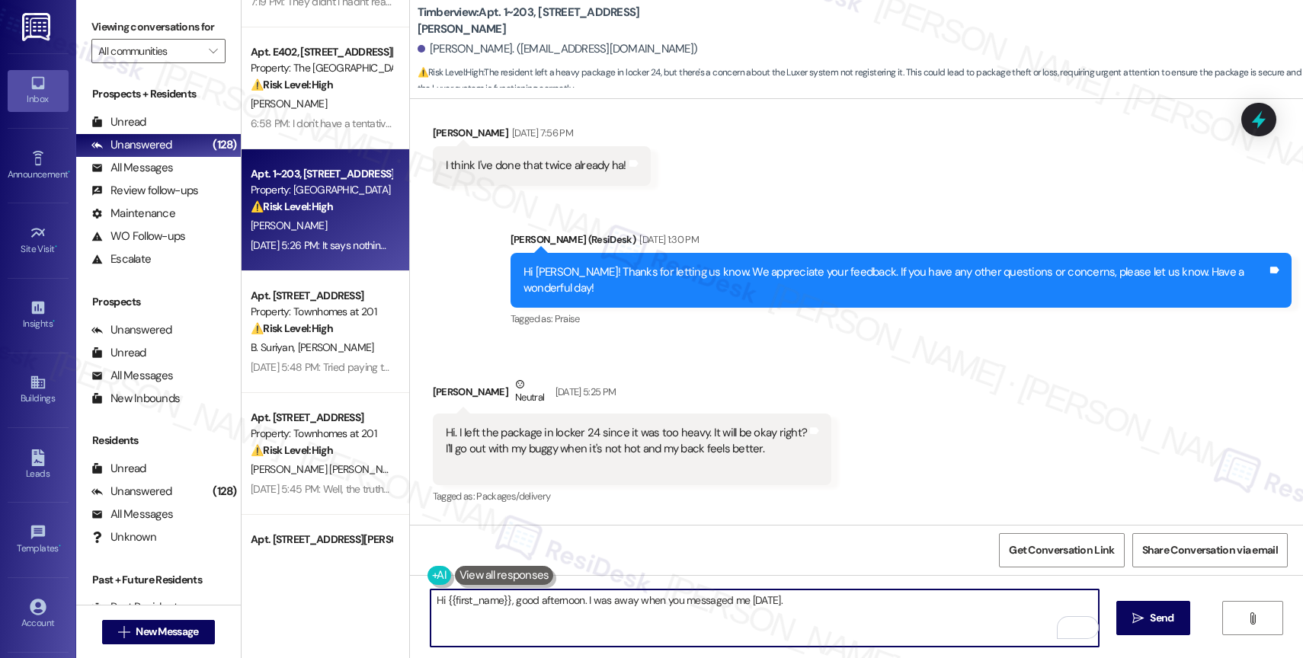
click at [813, 605] on textarea "Hi {{first_name}}, good afternoon. I was away when you messaged me on Saturday." at bounding box center [765, 618] width 668 height 57
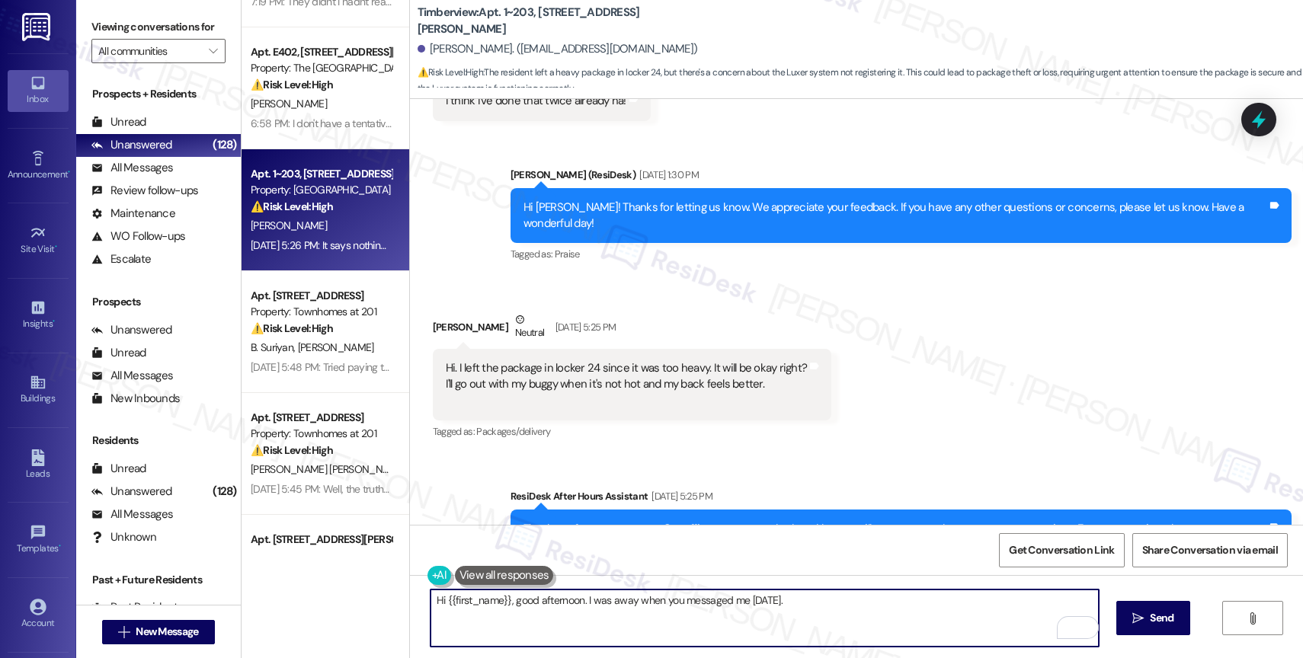
scroll to position [4995, 0]
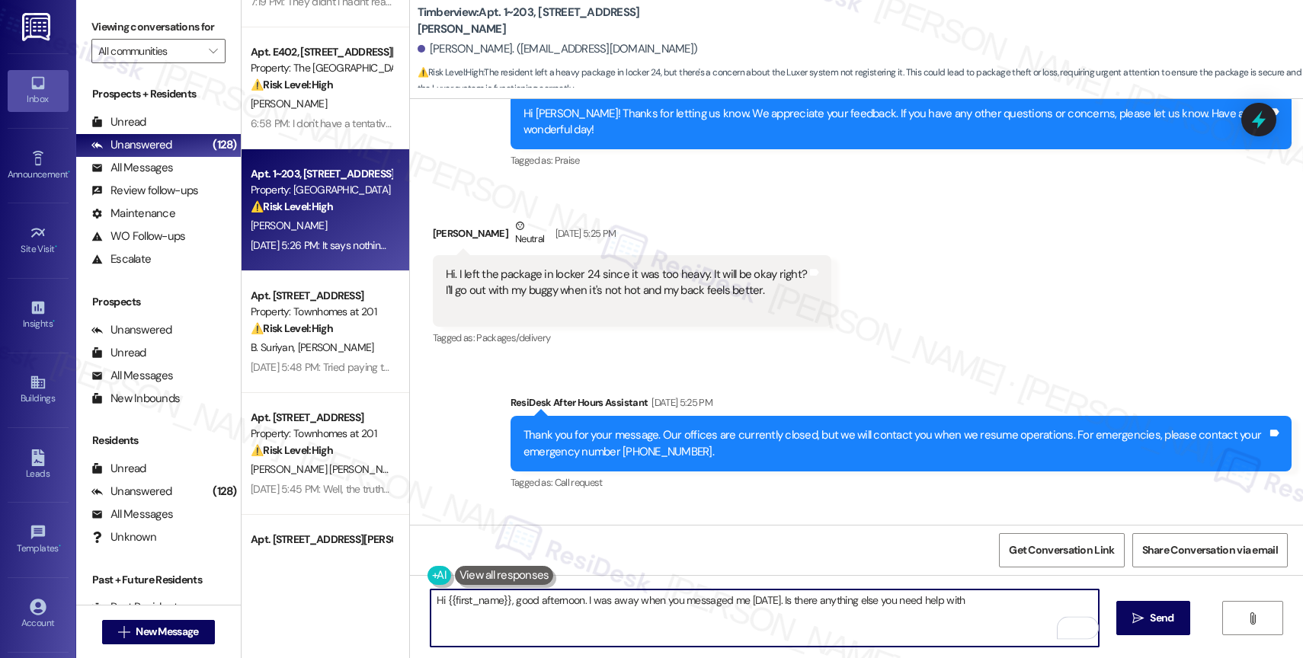
drag, startPoint x: 793, startPoint y: 599, endPoint x: 1038, endPoint y: 605, distance: 245.5
click at [1038, 605] on textarea "Hi {{first_name}}, good afternoon. I was away when you messaged me on Saturday.…" at bounding box center [765, 618] width 668 height 57
drag, startPoint x: 793, startPoint y: 599, endPoint x: 949, endPoint y: 622, distance: 157.9
click at [945, 622] on textarea "Hi {{first_name}}, good afternoon. I was away when you messaged me on Saturday.…" at bounding box center [765, 618] width 668 height 57
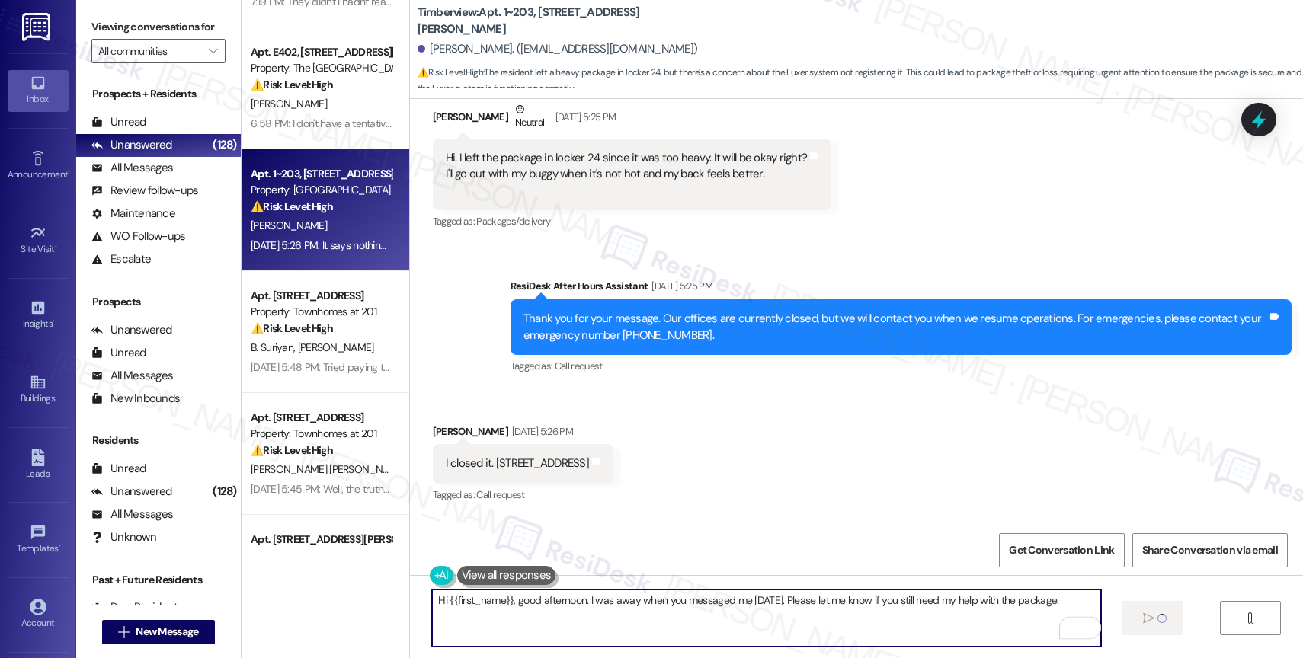
type textarea "Fetching suggested responses. Please feel free to read through the conversation…"
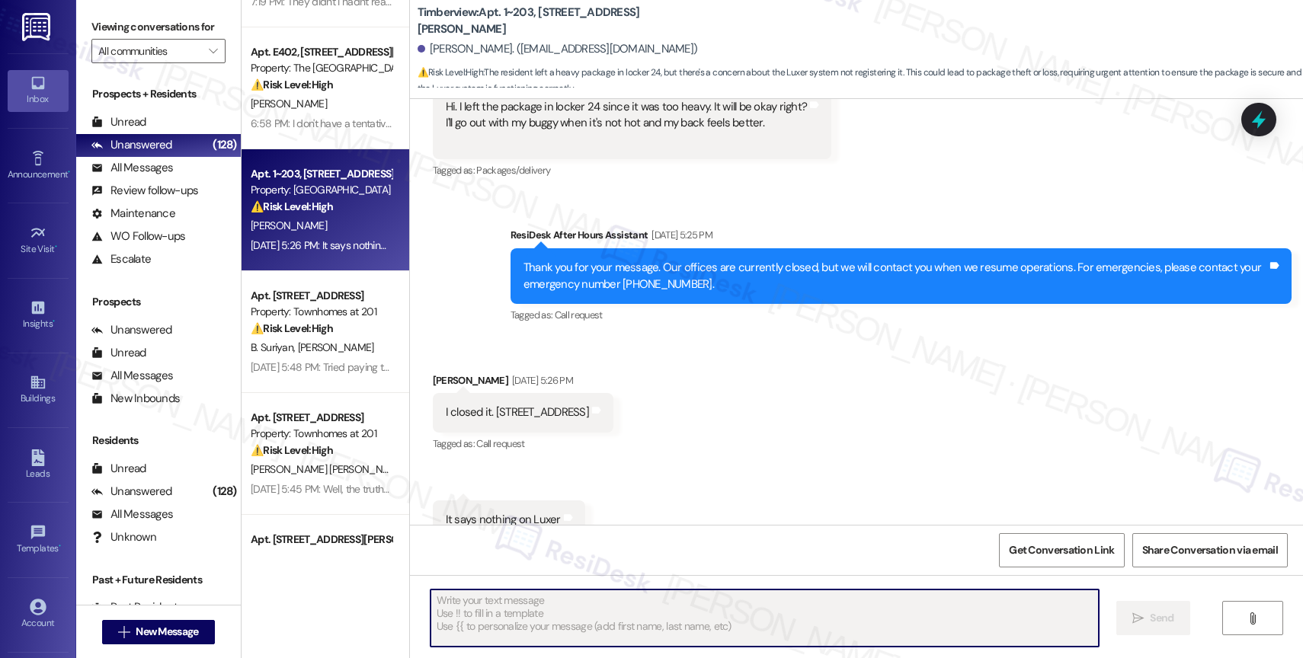
scroll to position [5270, 0]
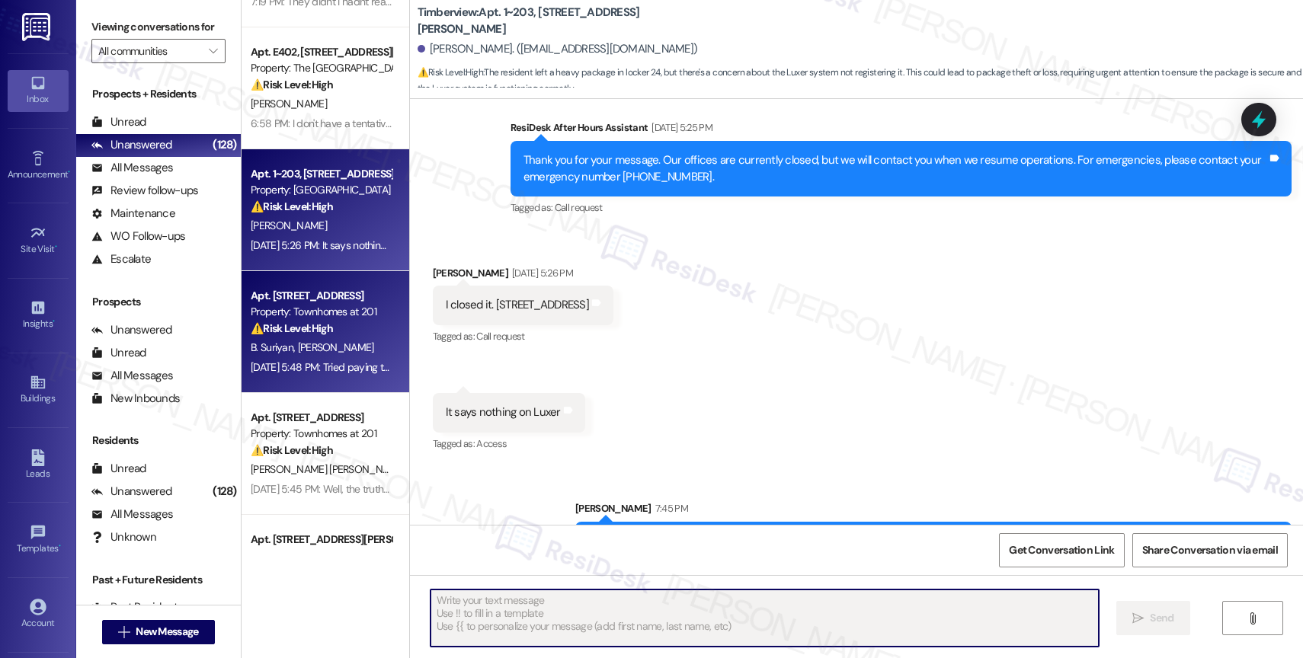
click at [332, 336] on div "Apt. 11, 201 E Grant Line Road Property: Townhomes at 201 ⚠️ Risk Level: High T…" at bounding box center [321, 313] width 144 height 52
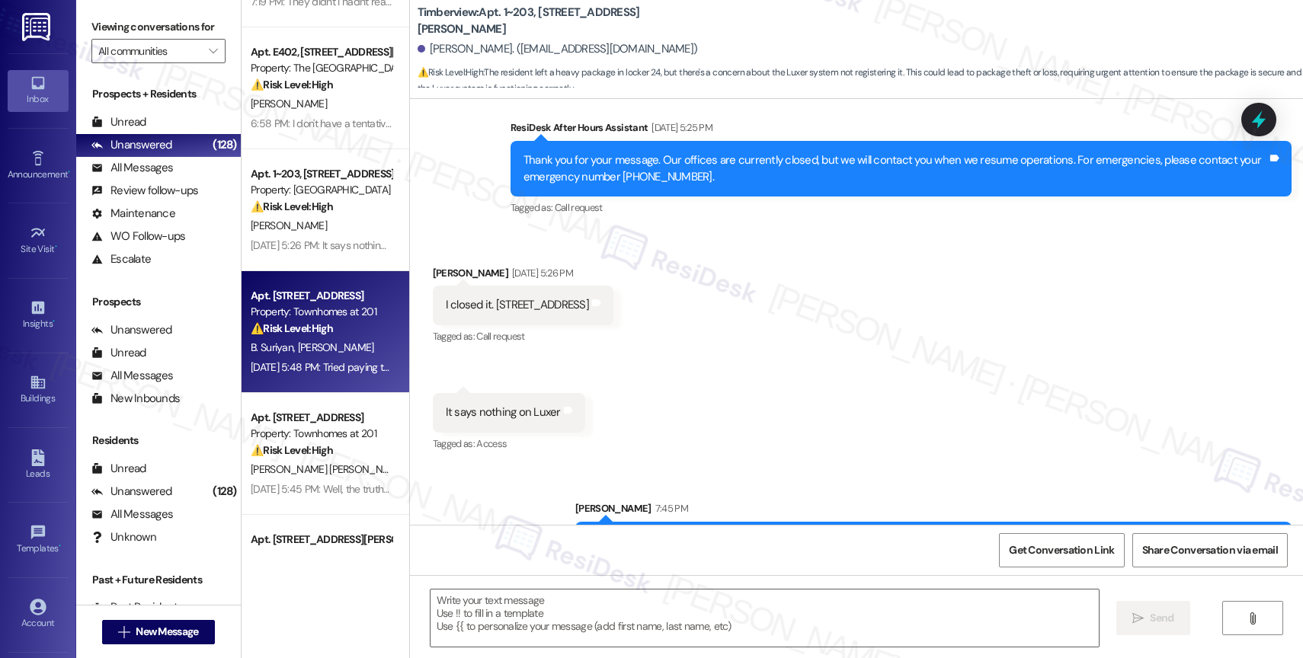
type textarea "Fetching suggested responses. Please feel free to read through the conversation…"
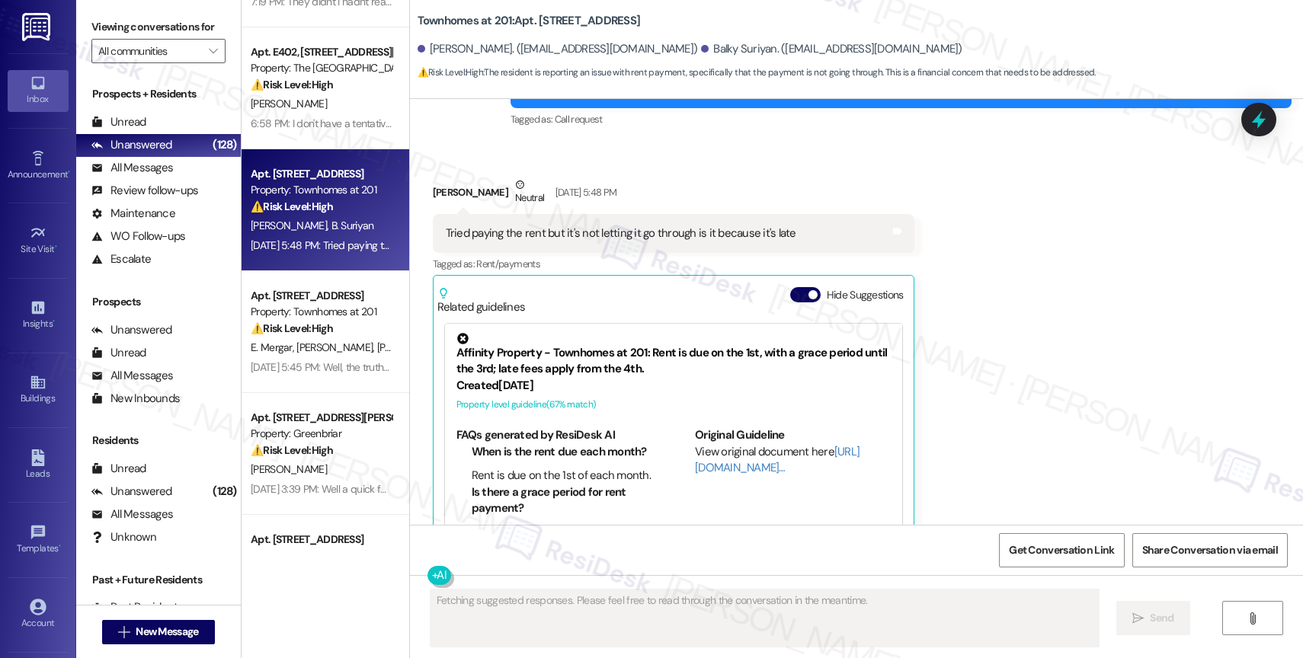
scroll to position [3962, 0]
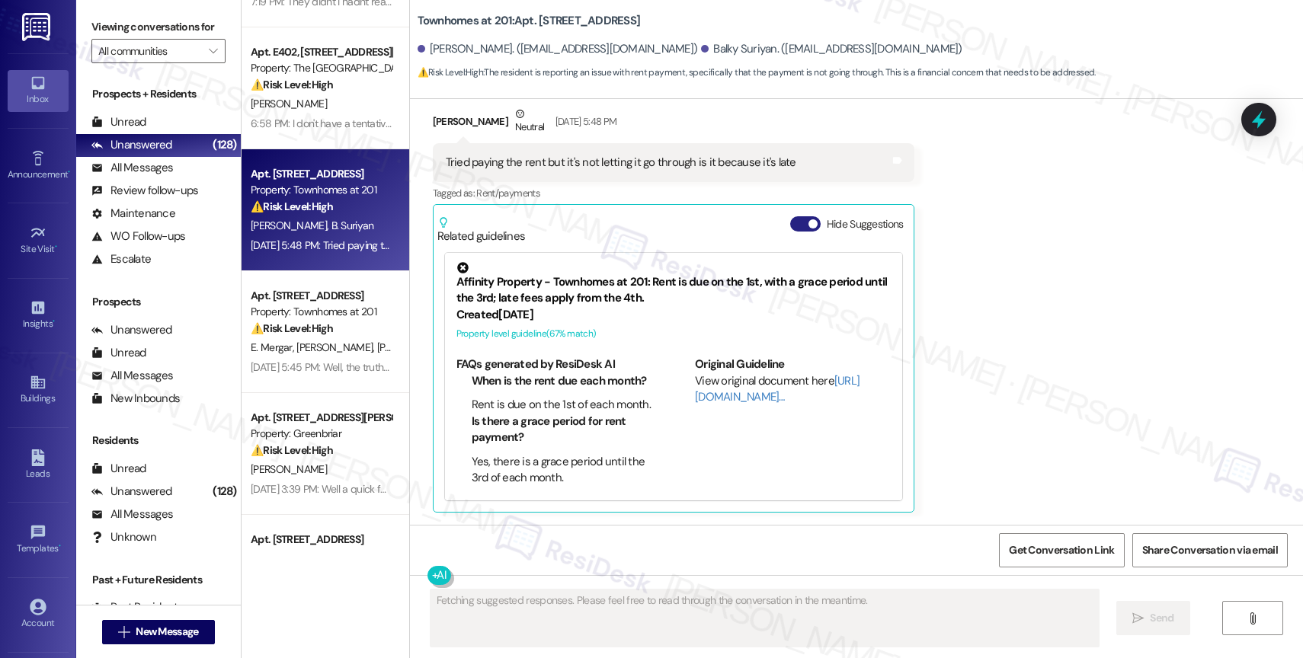
click at [792, 226] on button "Hide Suggestions" at bounding box center [805, 223] width 30 height 15
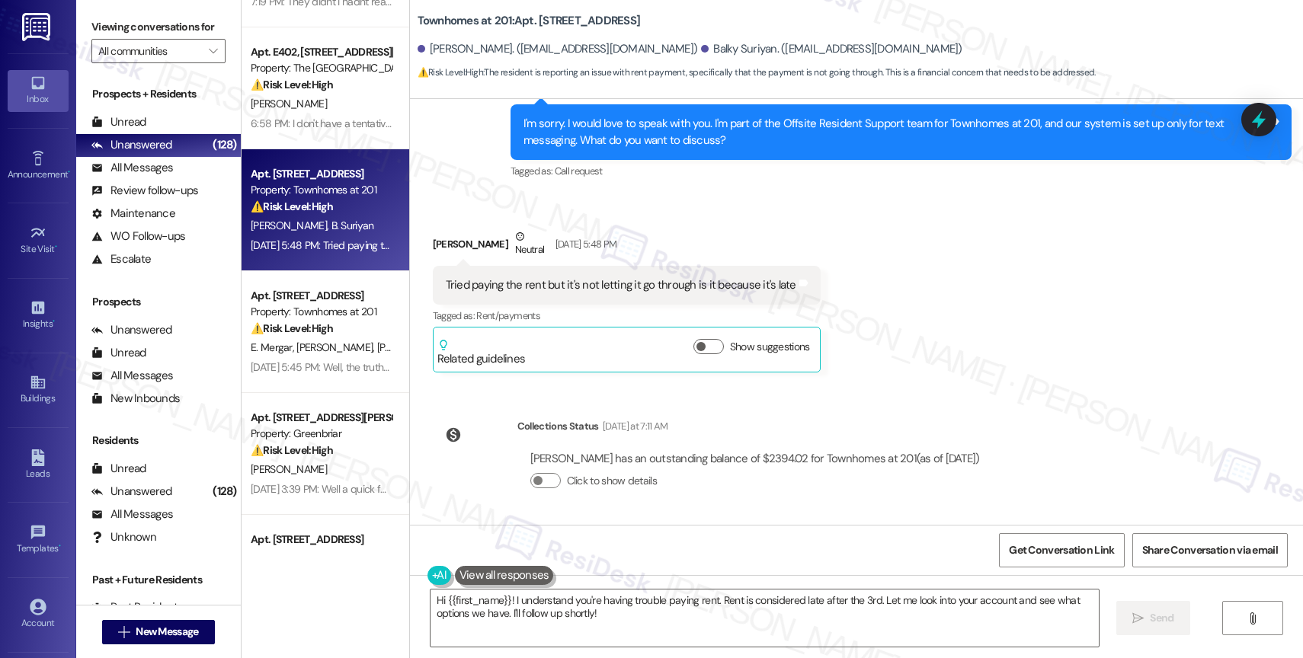
scroll to position [3679, 0]
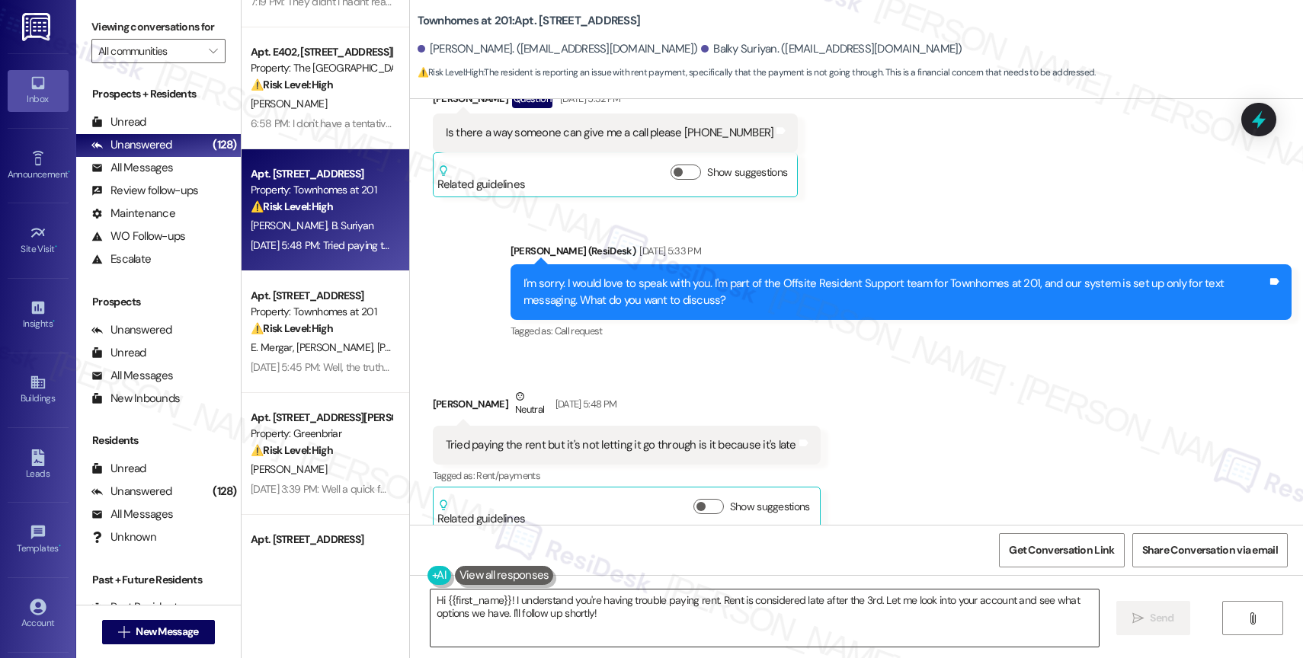
click at [486, 622] on textarea "Hi {{first_name}}! I understand you're having trouble paying rent. Rent is cons…" at bounding box center [765, 618] width 668 height 57
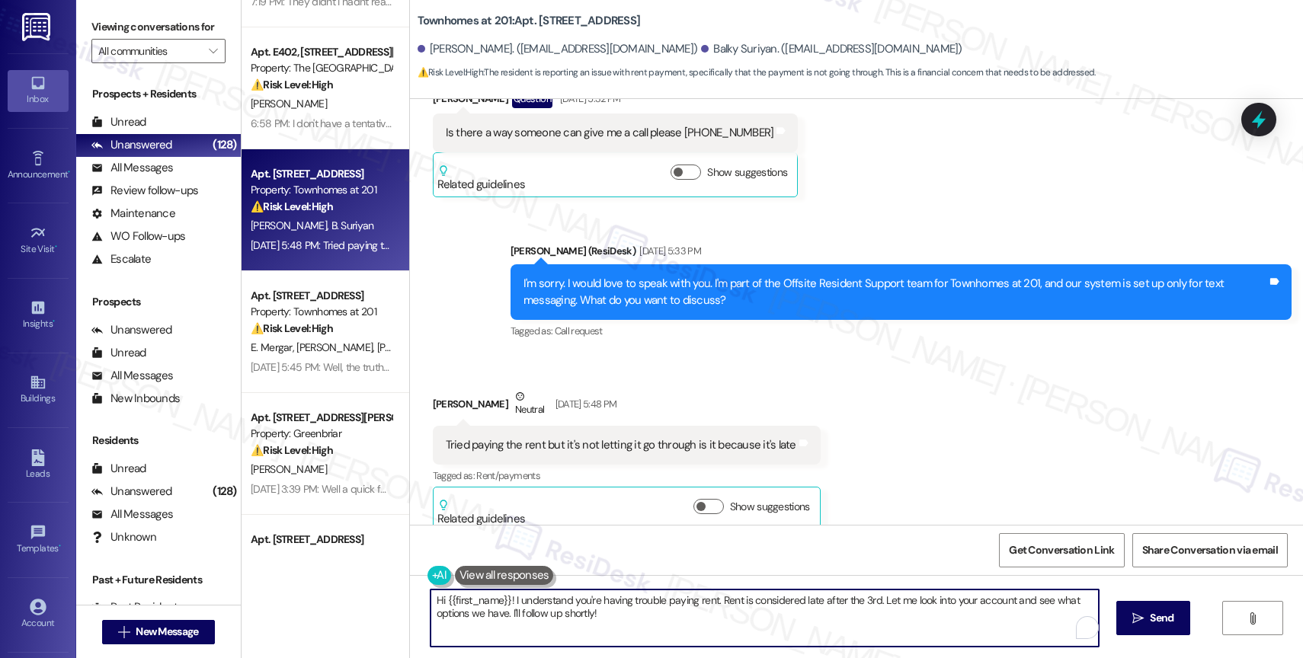
click at [486, 622] on textarea "Hi {{first_name}}! I understand you're having trouble paying rent. Rent is cons…" at bounding box center [765, 618] width 668 height 57
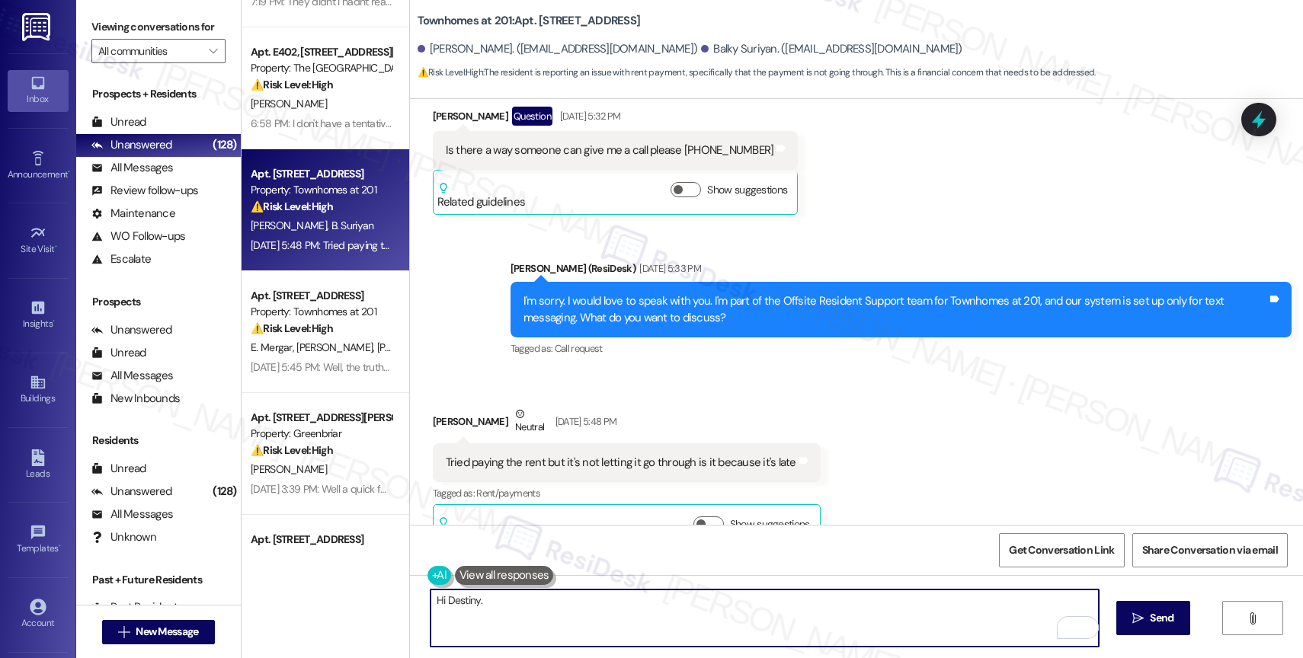
scroll to position [3617, 0]
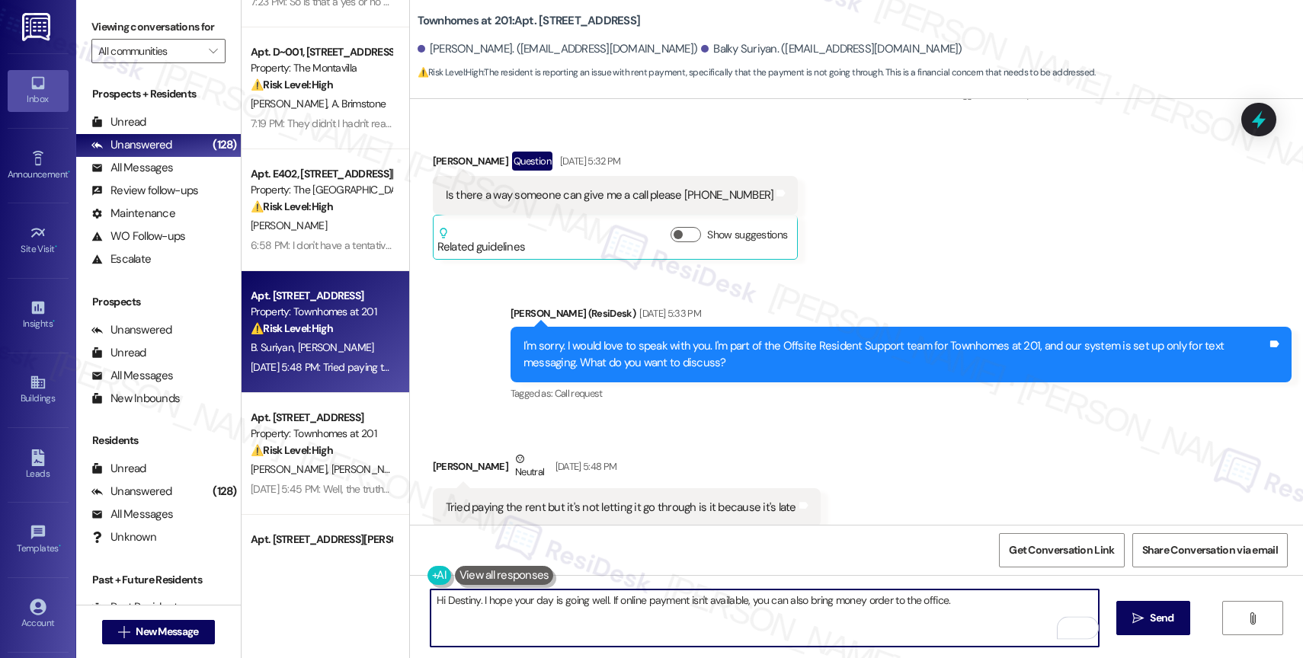
click at [821, 601] on textarea "Hi Destiny. I hope your day is going well. If online payment isn't available, y…" at bounding box center [765, 618] width 668 height 57
click at [962, 607] on textarea "Hi Destiny. I hope your day is going well. If online payment isn't available, y…" at bounding box center [765, 618] width 668 height 57
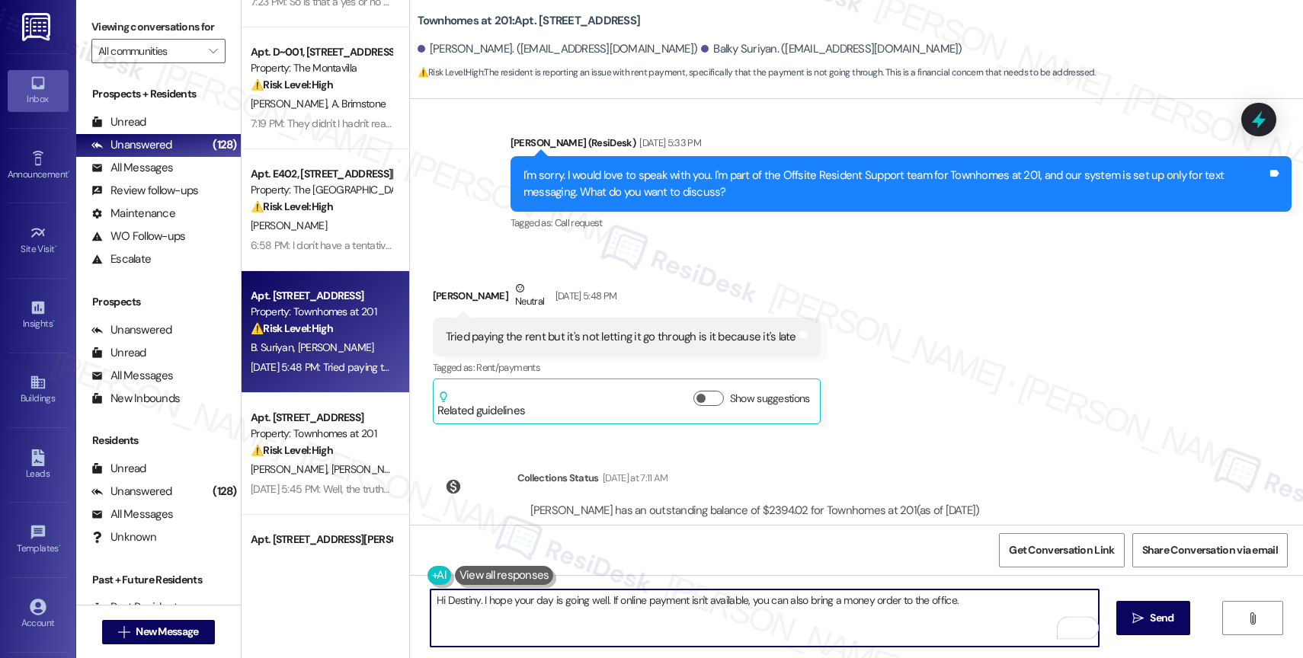
scroll to position [3699, 0]
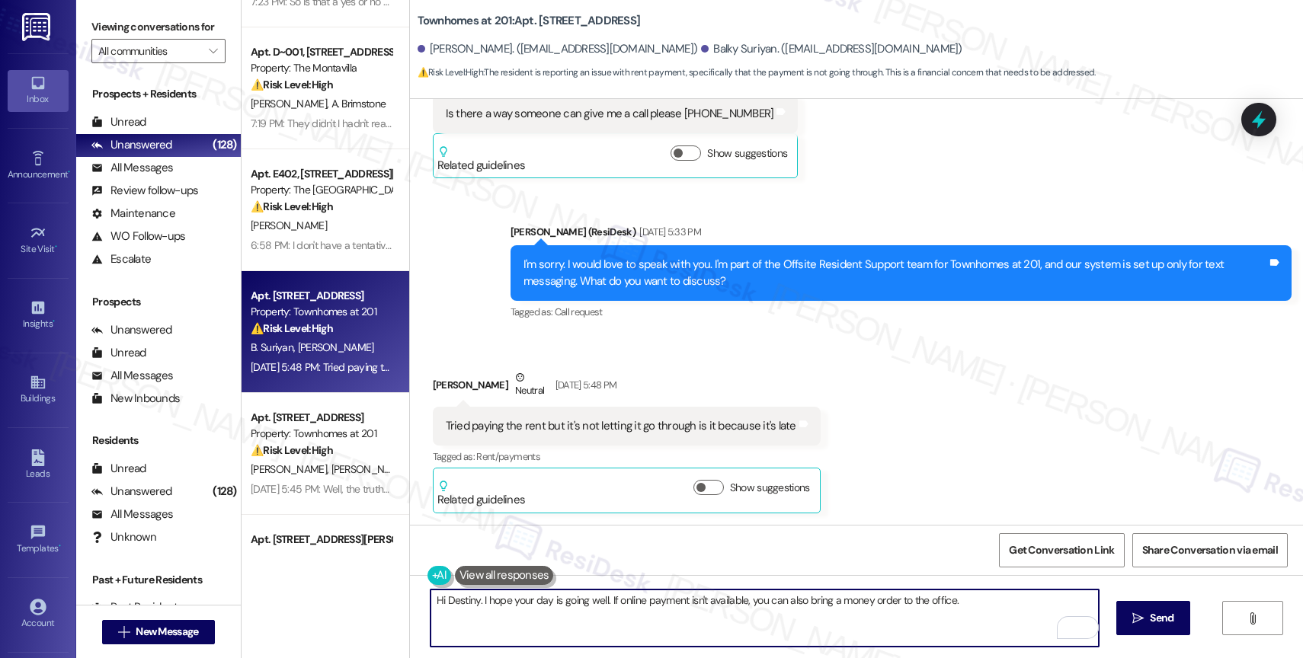
click at [995, 601] on textarea "Hi Destiny. I hope your day is going well. If online payment isn't available, y…" at bounding box center [765, 618] width 668 height 57
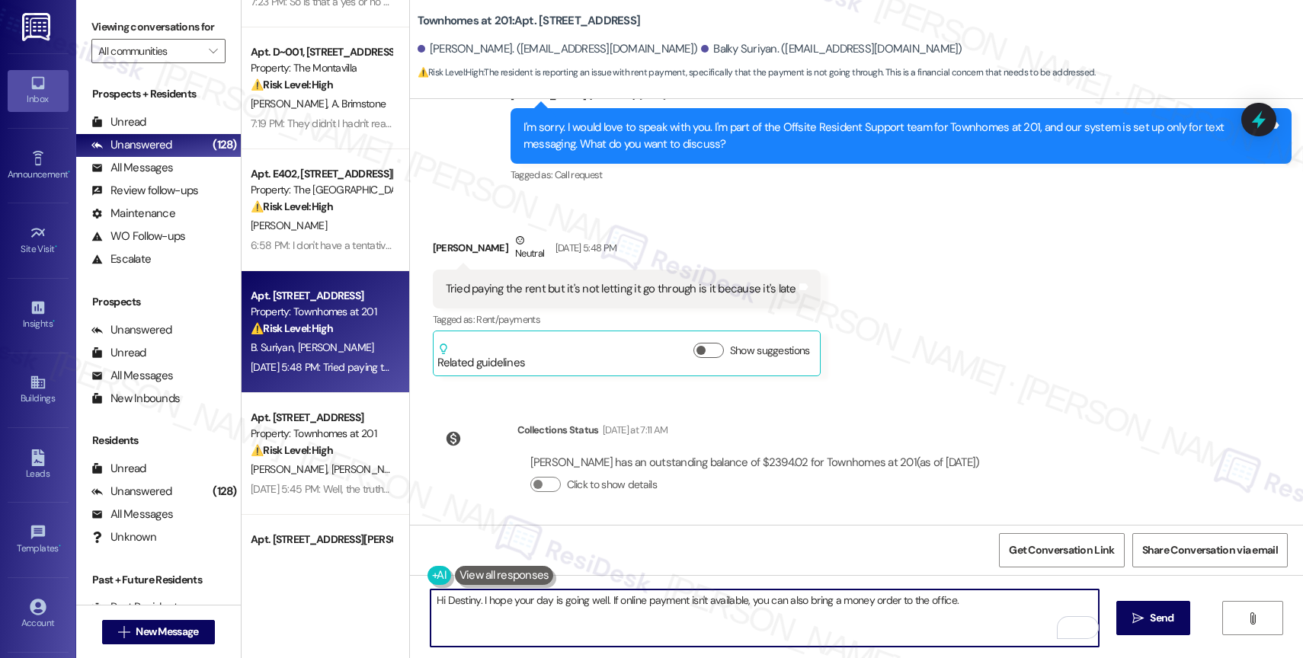
scroll to position [3840, 0]
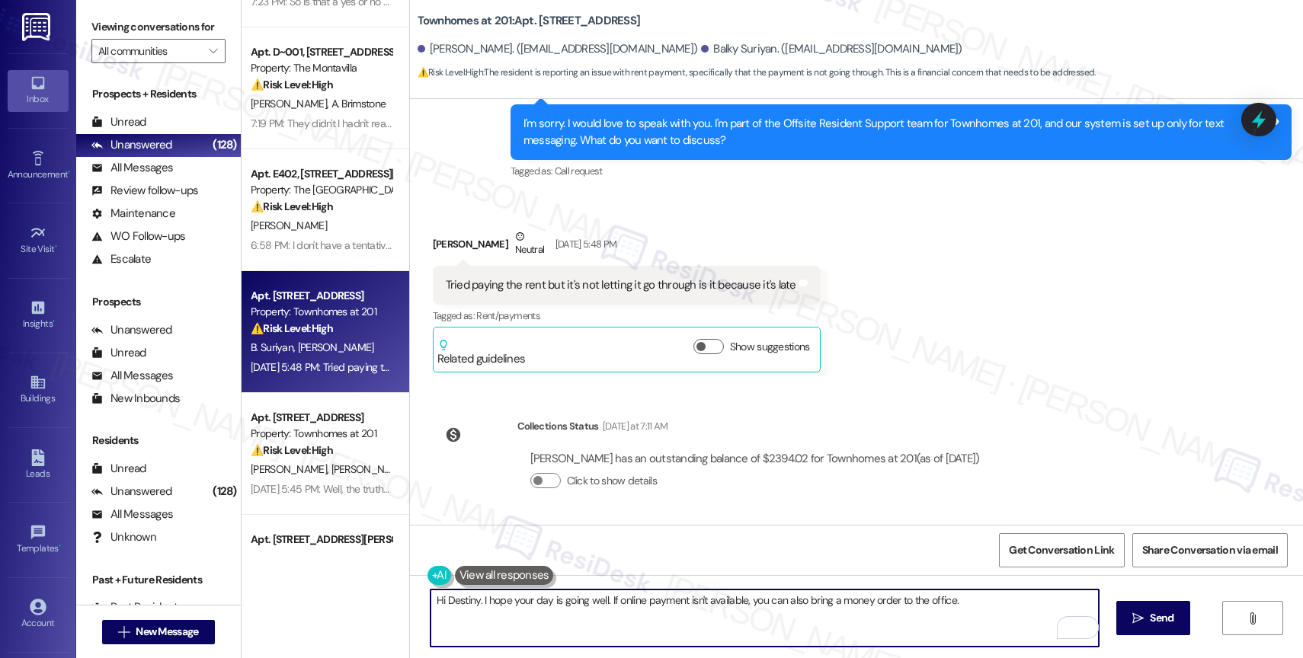
click at [966, 609] on textarea "Hi Destiny. I hope your day is going well. If online payment isn't available, y…" at bounding box center [765, 618] width 668 height 57
drag, startPoint x: 946, startPoint y: 597, endPoint x: 1034, endPoint y: 601, distance: 88.5
click at [1034, 601] on textarea "Hi Destiny. I hope your day is going well. If online payment isn't available, y…" at bounding box center [765, 618] width 668 height 57
type textarea "Hi Destiny. I hope your day is going well. If online payment isn't available, y…"
click at [1161, 608] on button " Send" at bounding box center [1153, 618] width 74 height 34
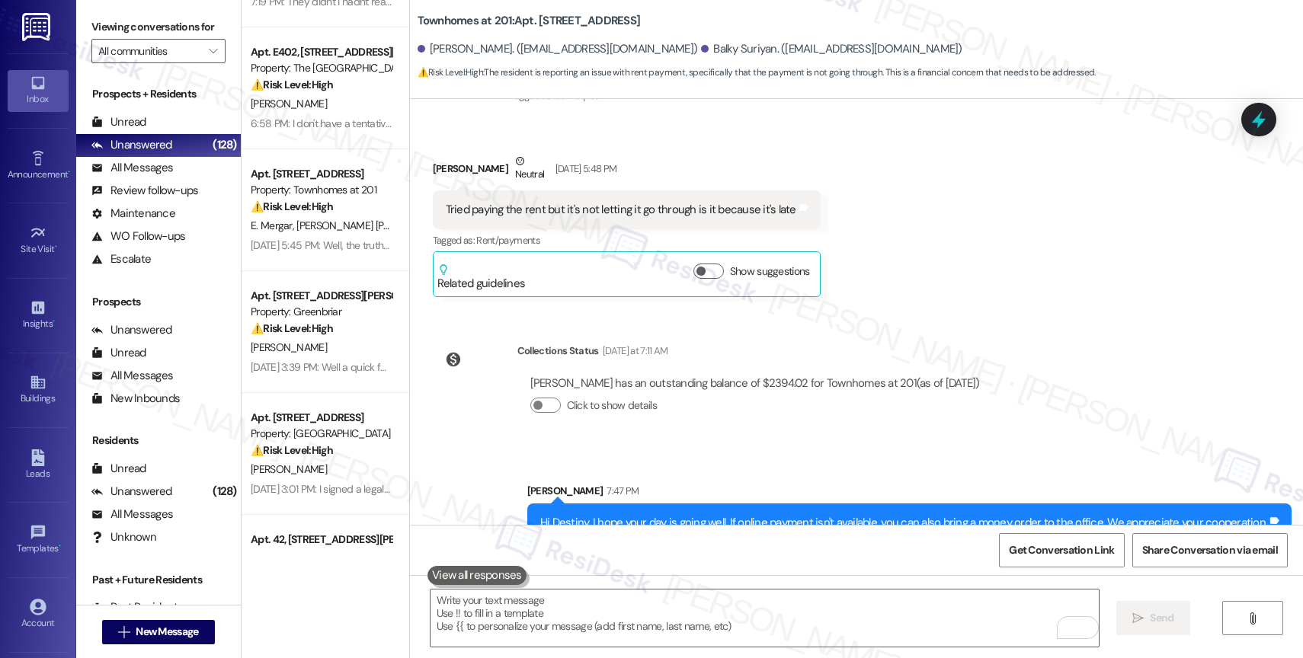
scroll to position [3945, 0]
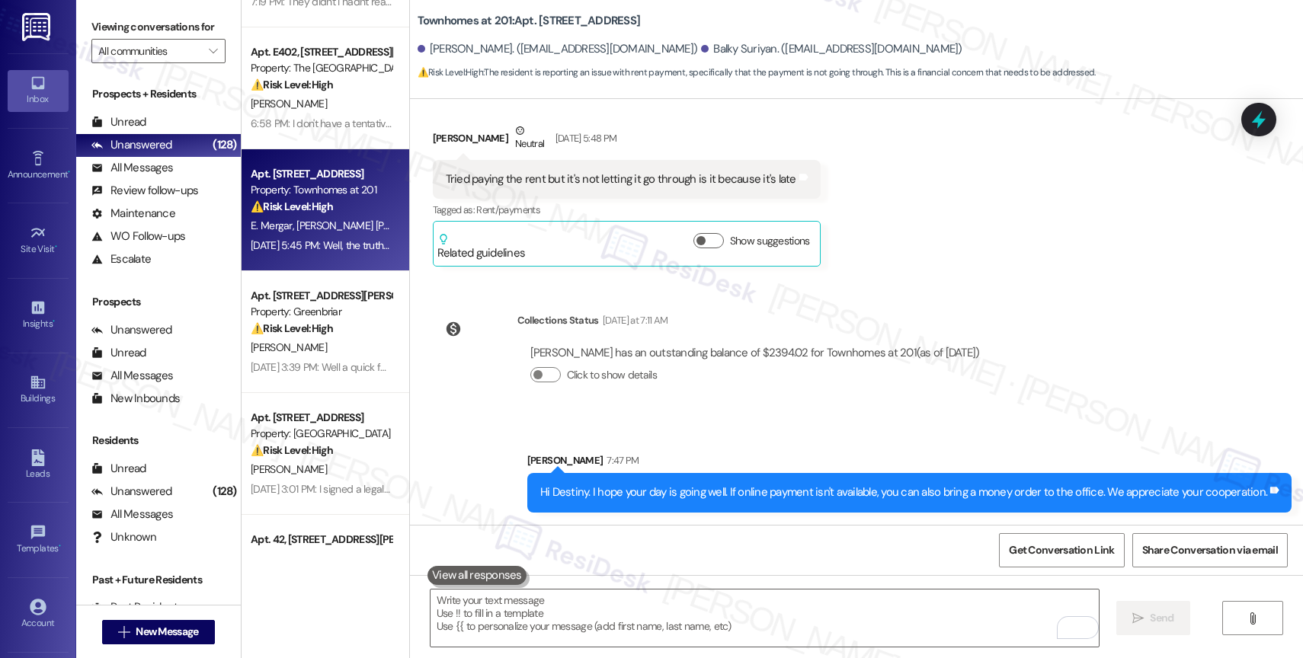
click at [314, 230] on span "M. Flores Mejia" at bounding box center [375, 226] width 159 height 14
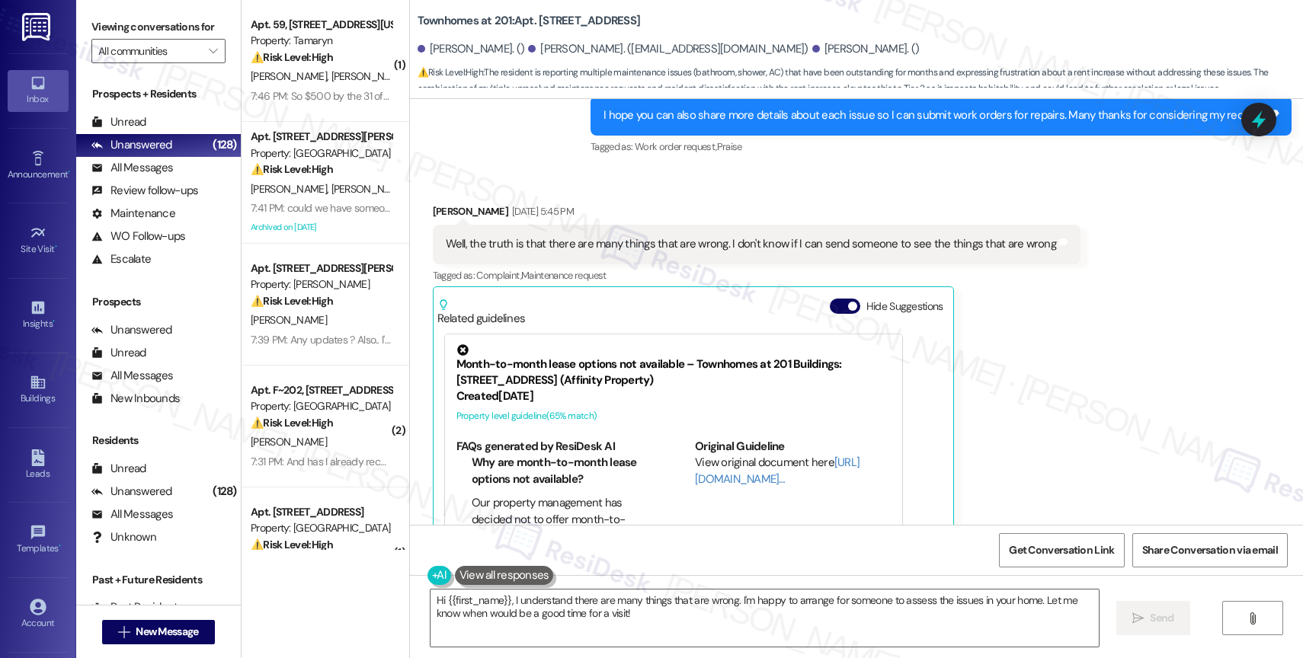
scroll to position [657, 0]
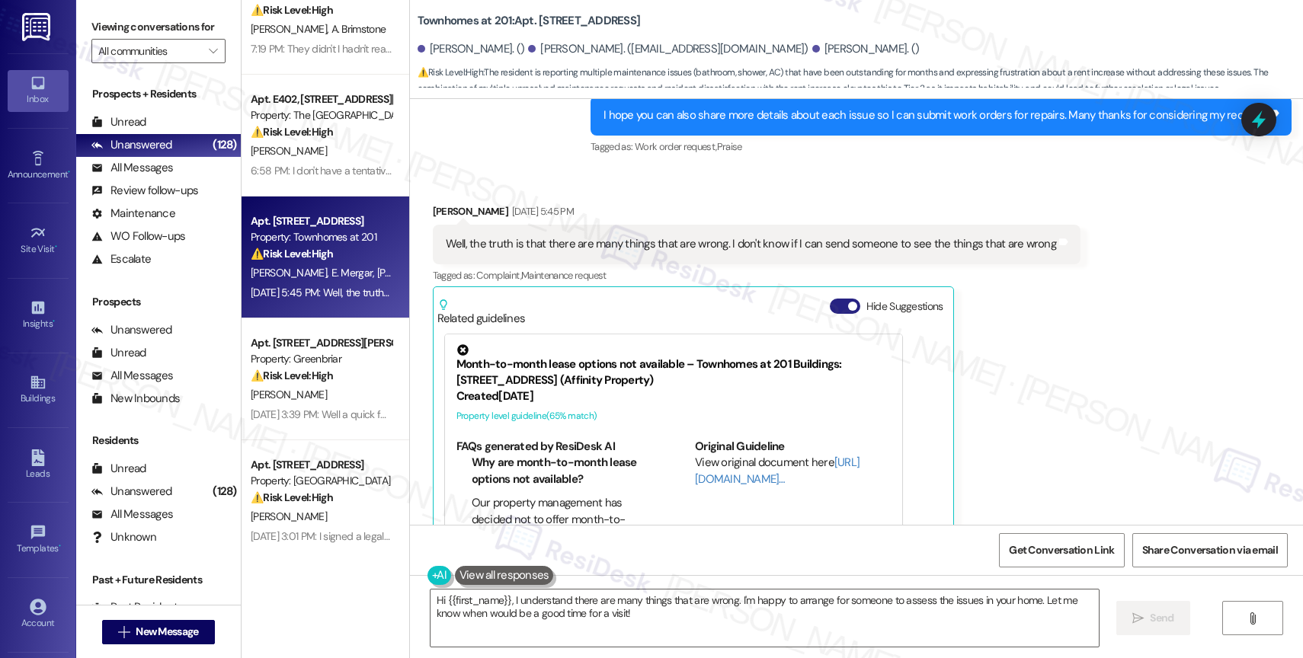
click at [831, 299] on button "Hide Suggestions" at bounding box center [845, 306] width 30 height 15
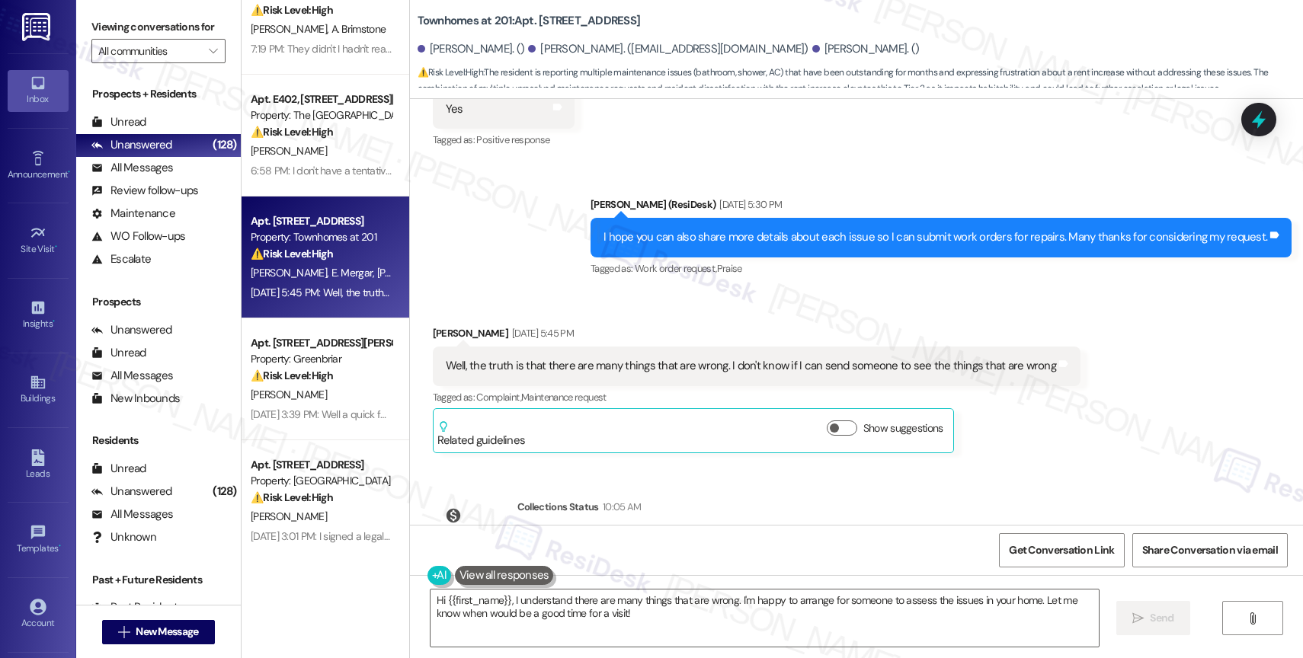
click at [559, 191] on div "Sent via SMS Sarah (ResiDesk) Aug 08, 2025 at 5:30 PM I hope you can also share…" at bounding box center [856, 226] width 893 height 129
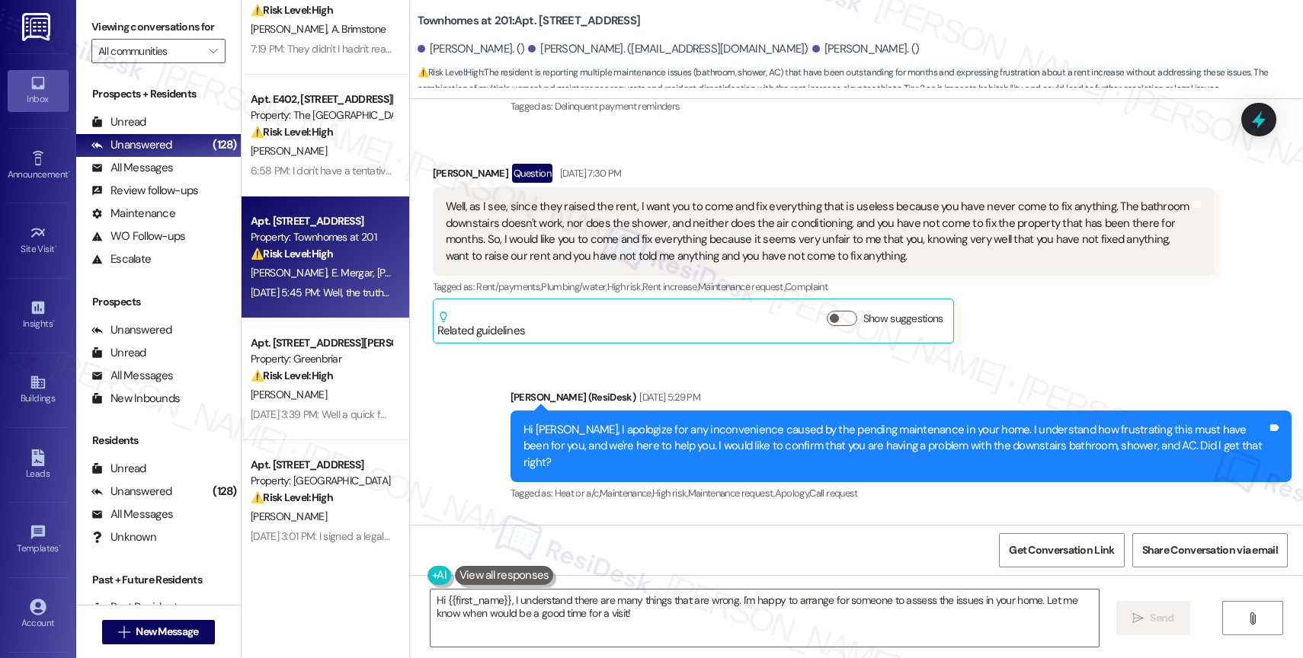
scroll to position [3108, 0]
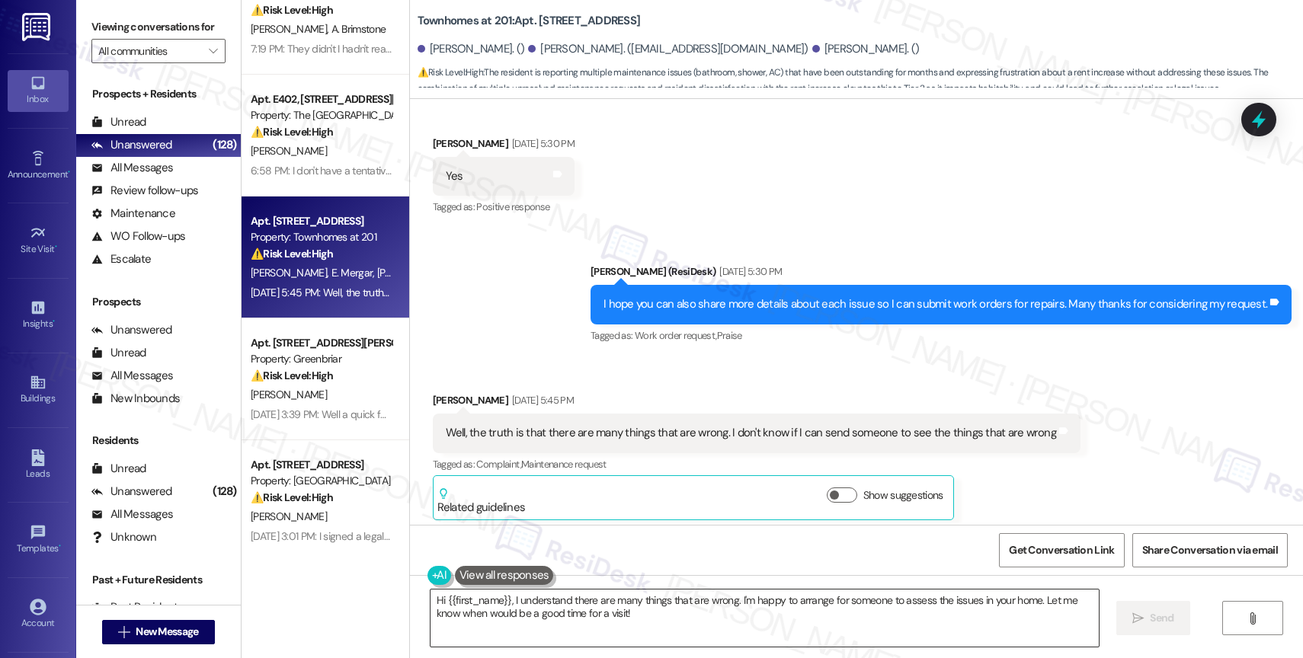
click at [537, 629] on textarea "Hi {{first_name}}, I understand there are many things that are wrong. I'm happy…" at bounding box center [765, 618] width 668 height 57
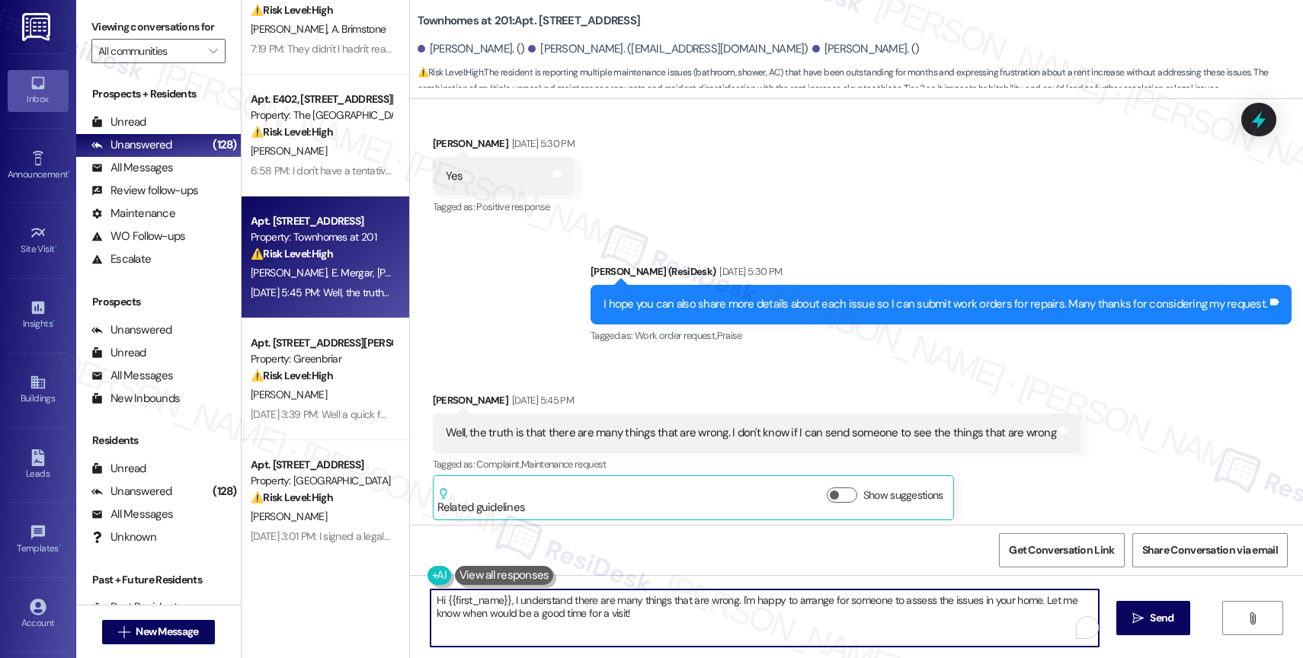
click at [537, 629] on textarea "Hi {{first_name}}, I understand there are many things that are wrong. I'm happy…" at bounding box center [765, 618] width 668 height 57
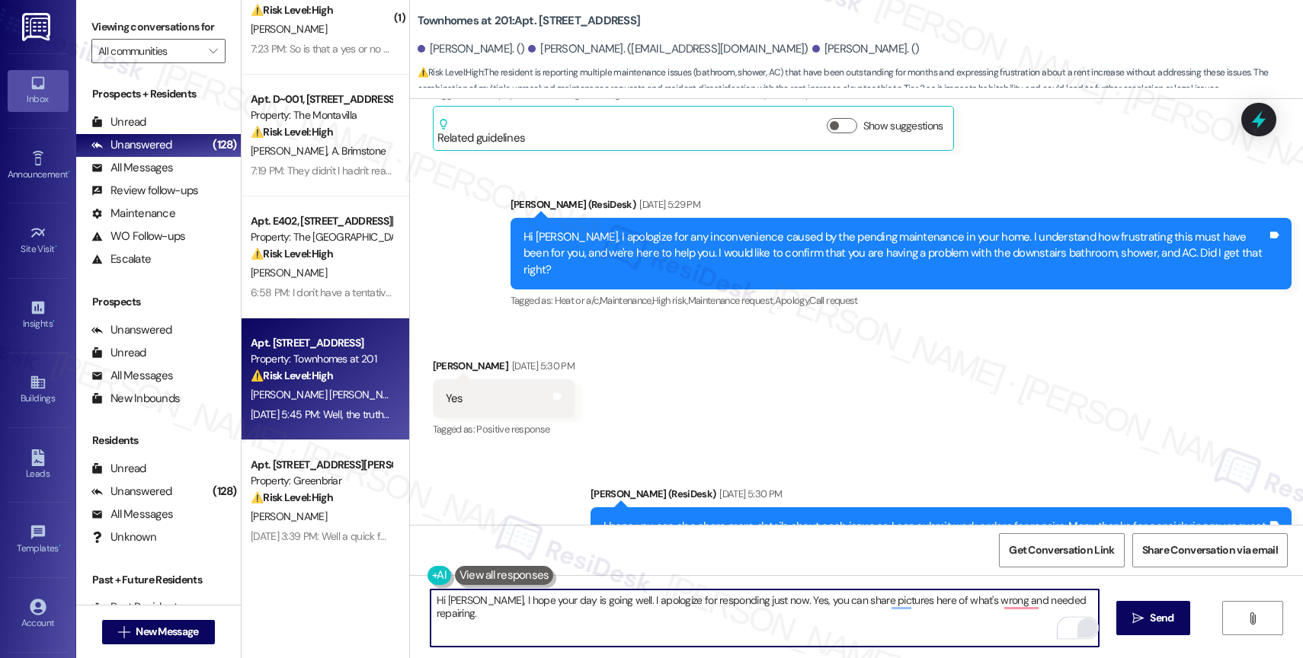
scroll to position [2889, 0]
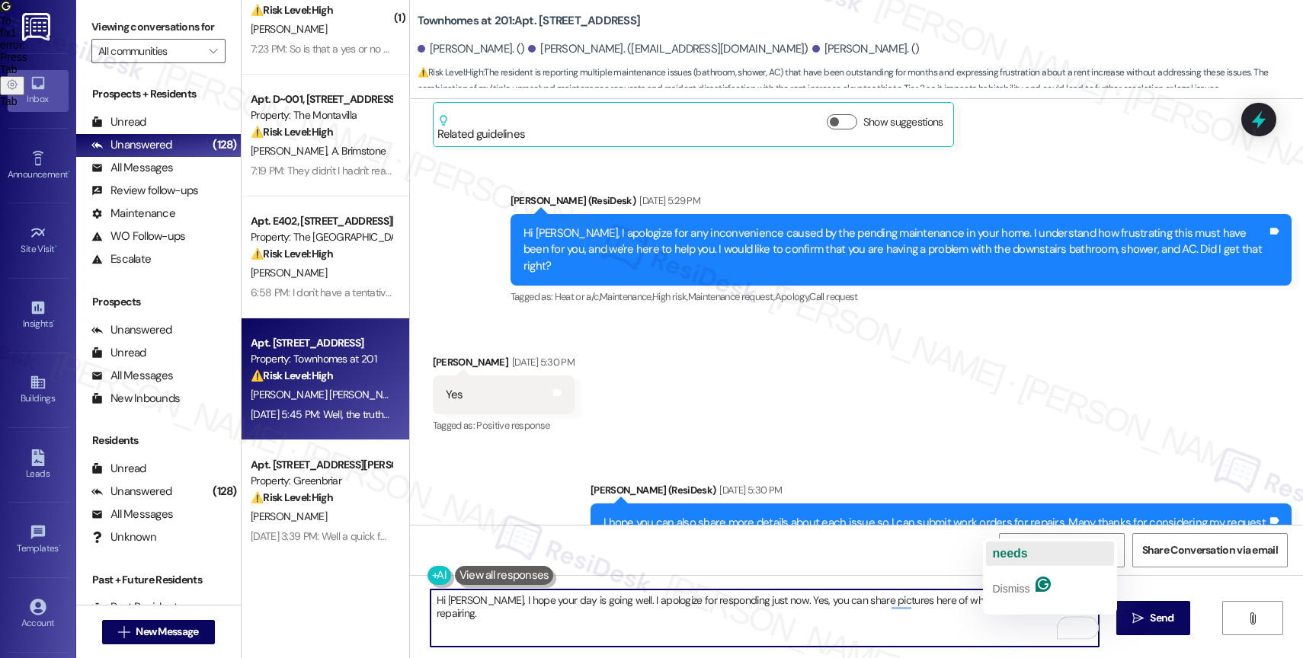
click at [1016, 548] on span "needs" at bounding box center [1009, 553] width 35 height 13
type textarea "Hi Carolina, I hope your day is going well. I apologize for responding just now…"
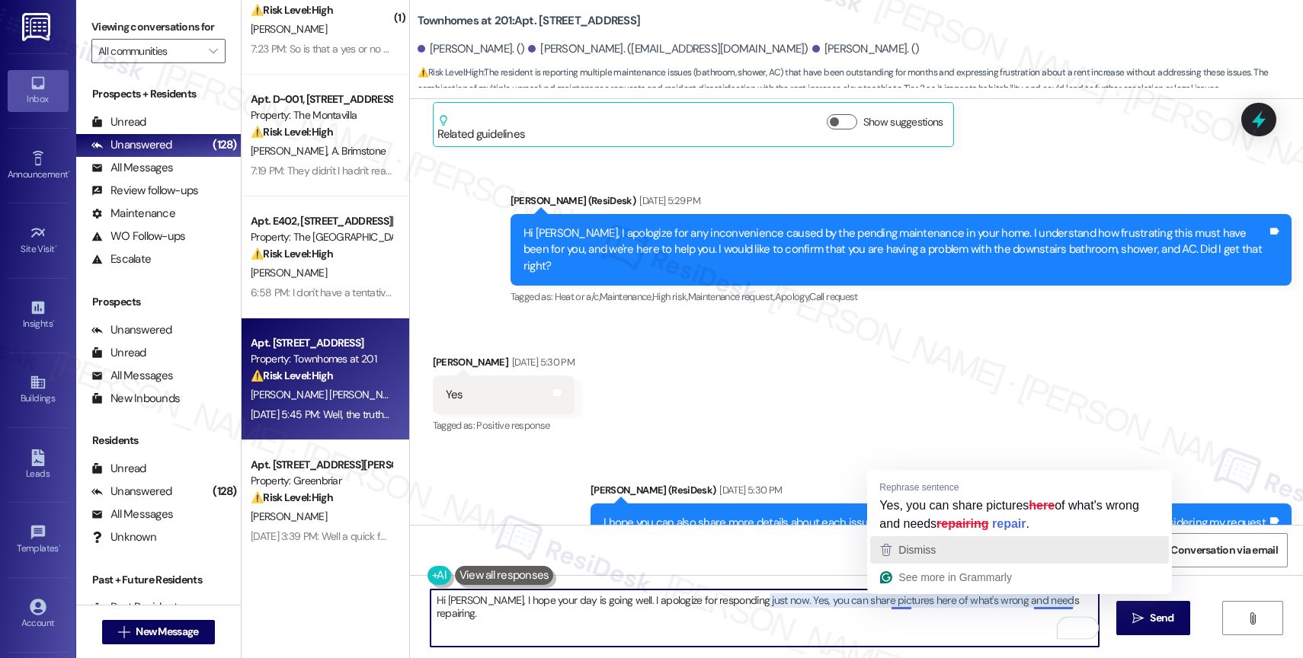
click at [916, 539] on div "Dismiss" at bounding box center [915, 550] width 40 height 23
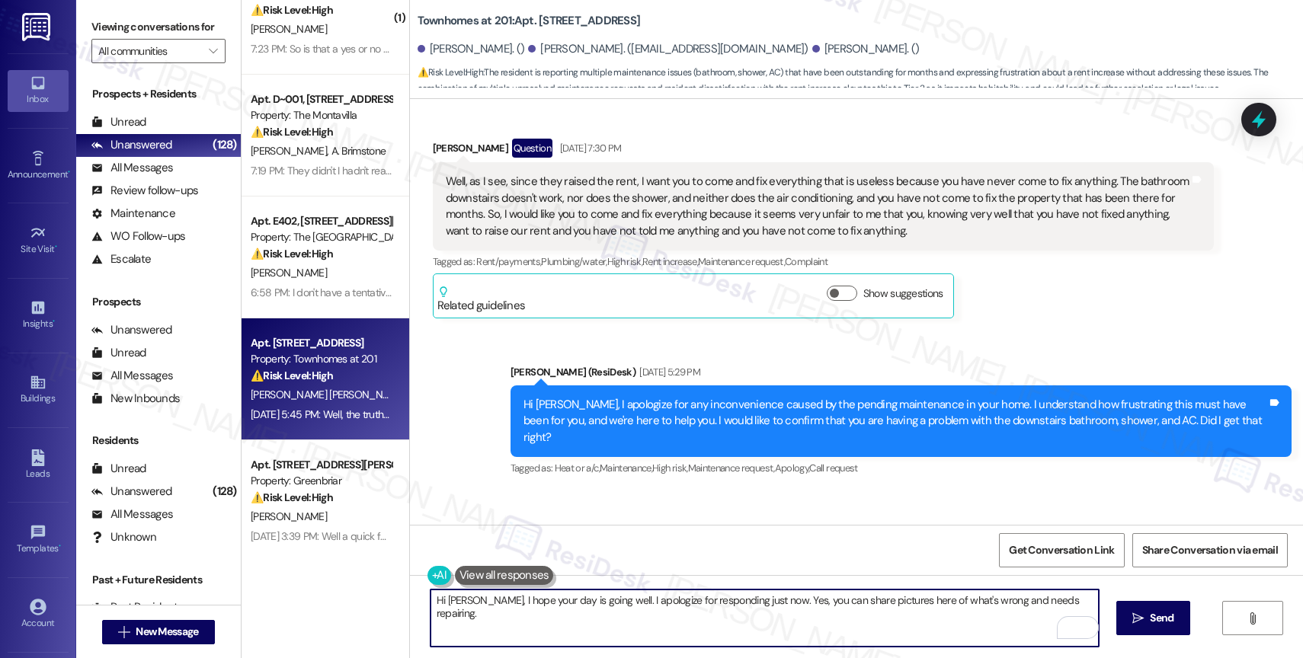
scroll to position [2533, 0]
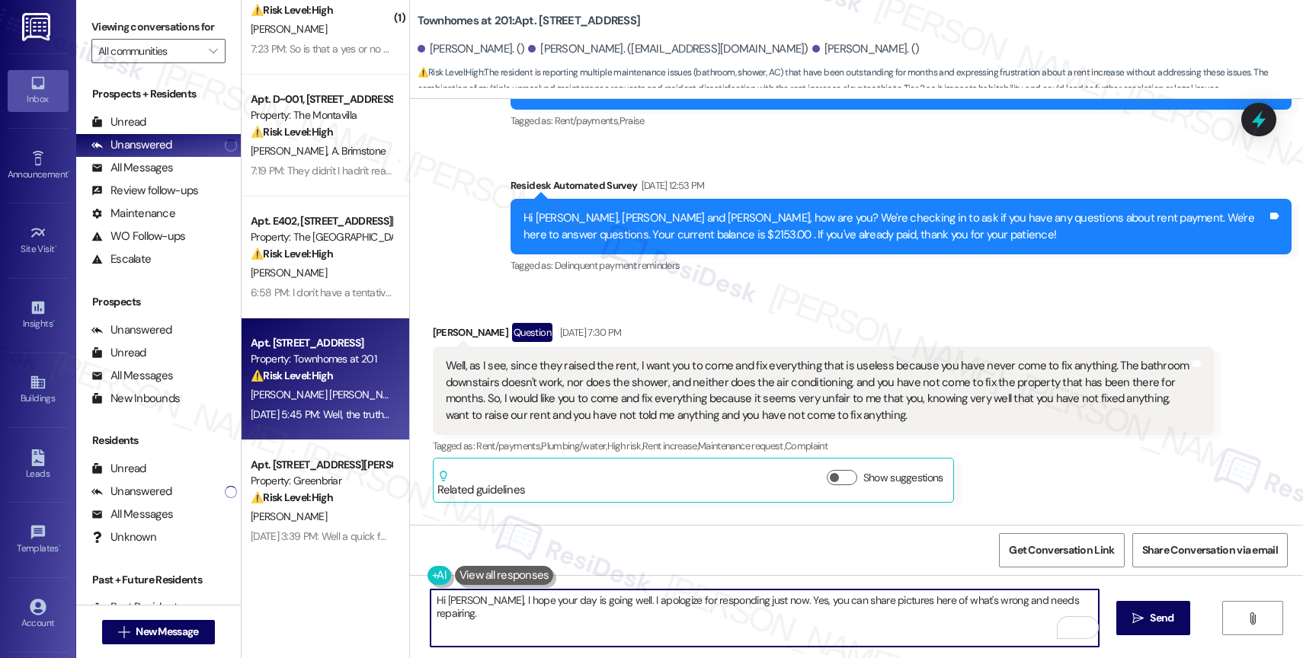
click at [1110, 358] on div "Well, as I see, since they raised the rent, I want you to come and fix everythi…" at bounding box center [818, 391] width 744 height 66
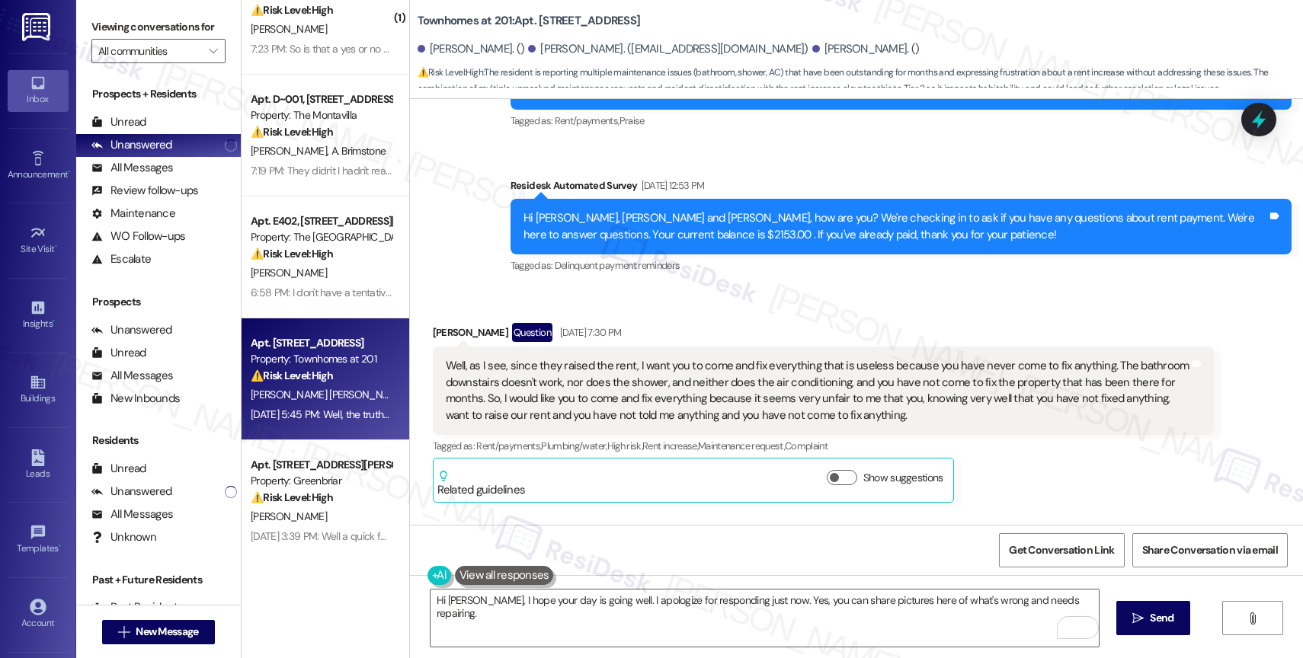
click at [540, 358] on div "Well, as I see, since they raised the rent, I want you to come and fix everythi…" at bounding box center [818, 391] width 744 height 66
click at [637, 358] on div "Well, as I see, since they raised the rent, I want you to come and fix everythi…" at bounding box center [818, 391] width 744 height 66
click at [783, 358] on div "Well, as I see, since they raised the rent, I want you to come and fix everythi…" at bounding box center [818, 391] width 744 height 66
click at [993, 358] on div "Well, as I see, since they raised the rent, I want you to come and fix everythi…" at bounding box center [818, 391] width 744 height 66
click at [1059, 358] on div "Well, as I see, since they raised the rent, I want you to come and fix everythi…" at bounding box center [818, 391] width 744 height 66
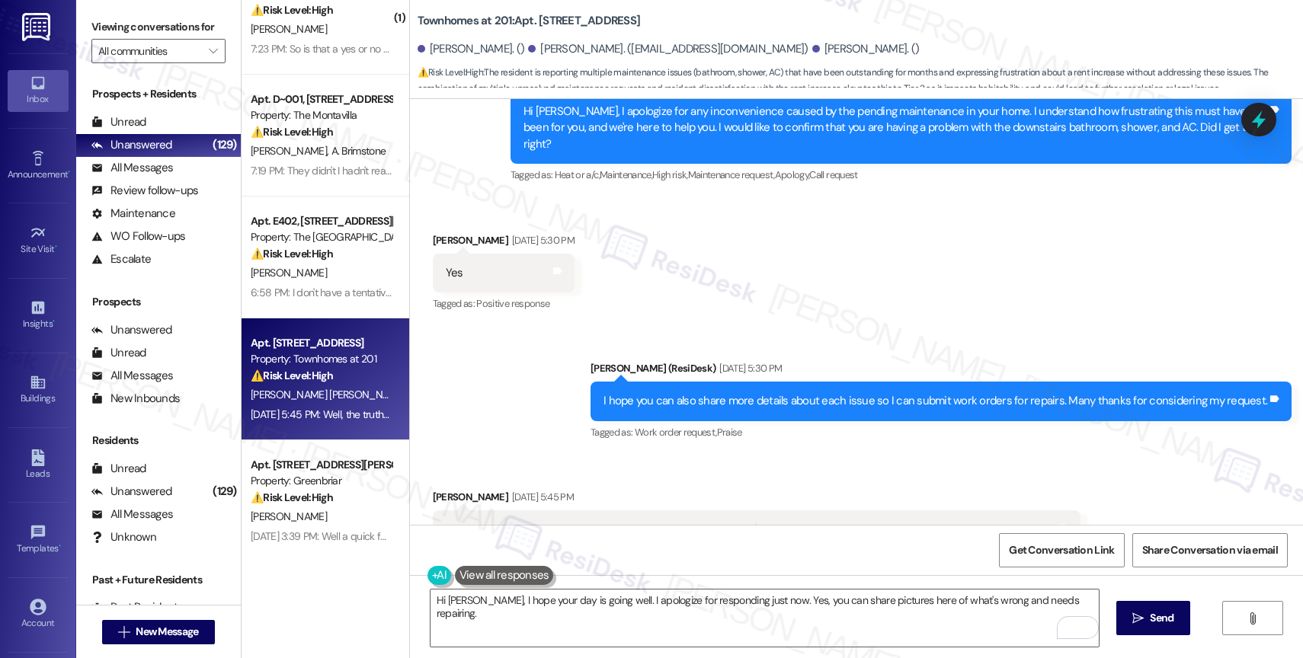
scroll to position [3175, 0]
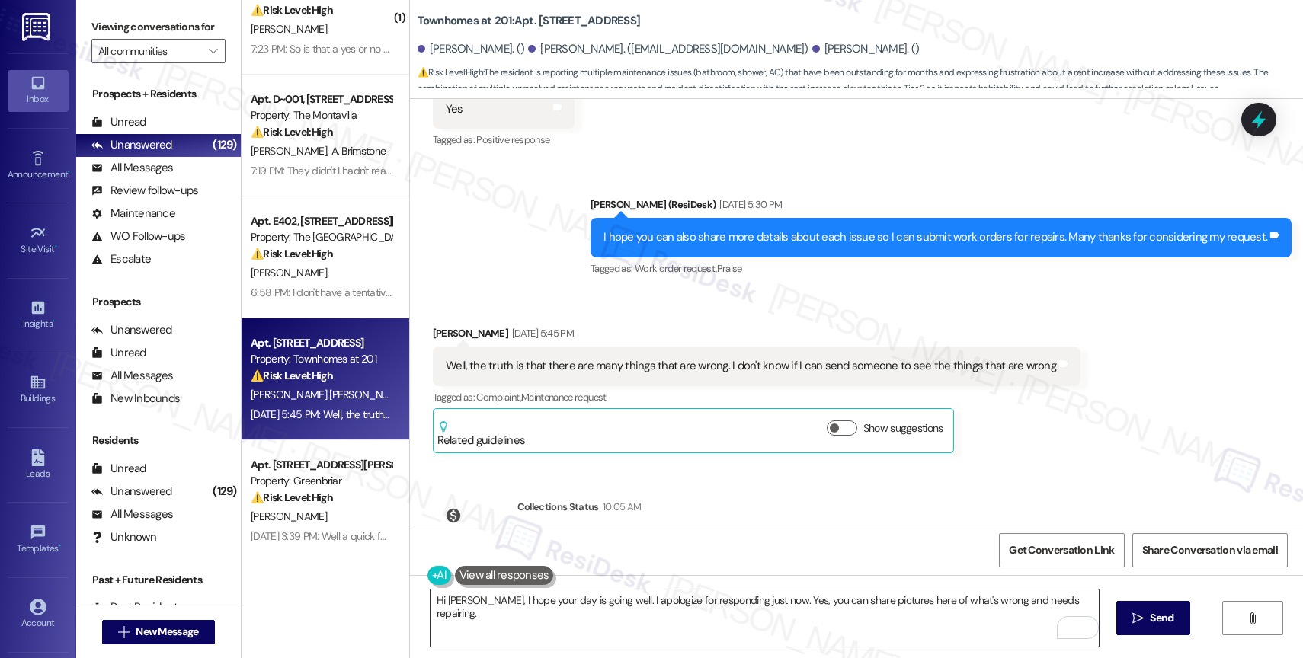
click at [1076, 603] on textarea "Hi Carolina, I hope your day is going well. I apologize for responding just now…" at bounding box center [765, 618] width 668 height 57
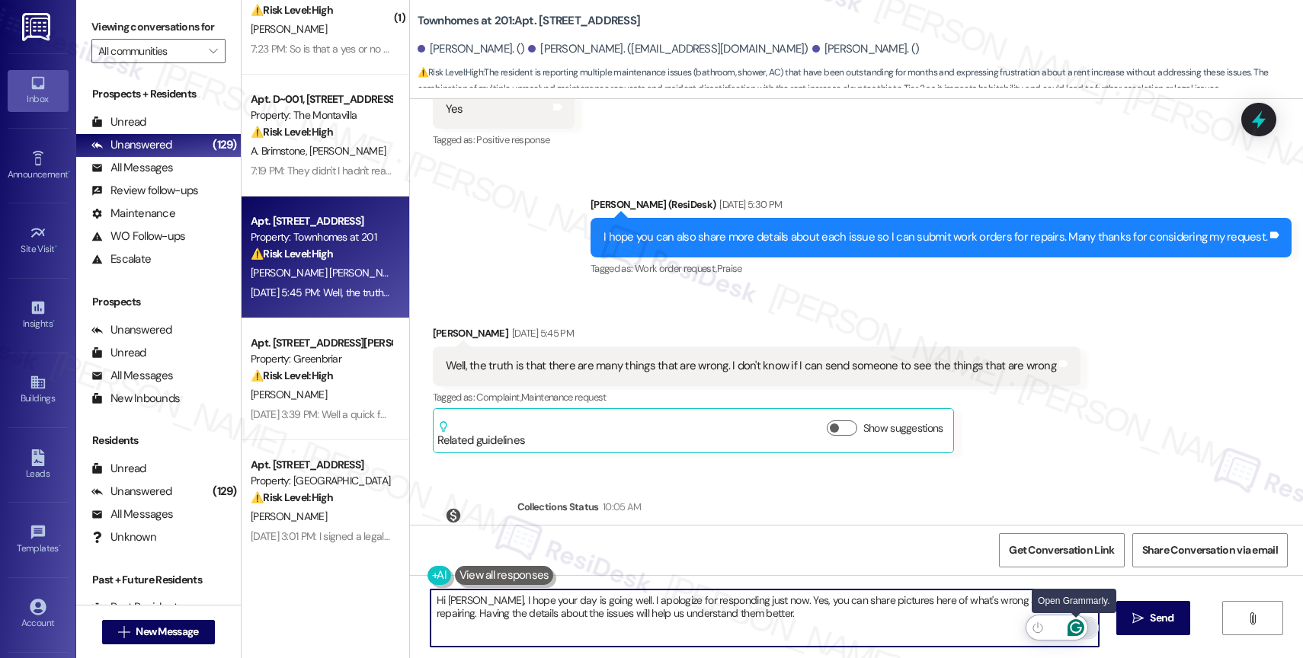
type textarea "Hi Carolina, I hope your day is going well. I apologize for responding just now…"
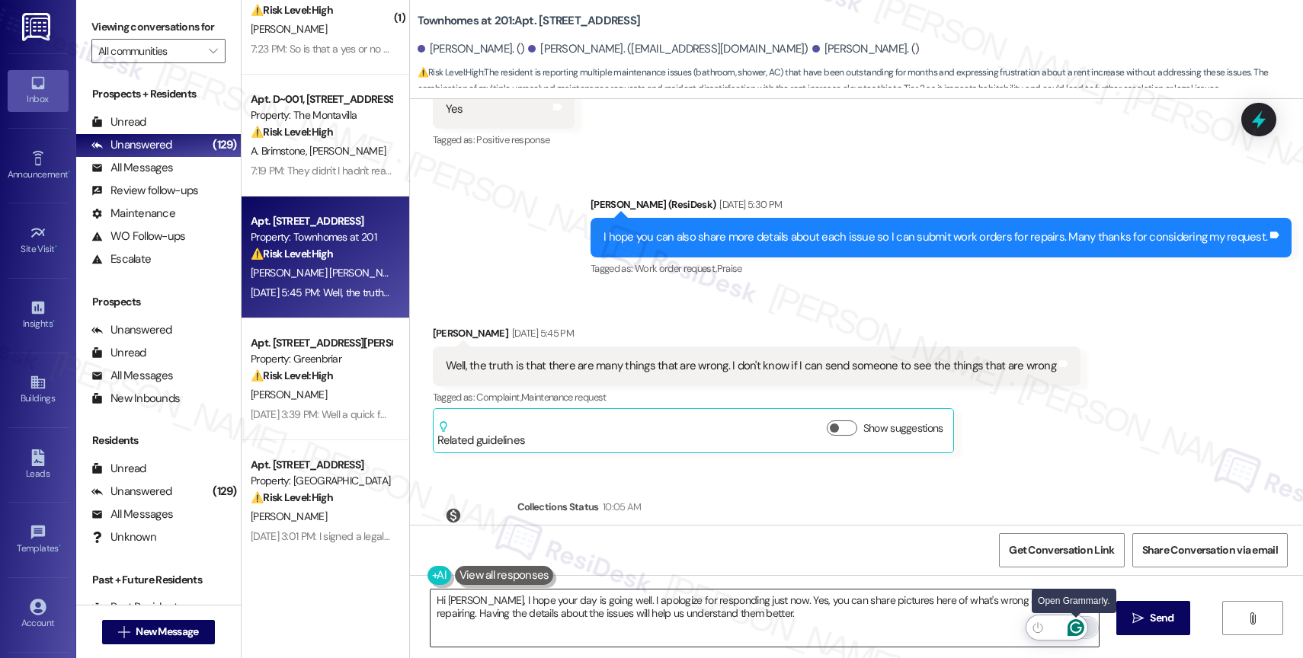
click at [1074, 627] on icon "Open Grammarly. 0 Suggestions." at bounding box center [1076, 628] width 17 height 17
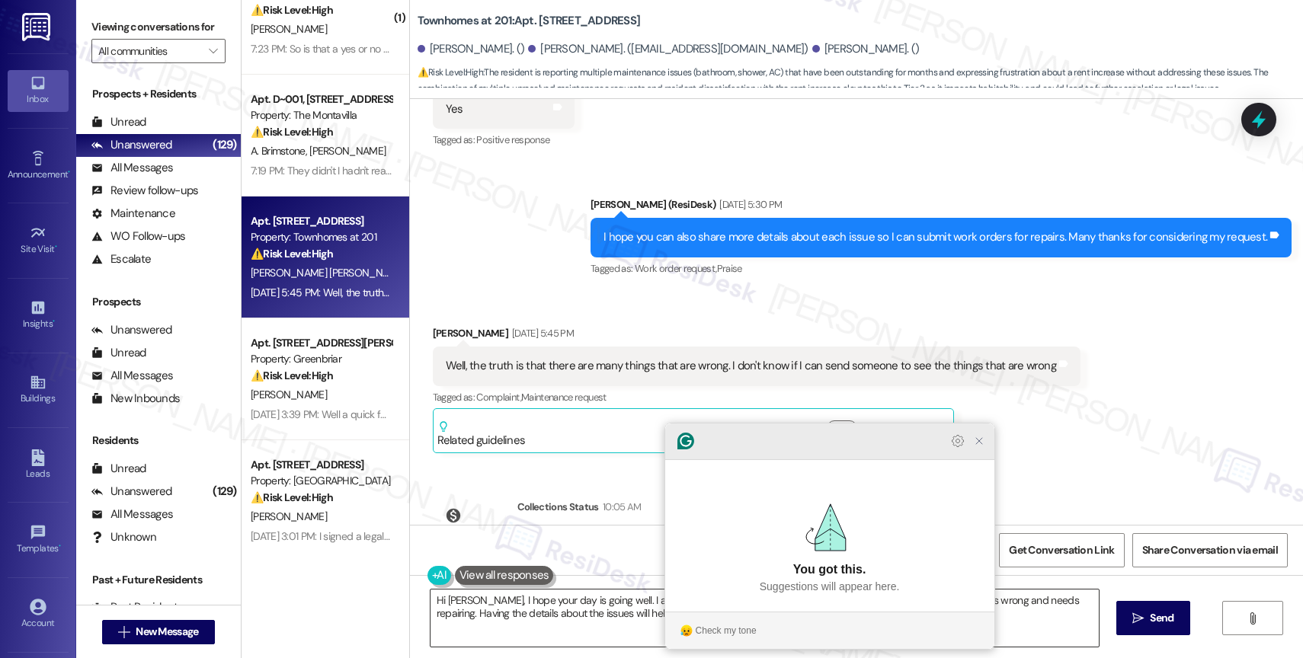
click at [983, 447] on icon "Close Grammarly Assistant" at bounding box center [979, 441] width 12 height 12
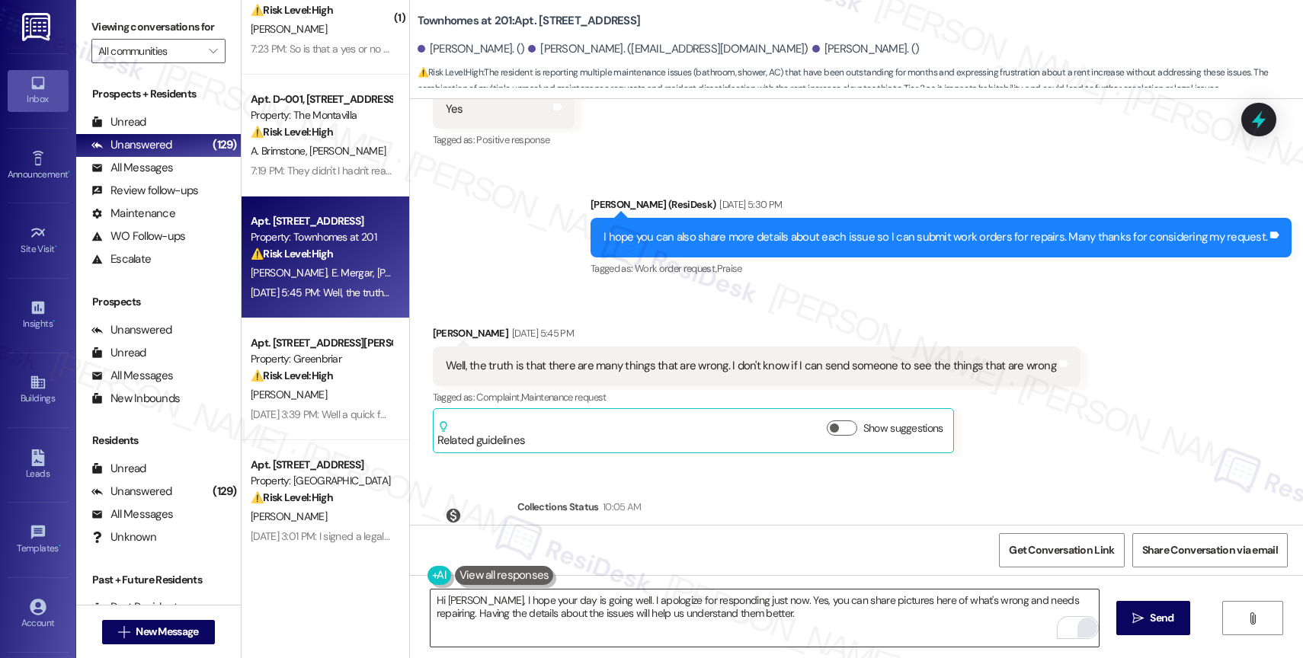
click at [963, 554] on div "Click to show details" at bounding box center [746, 562] width 432 height 16
click at [804, 624] on textarea "Hi Carolina, I hope your day is going well. I apologize for responding just now…" at bounding box center [765, 618] width 668 height 57
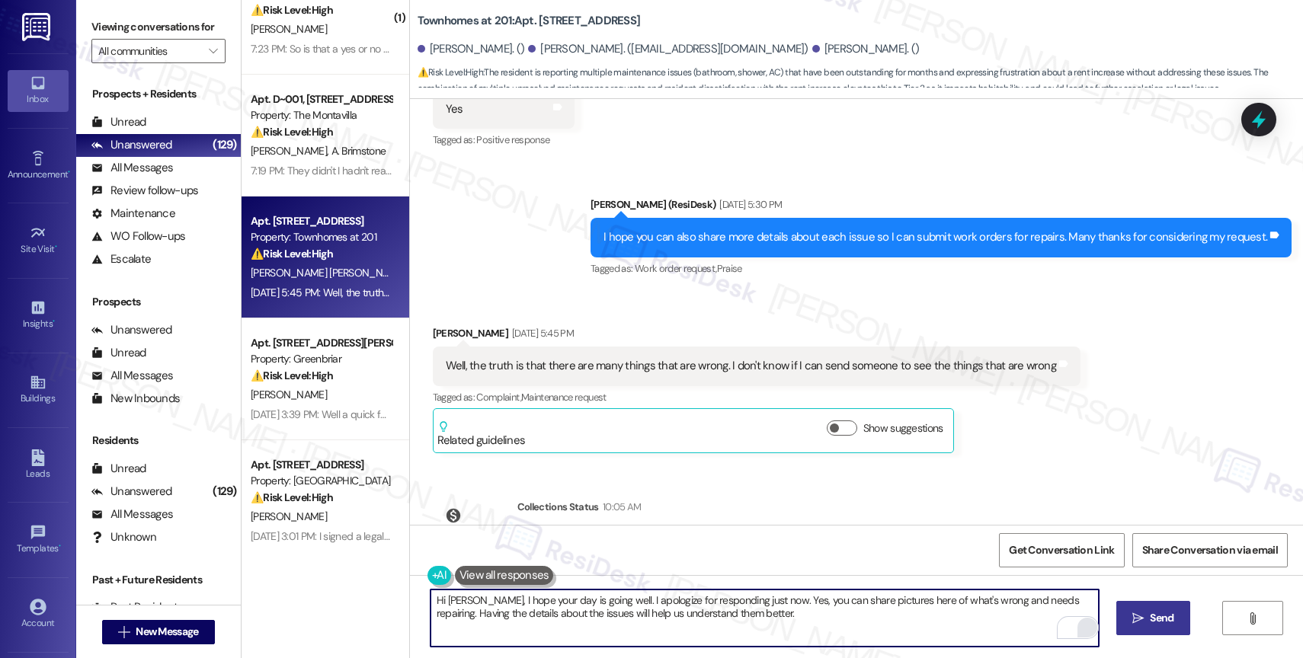
click at [1152, 617] on span "Send" at bounding box center [1162, 618] width 24 height 16
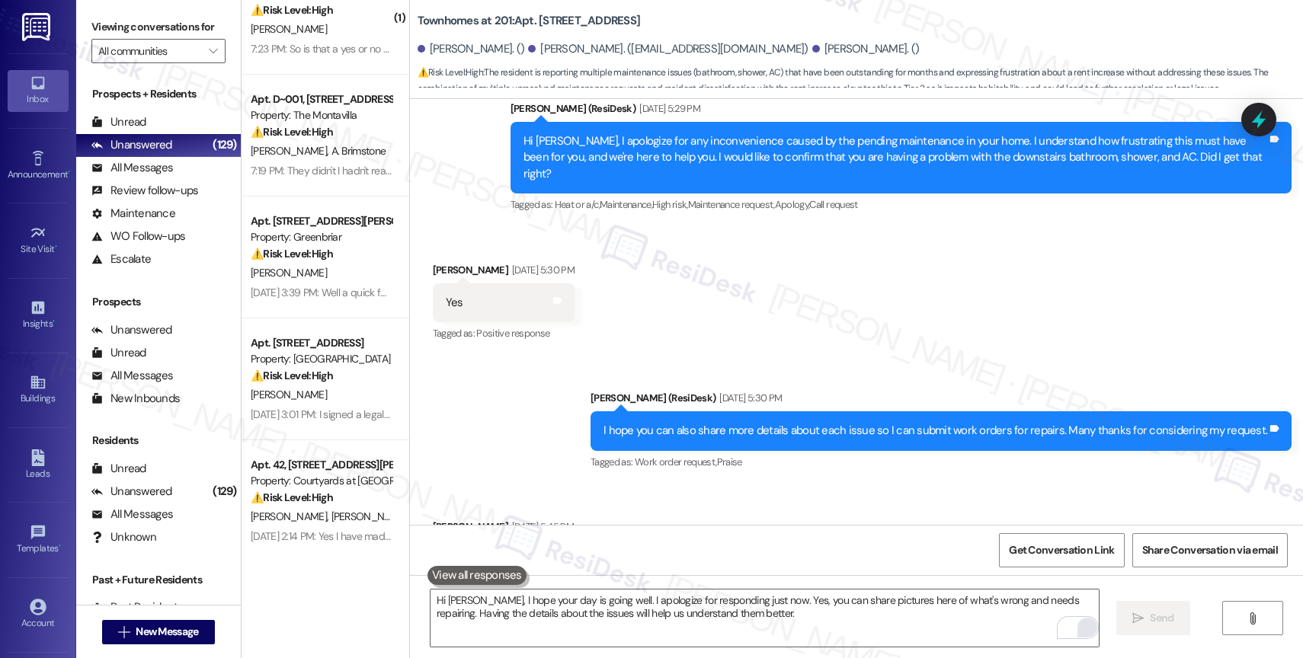
scroll to position [3297, 0]
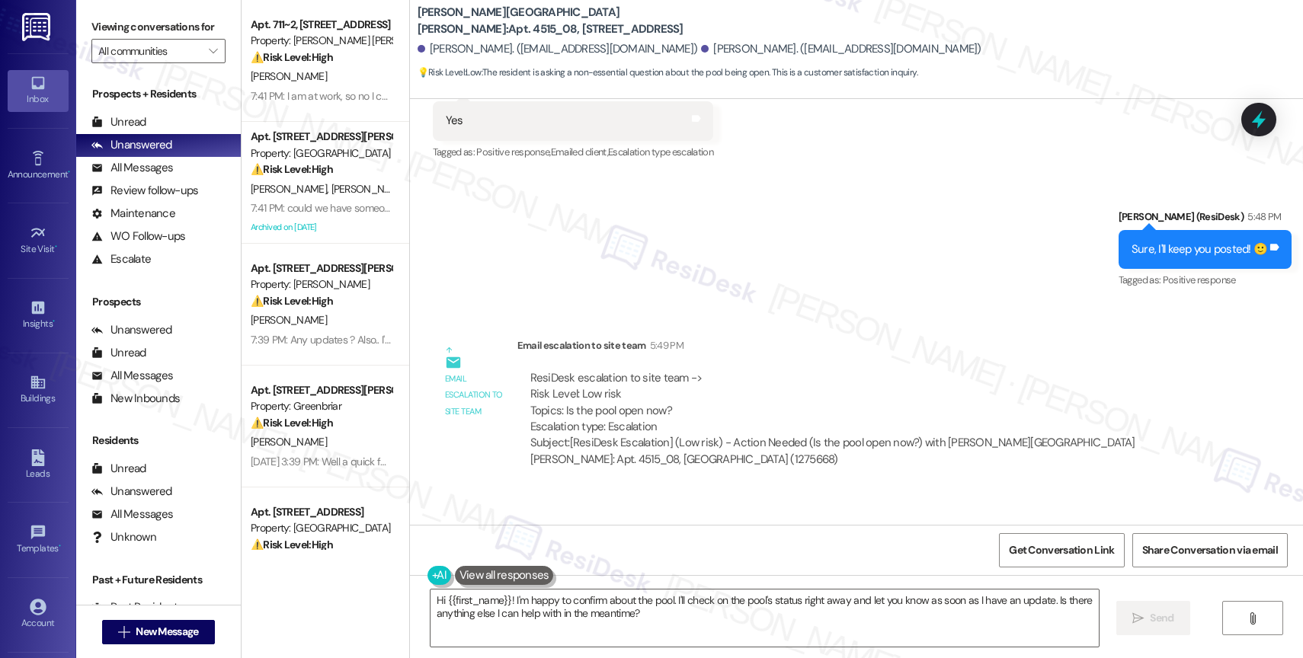
scroll to position [6822, 0]
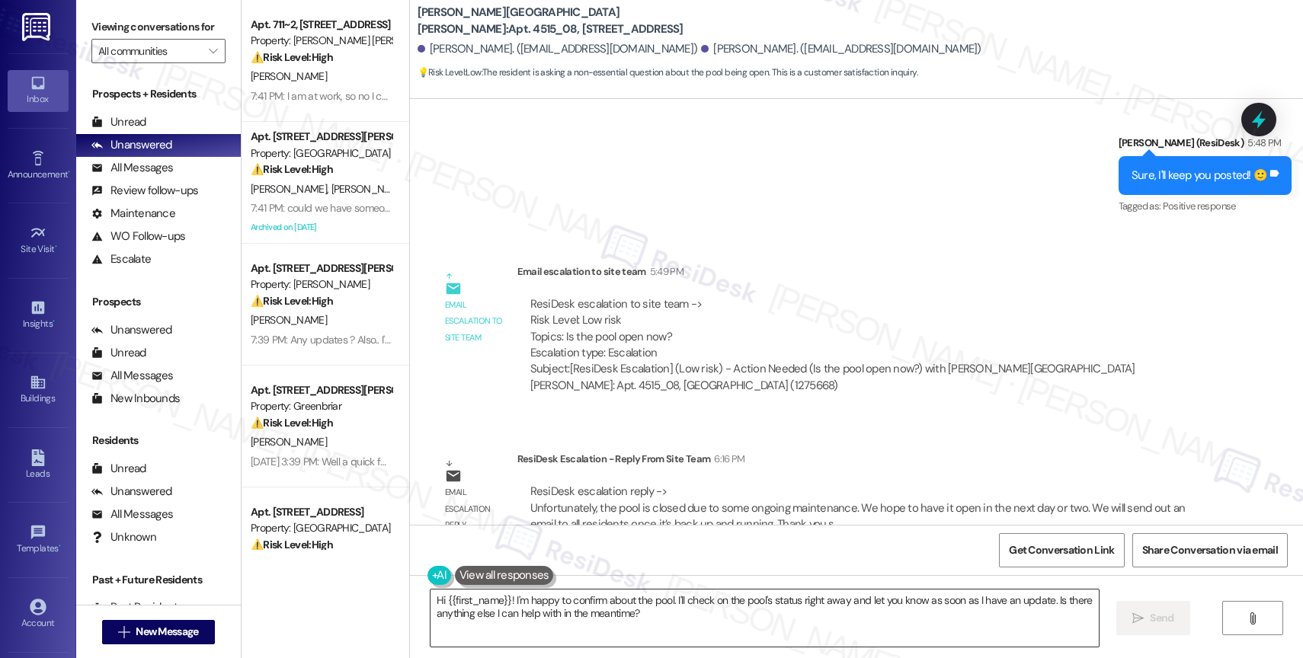
click at [605, 604] on textarea "Hi {{first_name}}! I'm happy to confirm about the pool. I'll check on the pool'…" at bounding box center [765, 618] width 668 height 57
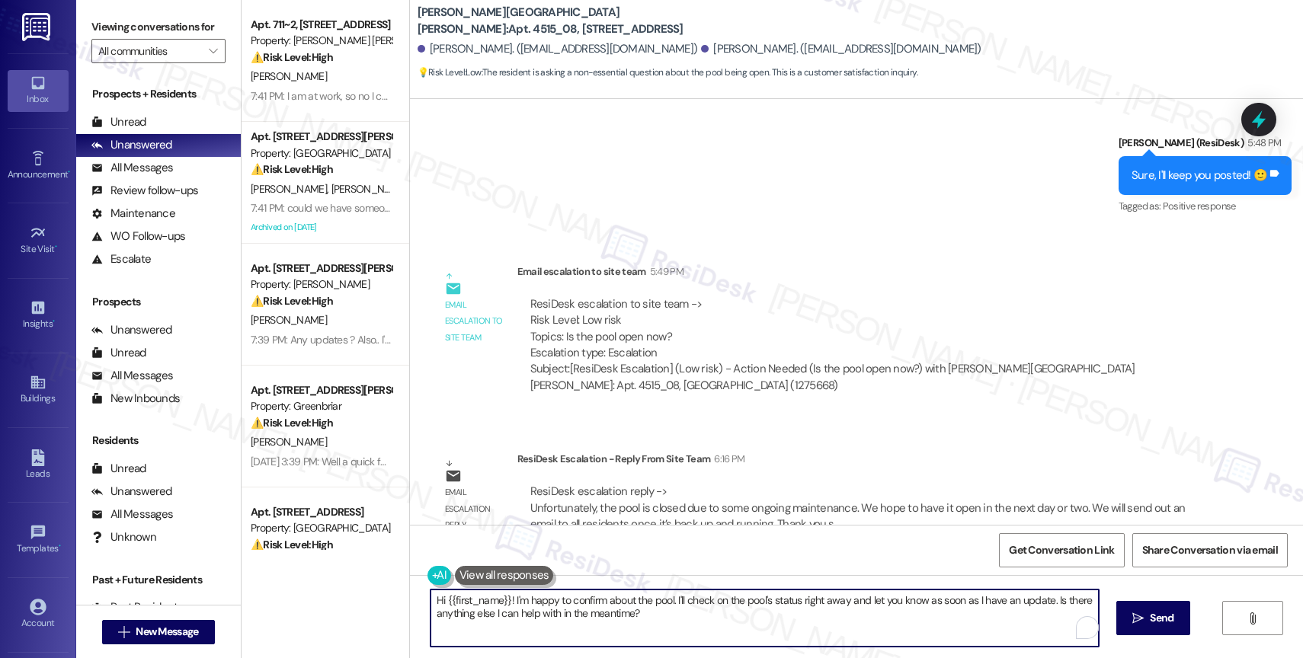
click at [605, 604] on textarea "Hi {{first_name}}! I'm happy to confirm about the pool. I'll check on the pool'…" at bounding box center [765, 618] width 668 height 57
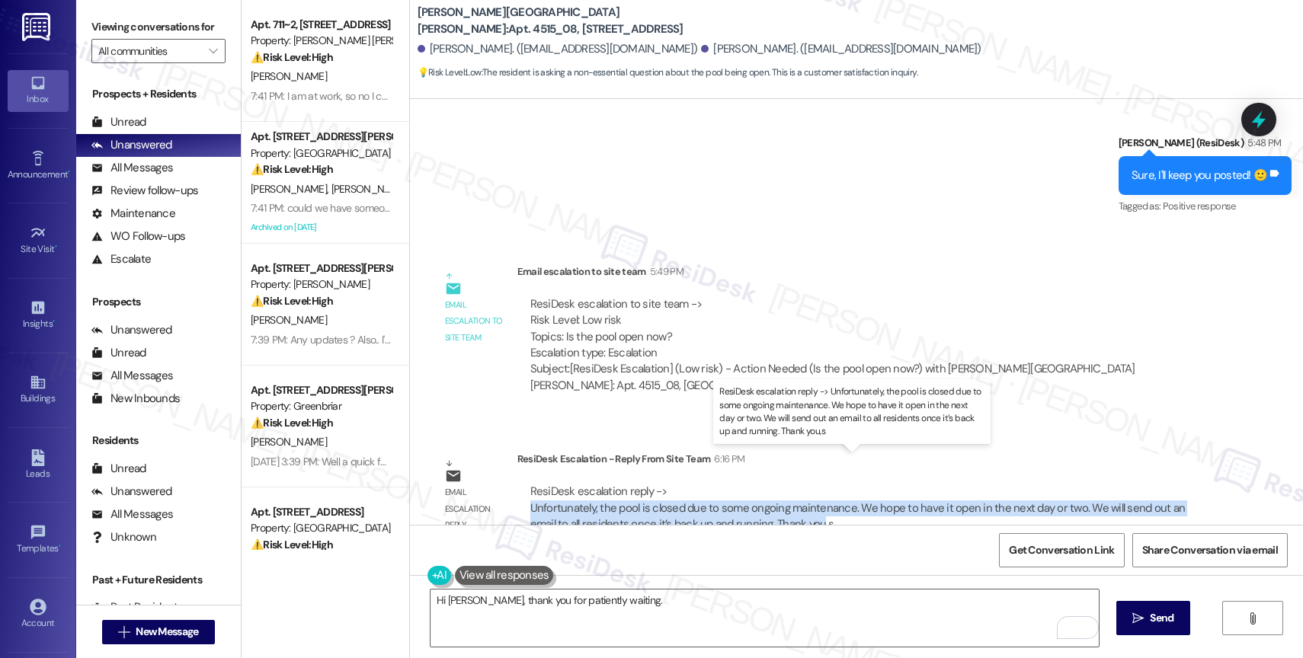
drag, startPoint x: 515, startPoint y: 476, endPoint x: 780, endPoint y: 489, distance: 264.8
click at [780, 489] on div "ResiDesk escalation reply -> Unfortunately, the pool is closed due to some ongo…" at bounding box center [865, 509] width 697 height 72
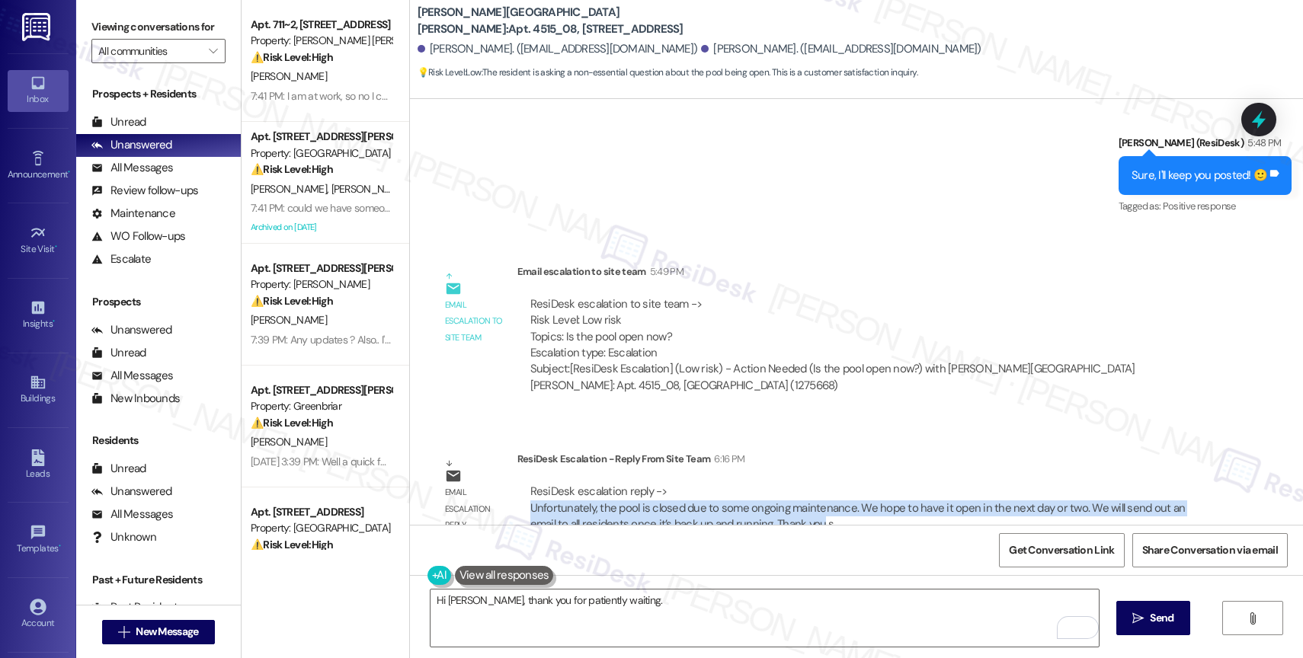
copy div "Unfortunately, the pool is closed due to some ongoing maintenance. We hope to h…"
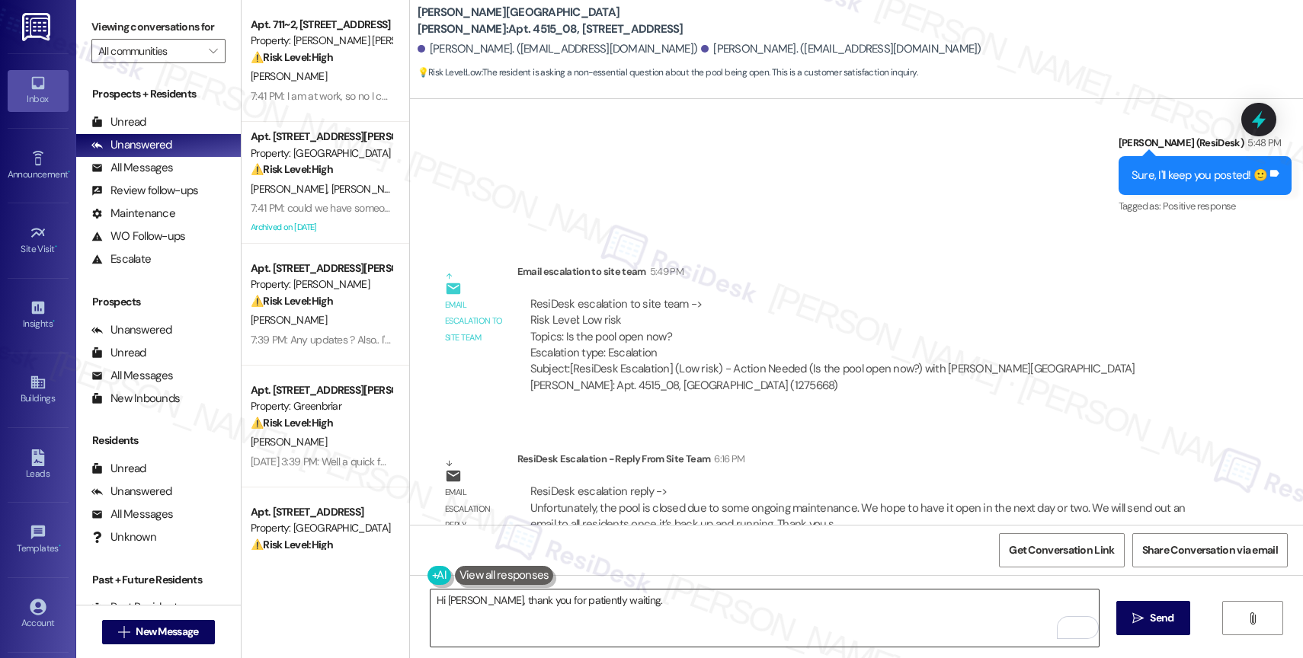
click at [693, 607] on textarea "Hi [PERSON_NAME], thank you for patiently waiting." at bounding box center [765, 618] width 668 height 57
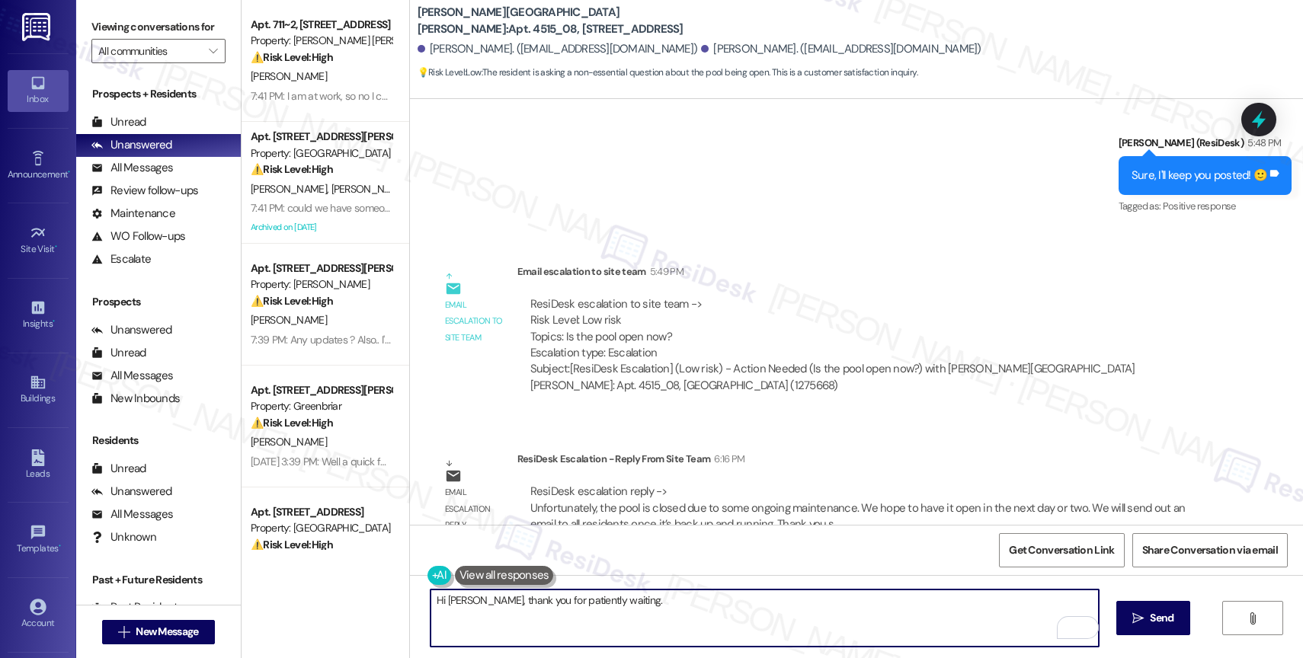
paste textarea "Unfortunately, the pool is closed due to some ongoing maintenance. We hope to h…"
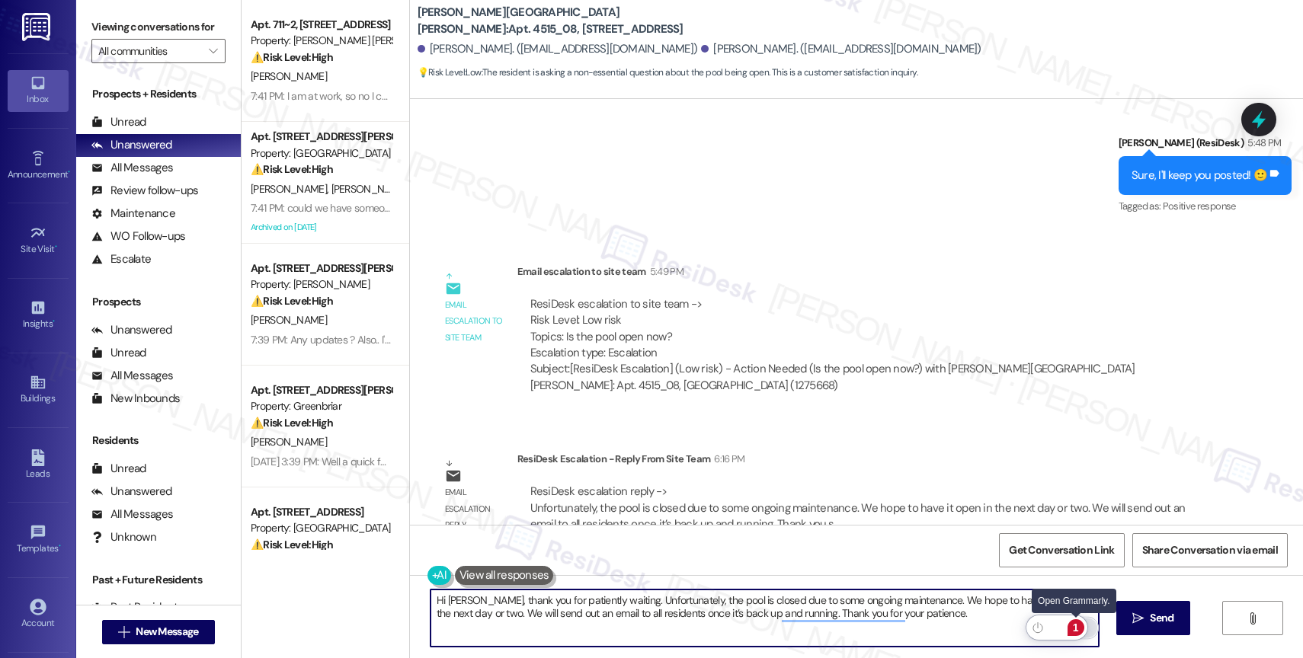
click at [1079, 627] on div "1" at bounding box center [1076, 628] width 17 height 17
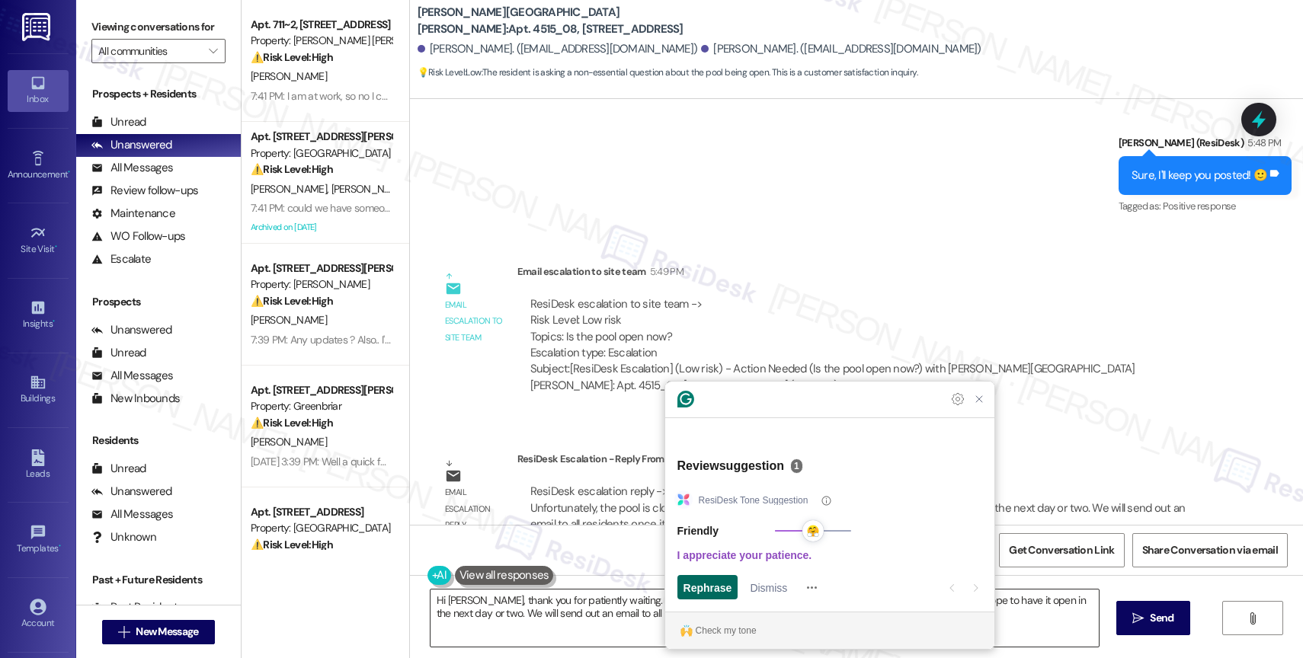
click at [701, 582] on span "Rephrase" at bounding box center [708, 588] width 49 height 16
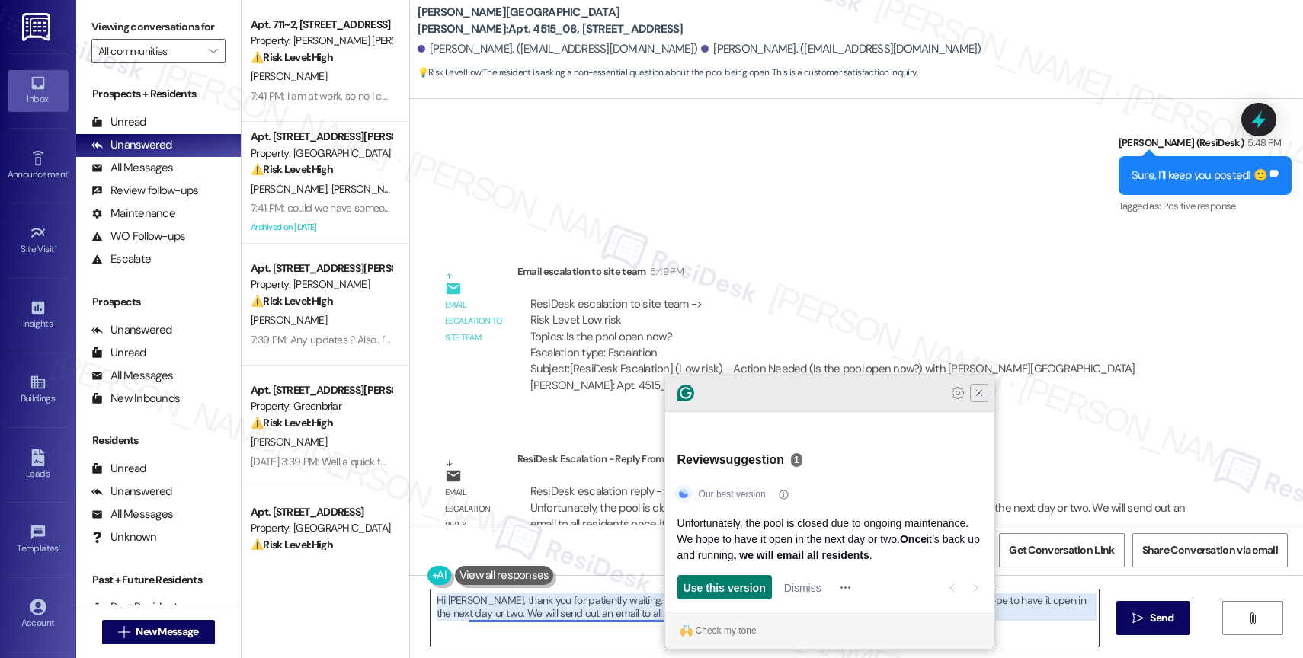
click at [979, 482] on div "Our best version" at bounding box center [831, 494] width 314 height 24
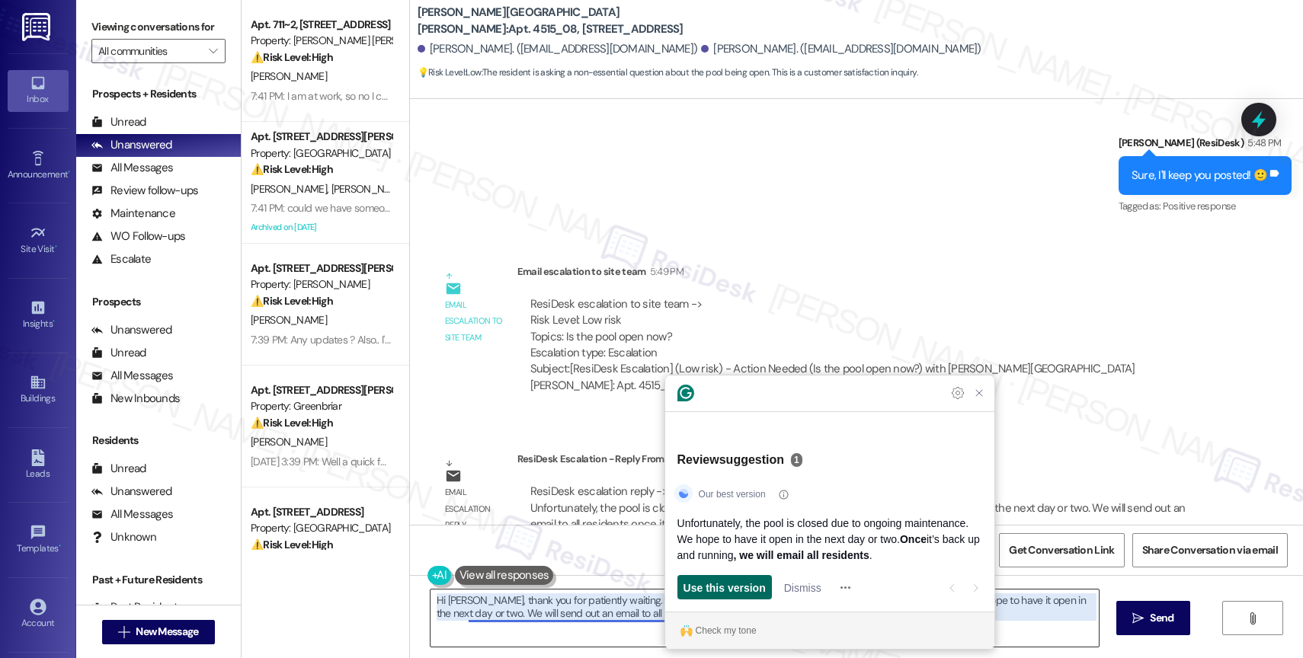
click at [739, 593] on span "Use this version" at bounding box center [725, 588] width 82 height 16
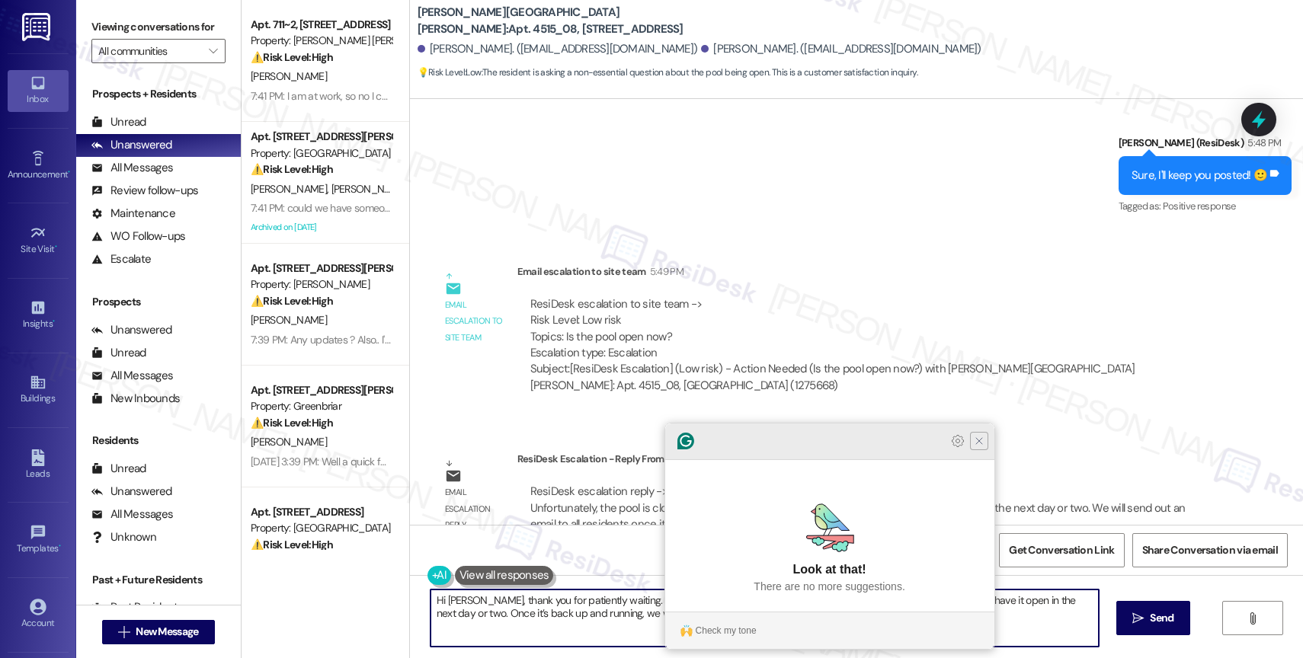
type textarea "Hi [PERSON_NAME], thank you for patiently waiting. Unfortunately, the pool is c…"
click at [980, 447] on icon "Close Grammarly Assistant" at bounding box center [979, 441] width 12 height 12
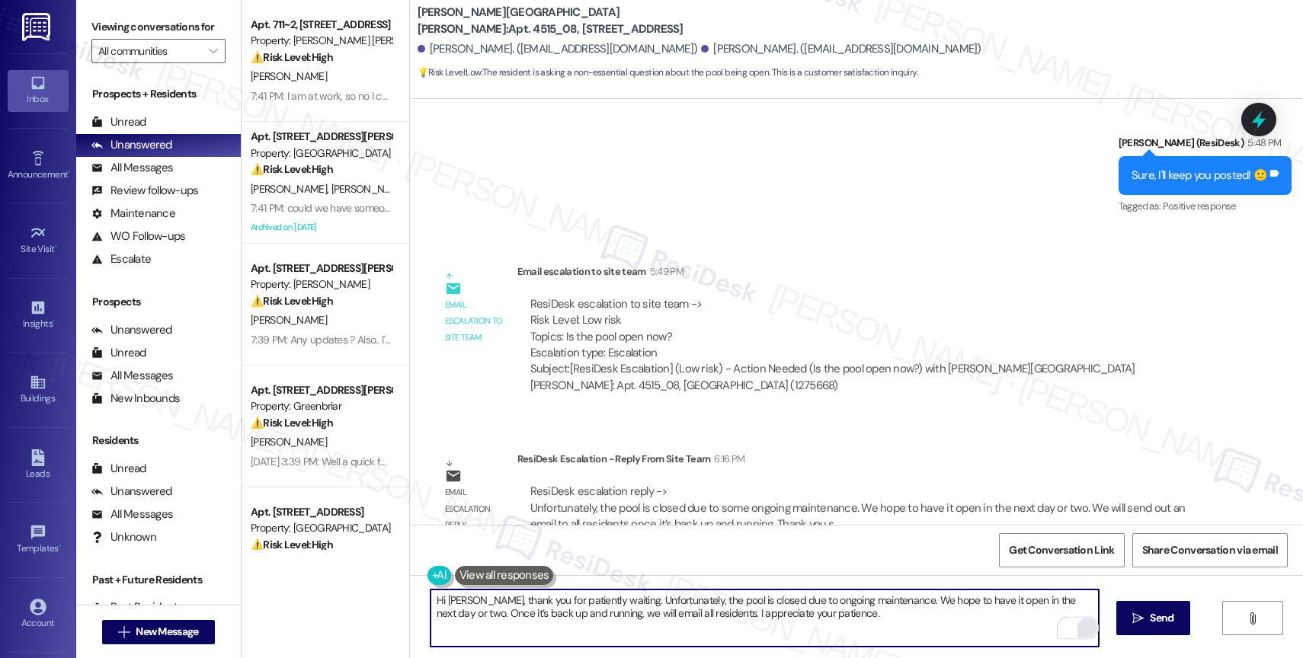
click at [697, 622] on textarea "Hi [PERSON_NAME], thank you for patiently waiting. Unfortunately, the pool is c…" at bounding box center [765, 618] width 668 height 57
click at [806, 612] on textarea "Hi [PERSON_NAME], thank you for patiently waiting. Unfortunately, the pool is c…" at bounding box center [765, 618] width 668 height 57
click at [853, 614] on textarea "Hi [PERSON_NAME], thank you for patiently waiting. Unfortunately, the pool is c…" at bounding box center [765, 618] width 668 height 57
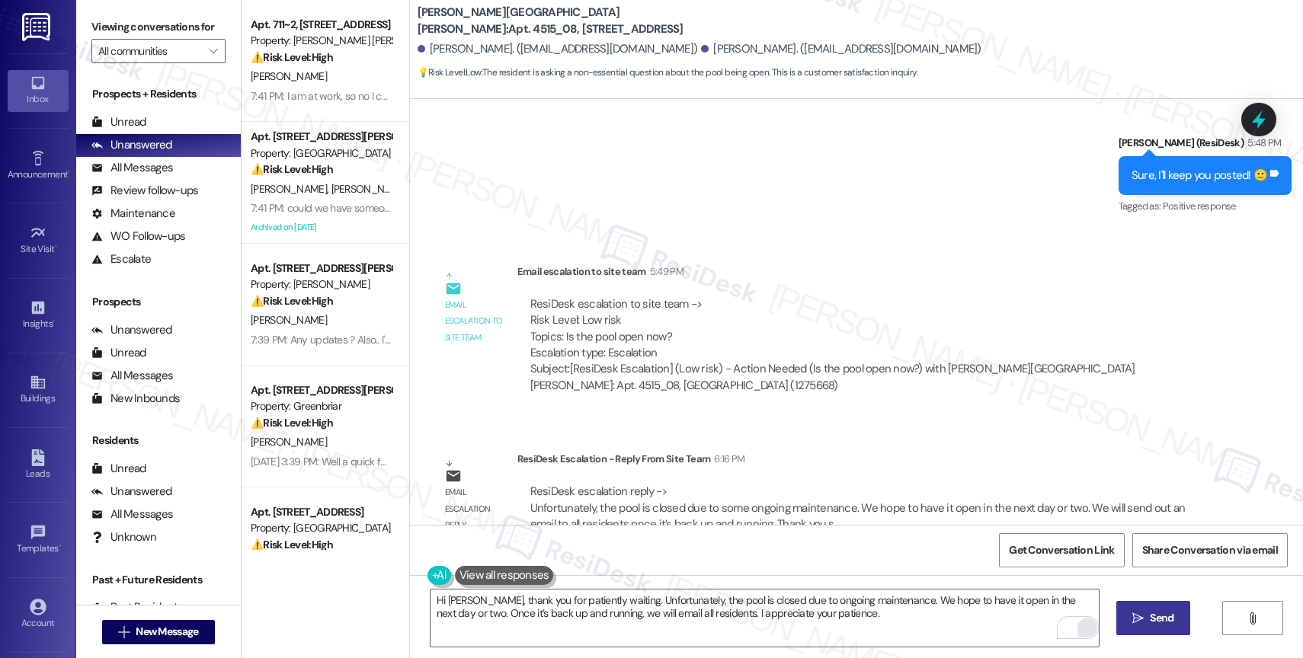
click at [1129, 617] on span " Send" at bounding box center [1153, 618] width 48 height 16
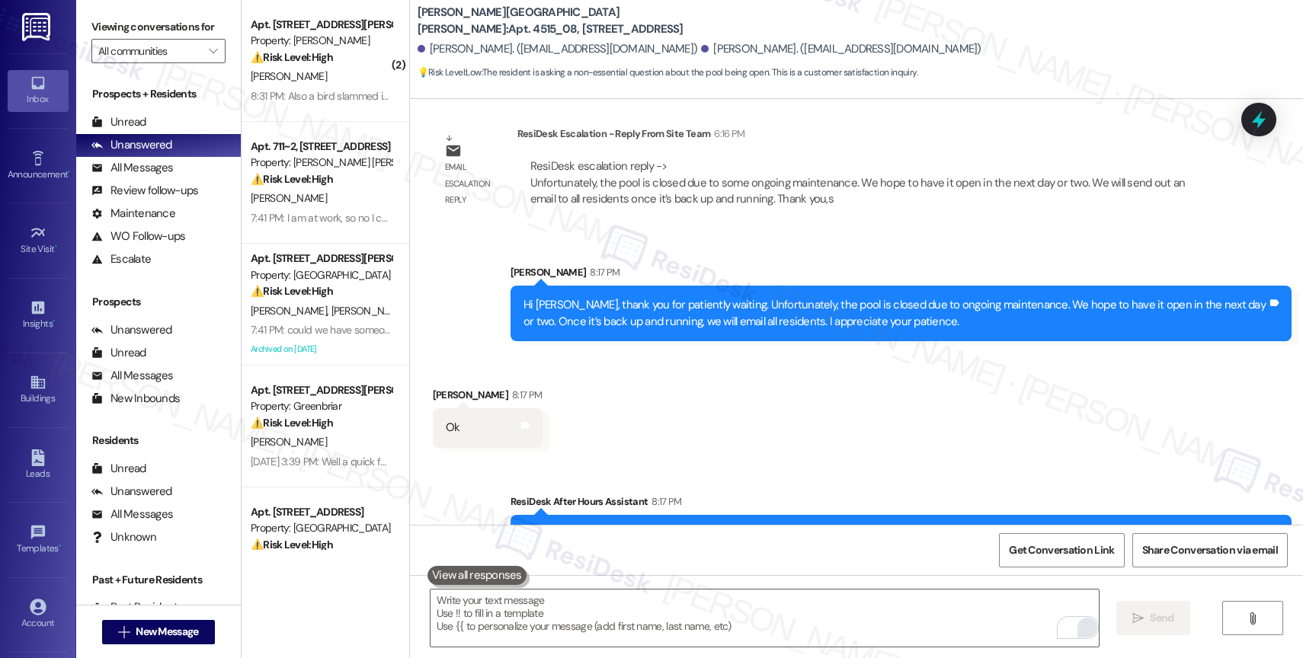
scroll to position [7173, 0]
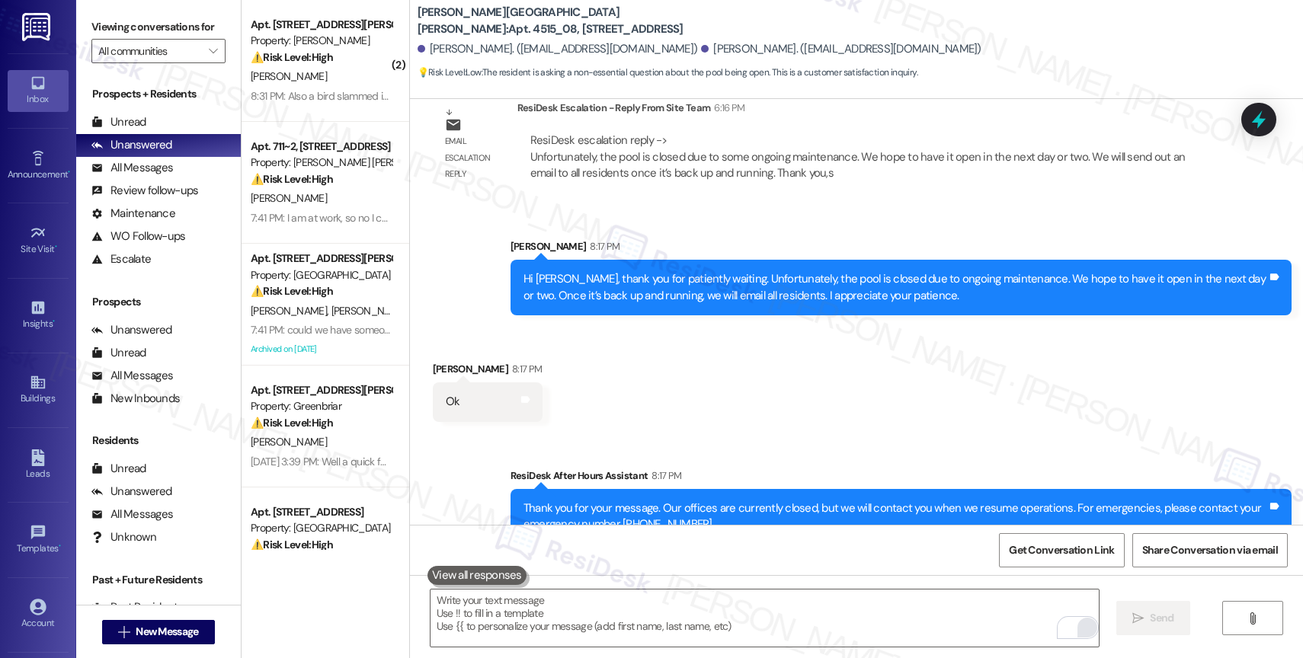
click at [713, 372] on div "Received via SMS [PERSON_NAME] 8:17 PM Ok Tags and notes" at bounding box center [856, 380] width 893 height 106
click at [566, 617] on textarea "To enrich screen reader interactions, please activate Accessibility in Grammarl…" at bounding box center [765, 618] width 668 height 57
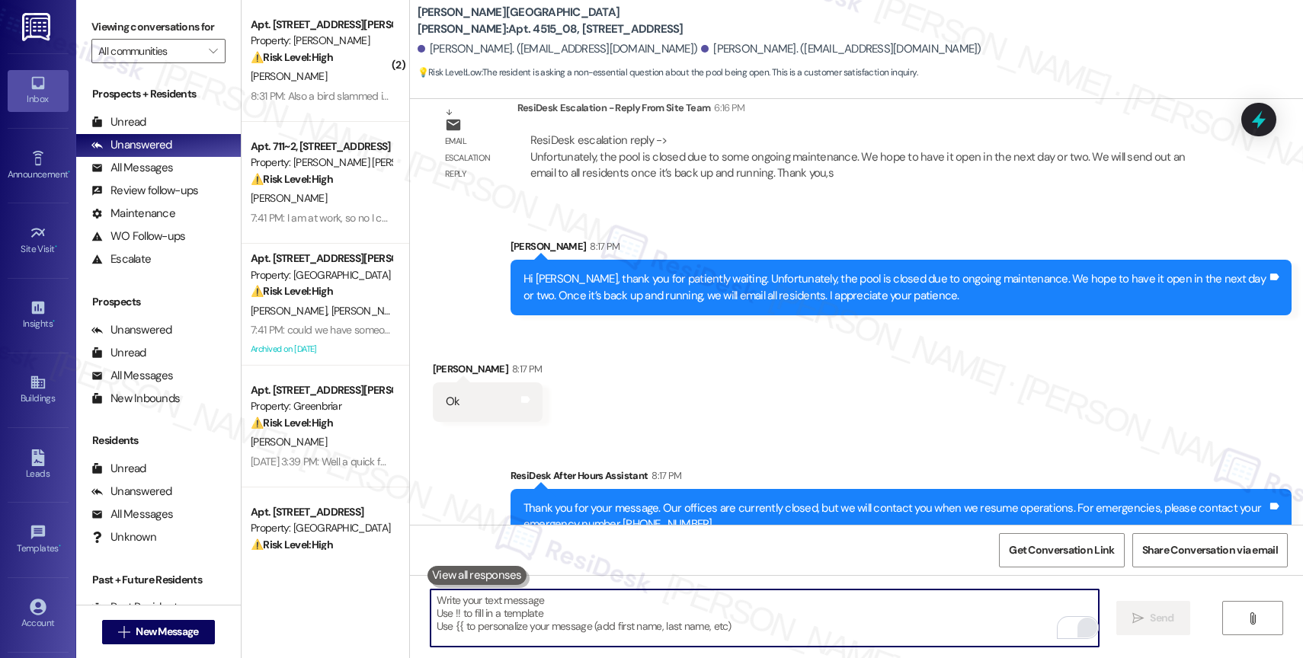
click at [544, 620] on textarea "To enrich screen reader interactions, please activate Accessibility in Grammarl…" at bounding box center [765, 618] width 668 height 57
type textarea "H"
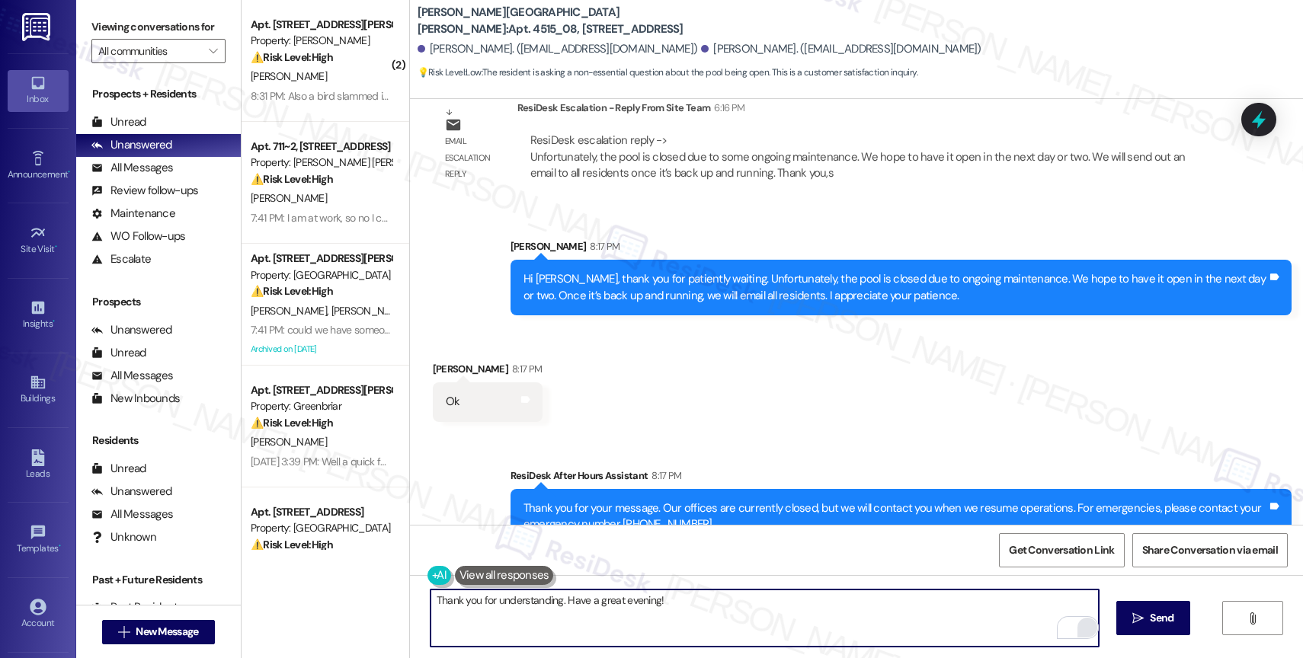
drag, startPoint x: 556, startPoint y: 604, endPoint x: 805, endPoint y: 607, distance: 248.5
click at [805, 607] on textarea "Thank you for understanding. Have a great evening!" at bounding box center [765, 618] width 668 height 57
type textarea "Thank you for understanding. Enjoy the rest of your day!"
click at [1161, 620] on span "Send" at bounding box center [1162, 618] width 24 height 16
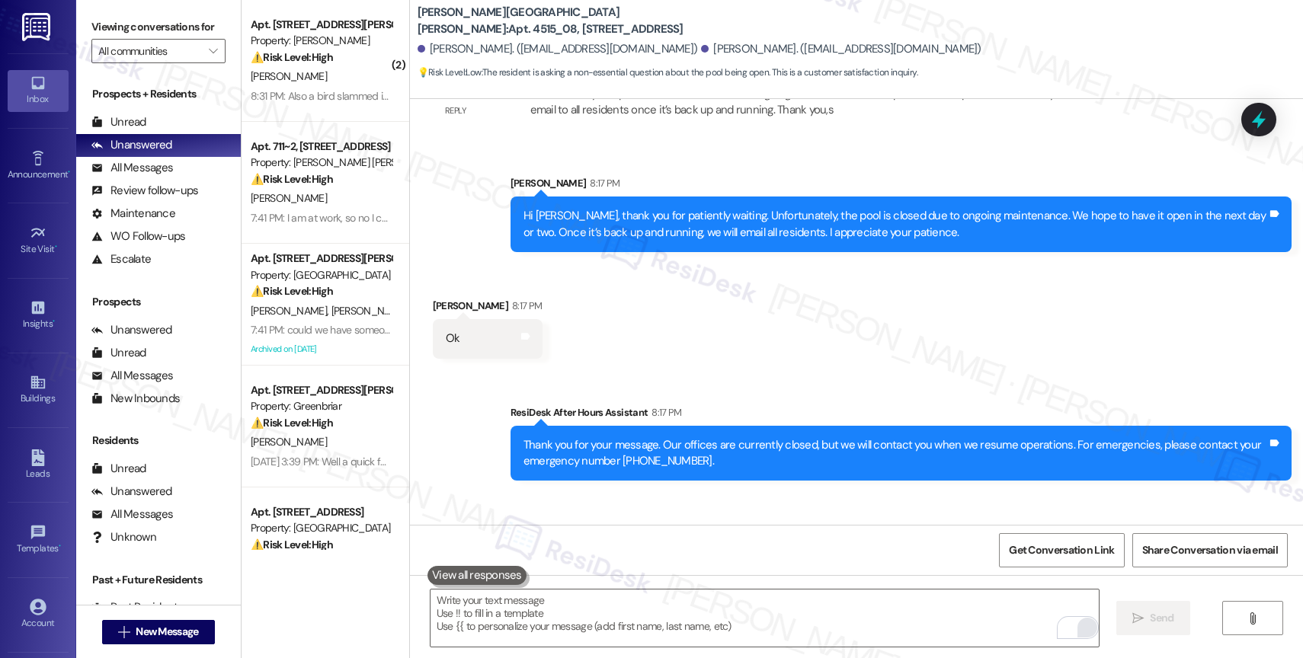
scroll to position [7279, 0]
